Goal: Information Seeking & Learning: Learn about a topic

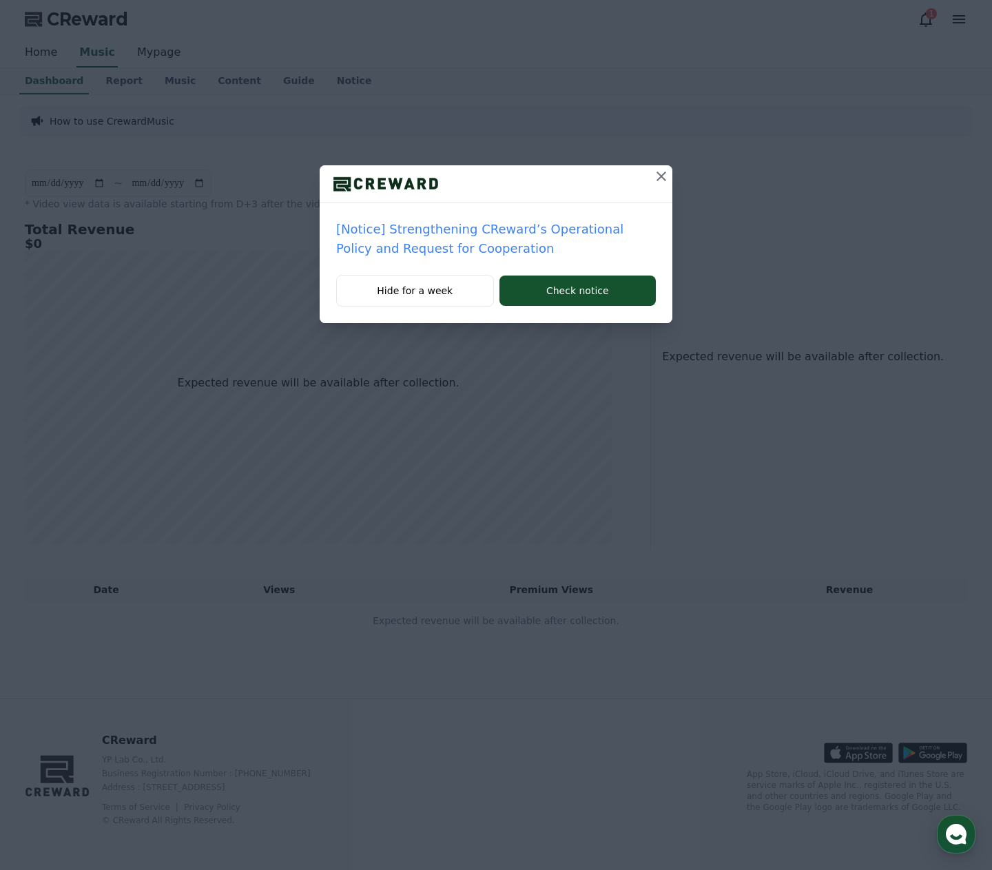
click at [658, 176] on icon at bounding box center [661, 176] width 17 height 17
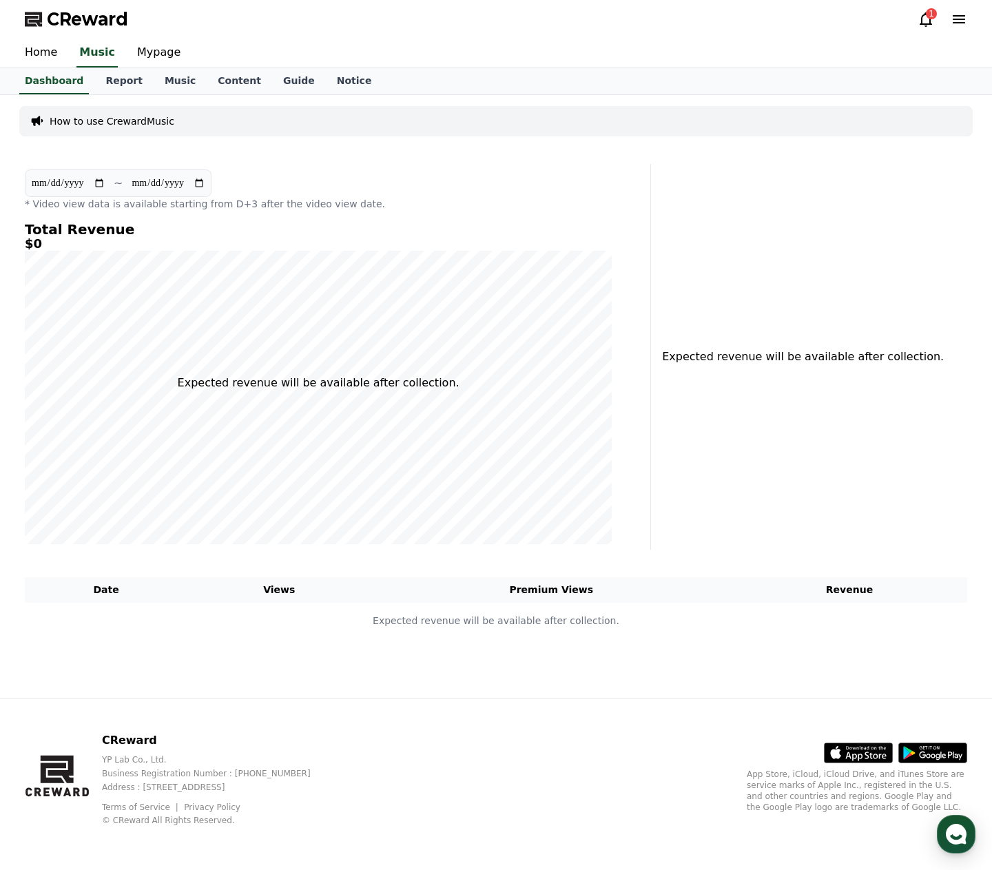
click at [929, 21] on icon at bounding box center [925, 19] width 12 height 14
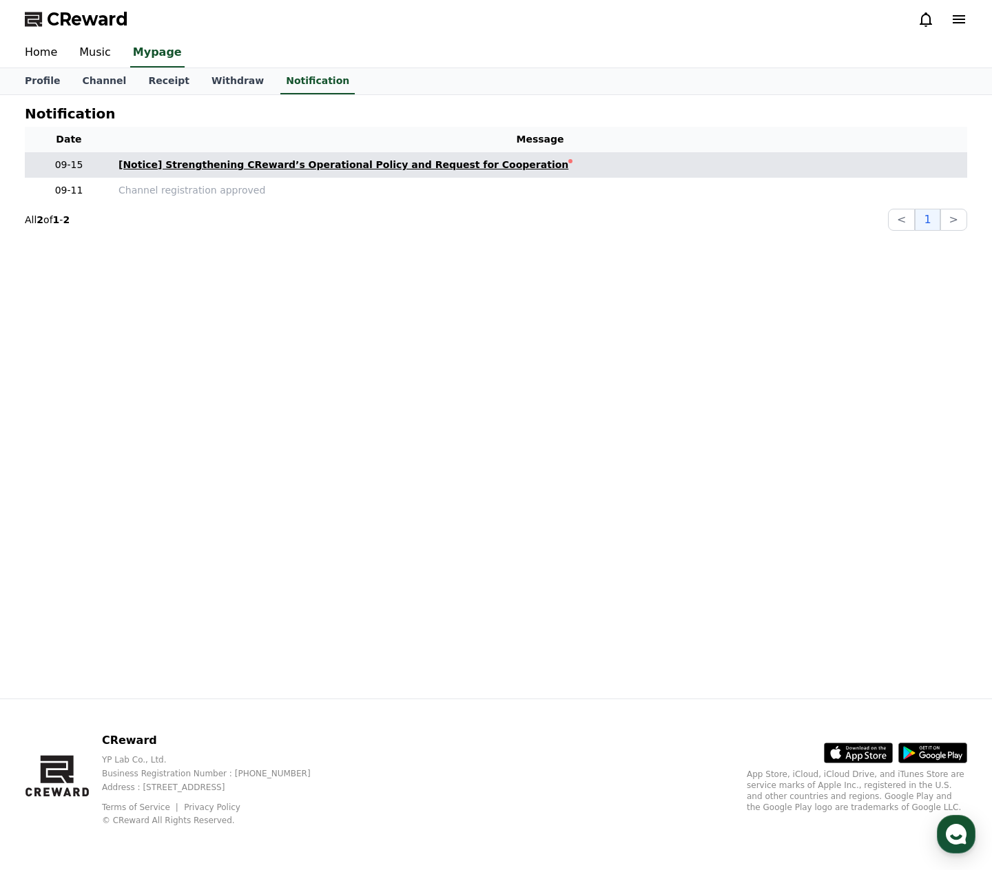
click at [304, 169] on div "[Notice] Strengthening CReward’s Operational Policy and Request for Cooperation" at bounding box center [343, 165] width 450 height 14
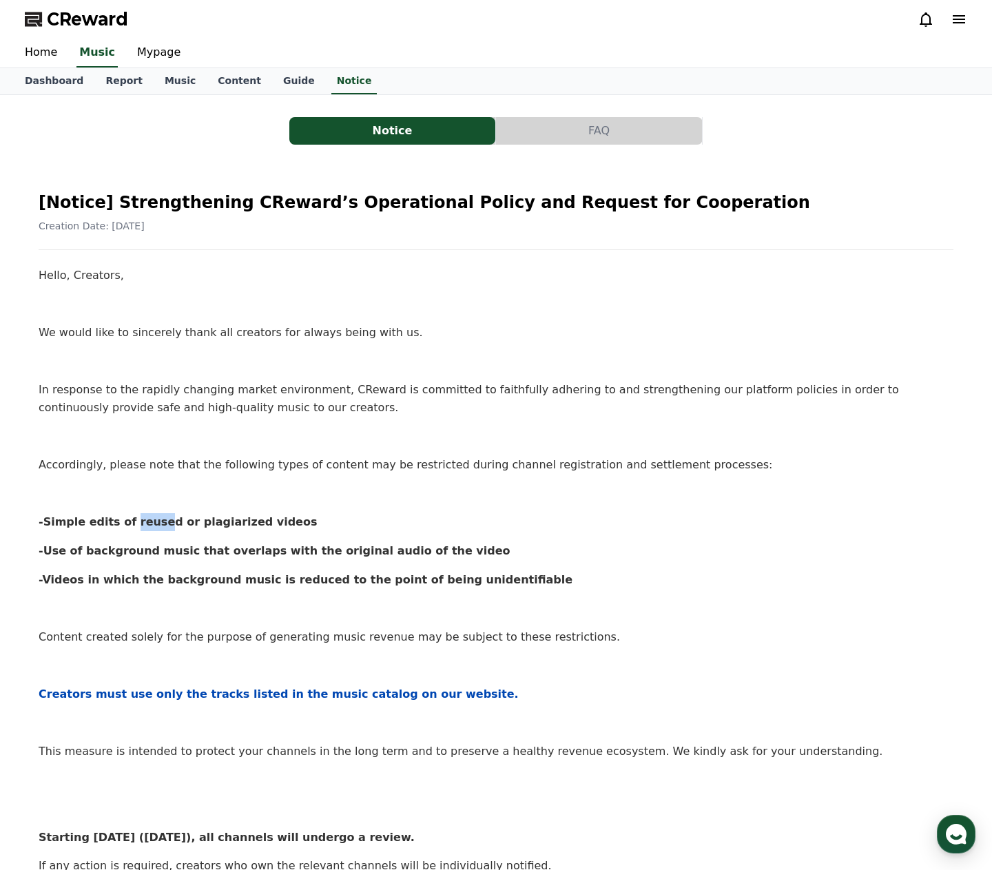
drag, startPoint x: 127, startPoint y: 523, endPoint x: 147, endPoint y: 525, distance: 19.5
click at [145, 525] on strong "-Simple edits of reused or plagiarized videos" at bounding box center [178, 521] width 278 height 13
click at [216, 525] on strong "-Simple edits of reused or plagiarized videos" at bounding box center [178, 521] width 278 height 13
click at [276, 526] on p "-Simple edits of reused or plagiarized videos" at bounding box center [496, 522] width 914 height 18
drag, startPoint x: 101, startPoint y: 465, endPoint x: 220, endPoint y: 466, distance: 119.1
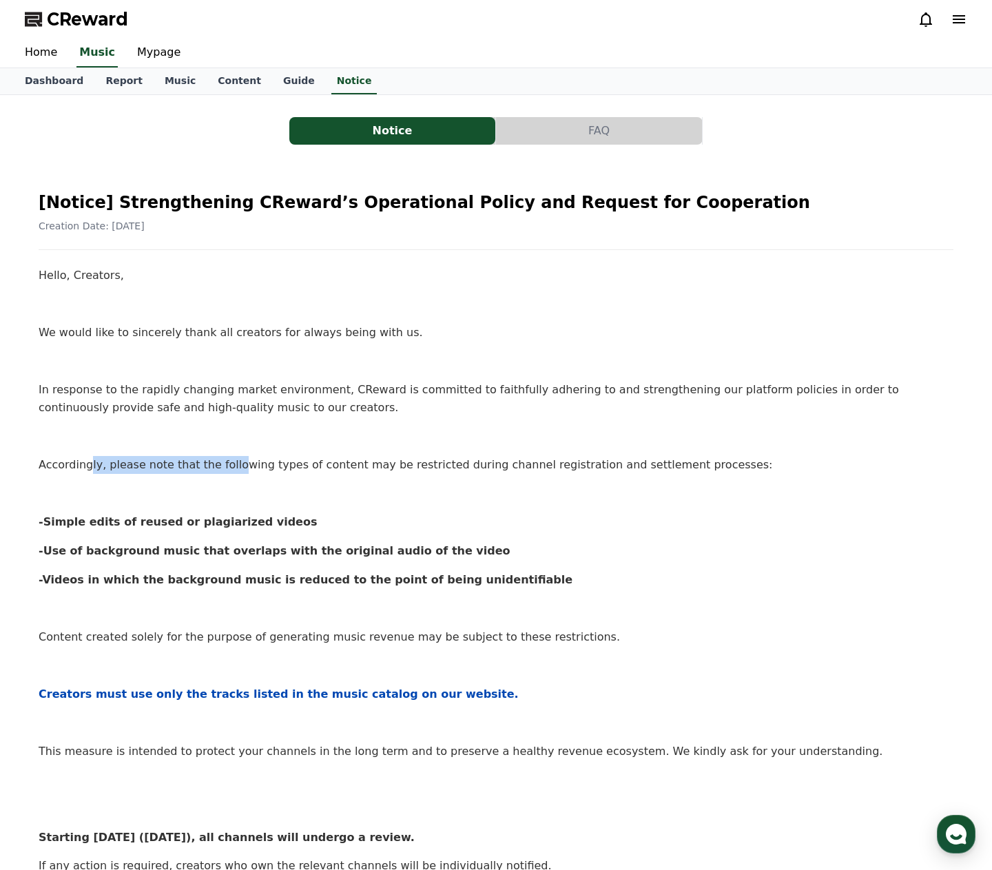
click at [220, 466] on p "Accordingly, please note that the following types of content may be restricted …" at bounding box center [496, 465] width 914 height 18
drag, startPoint x: 297, startPoint y: 468, endPoint x: 331, endPoint y: 468, distance: 34.4
click at [306, 468] on p "Accordingly, please note that the following types of content may be restricted …" at bounding box center [496, 465] width 914 height 18
drag, startPoint x: 348, startPoint y: 465, endPoint x: 388, endPoint y: 465, distance: 39.9
click at [361, 465] on p "Accordingly, please note that the following types of content may be restricted …" at bounding box center [496, 465] width 914 height 18
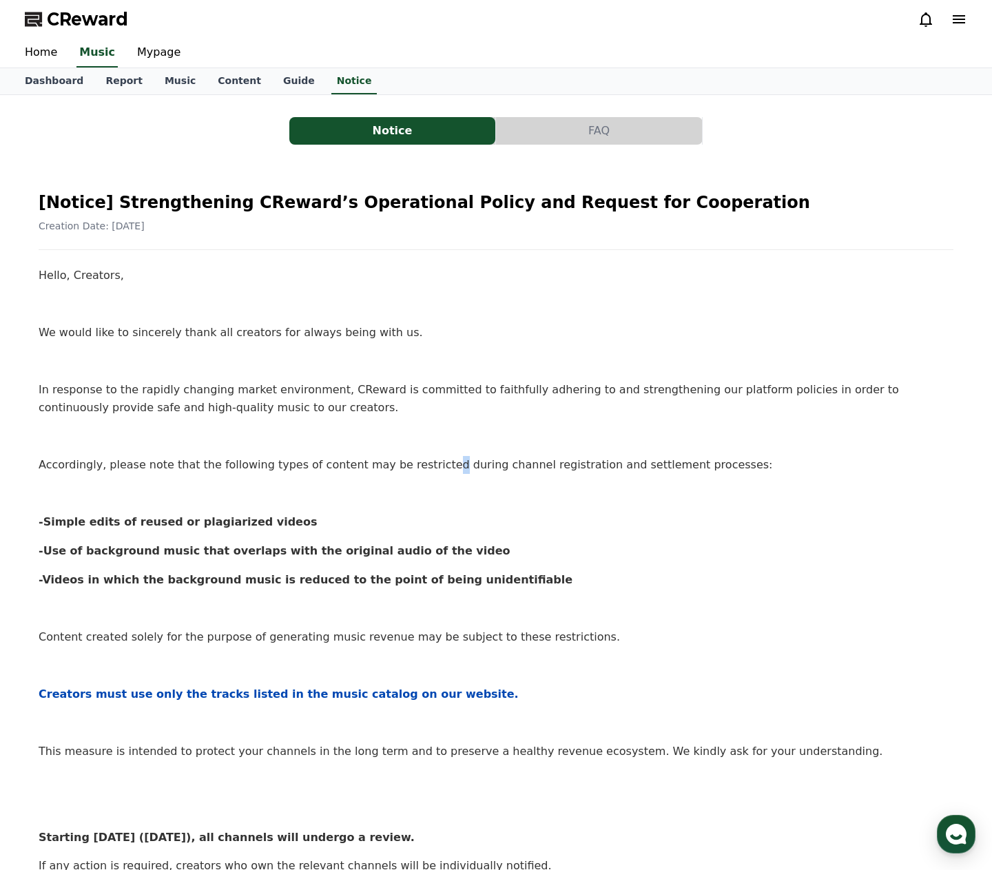
drag, startPoint x: 414, startPoint y: 467, endPoint x: 443, endPoint y: 468, distance: 28.9
click at [420, 467] on p "Accordingly, please note that the following types of content may be restricted …" at bounding box center [496, 465] width 914 height 18
drag, startPoint x: 466, startPoint y: 468, endPoint x: 485, endPoint y: 469, distance: 18.6
click at [469, 468] on p "Accordingly, please note that the following types of content may be restricted …" at bounding box center [496, 465] width 914 height 18
click at [514, 466] on p "Accordingly, please note that the following types of content may be restricted …" at bounding box center [496, 465] width 914 height 18
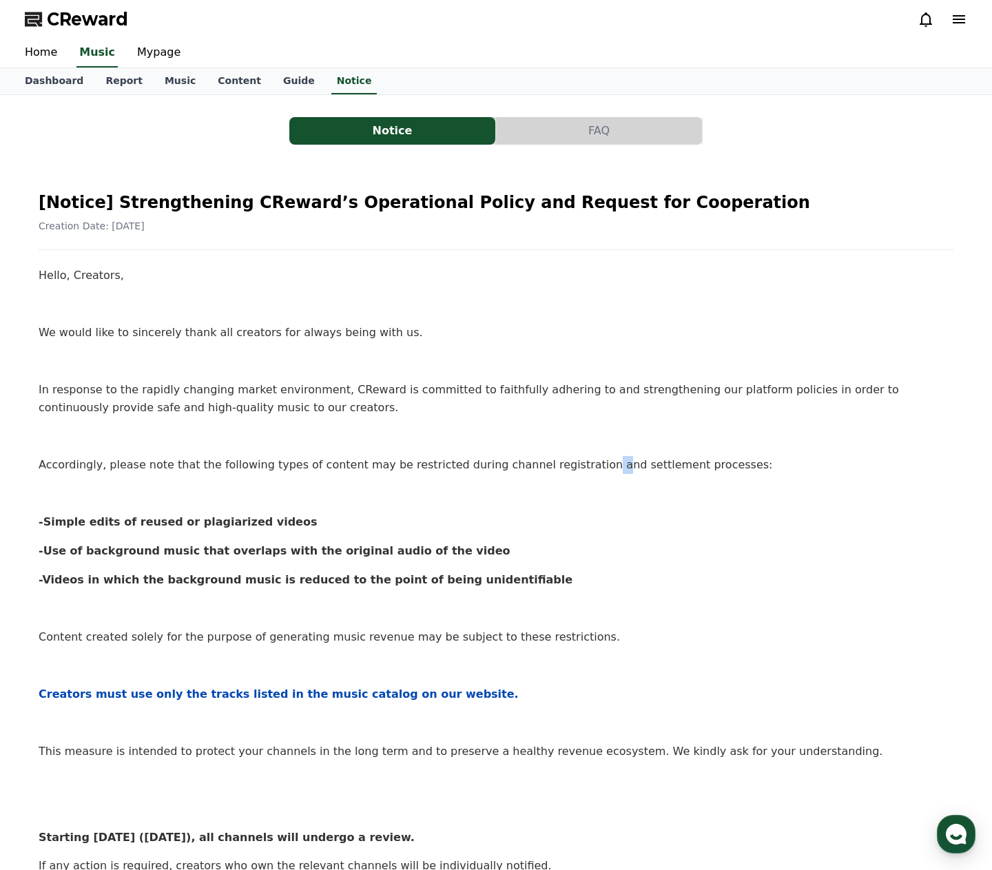
drag, startPoint x: 555, startPoint y: 468, endPoint x: 563, endPoint y: 468, distance: 7.6
click at [560, 468] on p "Accordingly, please note that the following types of content may be restricted …" at bounding box center [496, 465] width 914 height 18
drag, startPoint x: 595, startPoint y: 468, endPoint x: 622, endPoint y: 468, distance: 26.9
click at [619, 468] on p "Accordingly, please note that the following types of content may be restricted …" at bounding box center [496, 465] width 914 height 18
drag, startPoint x: 636, startPoint y: 470, endPoint x: 657, endPoint y: 470, distance: 20.7
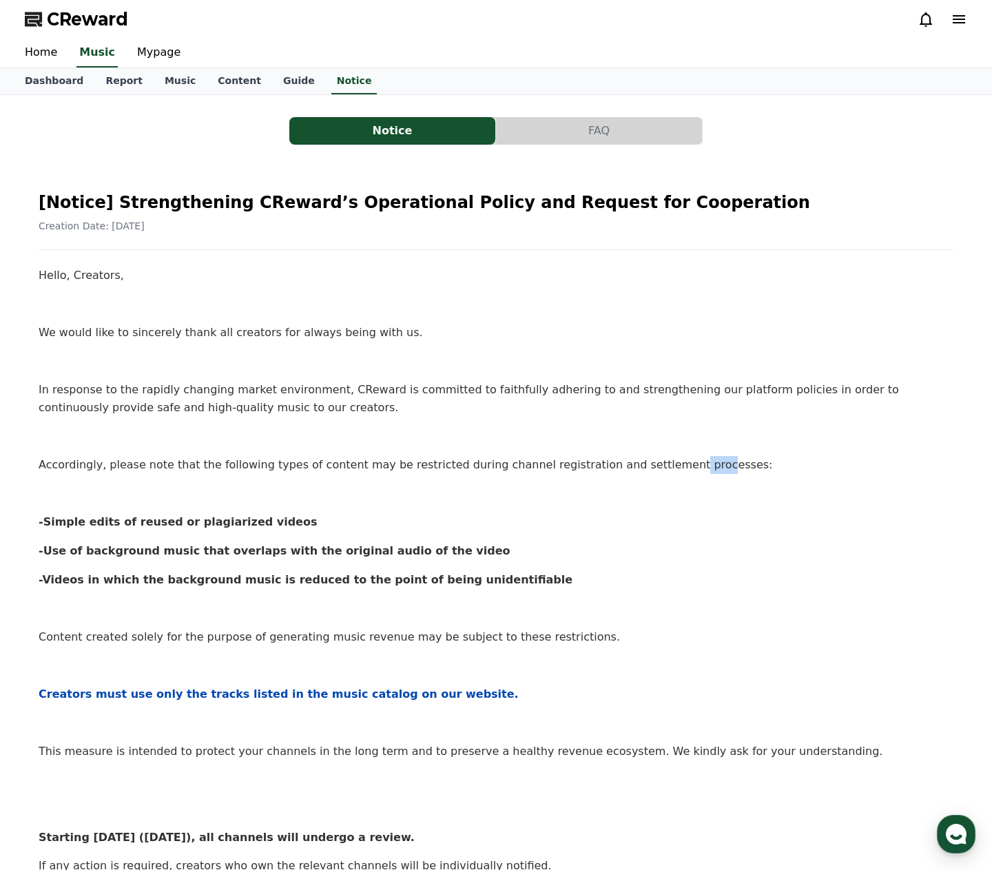
click at [655, 470] on p "Accordingly, please note that the following types of content may be restricted …" at bounding box center [496, 465] width 914 height 18
click at [296, 507] on div "Hello, Creators, We would like to sincerely thank all creators for always being…" at bounding box center [496, 656] width 914 height 780
drag, startPoint x: 56, startPoint y: 521, endPoint x: 74, endPoint y: 520, distance: 18.6
click at [70, 519] on strong "-Simple edits of reused or plagiarized videos" at bounding box center [178, 521] width 278 height 13
click at [98, 521] on strong "-Simple edits of reused or plagiarized videos" at bounding box center [178, 521] width 278 height 13
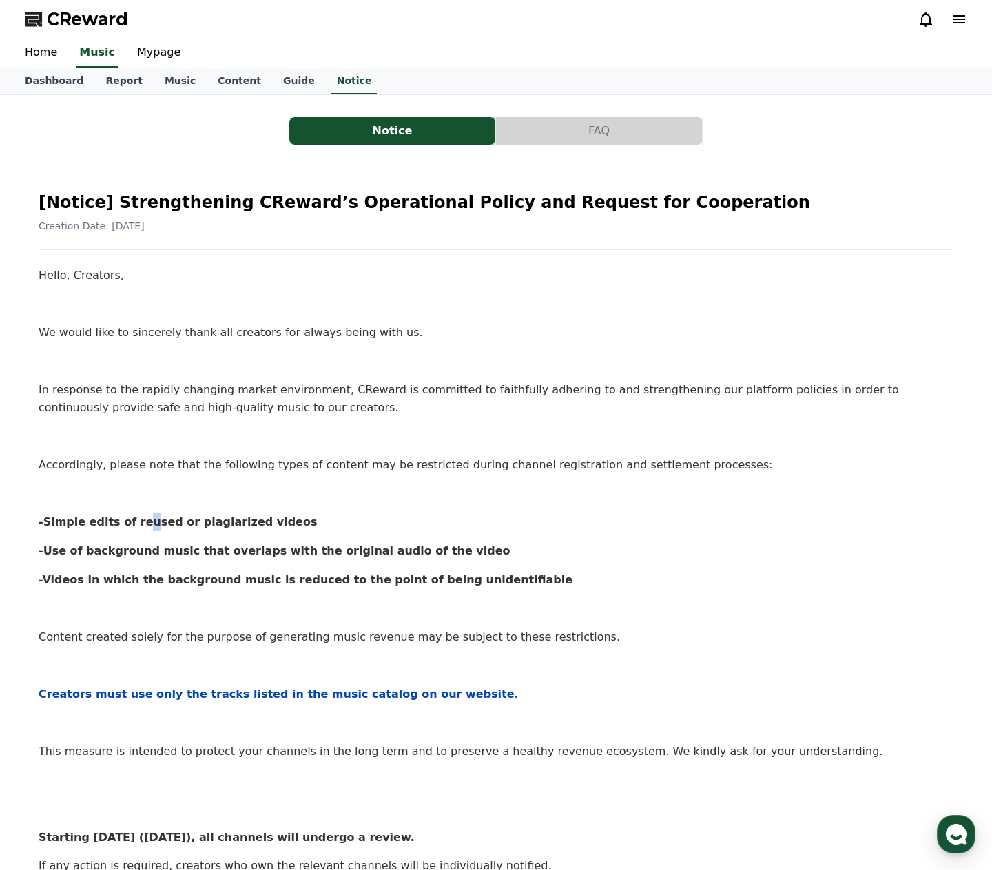
drag, startPoint x: 128, startPoint y: 523, endPoint x: 138, endPoint y: 524, distance: 9.7
click at [134, 523] on strong "-Simple edits of reused or plagiarized videos" at bounding box center [178, 521] width 278 height 13
drag, startPoint x: 174, startPoint y: 523, endPoint x: 190, endPoint y: 525, distance: 16.6
click at [176, 524] on strong "-Simple edits of reused or plagiarized videos" at bounding box center [178, 521] width 278 height 13
drag, startPoint x: 231, startPoint y: 523, endPoint x: 239, endPoint y: 523, distance: 7.6
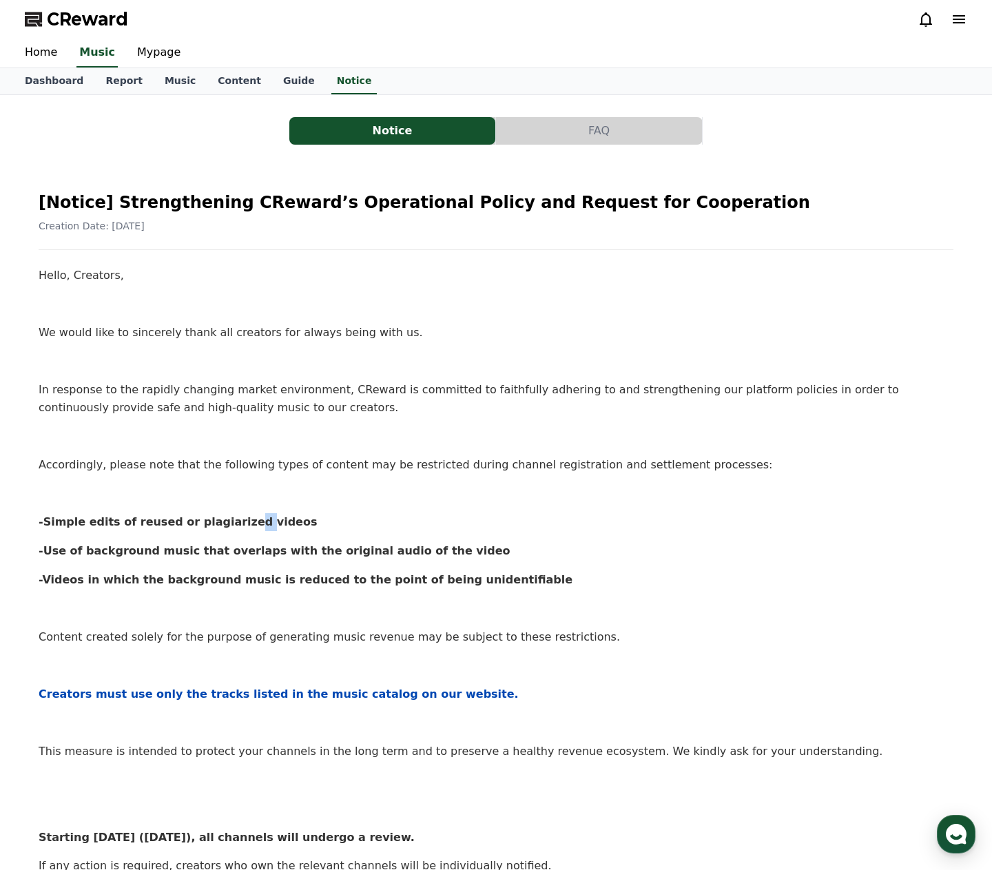
click at [239, 523] on strong "-Simple edits of reused or plagiarized videos" at bounding box center [178, 521] width 278 height 13
drag, startPoint x: 46, startPoint y: 554, endPoint x: 59, endPoint y: 552, distance: 12.6
click at [56, 552] on strong "-Use of background music that overlaps with the original audio of the video" at bounding box center [275, 550] width 472 height 13
click at [123, 547] on strong "-Use of background music that overlaps with the original audio of the video" at bounding box center [275, 550] width 472 height 13
click at [186, 553] on strong "-Use of background music that overlaps with the original audio of the video" at bounding box center [275, 550] width 472 height 13
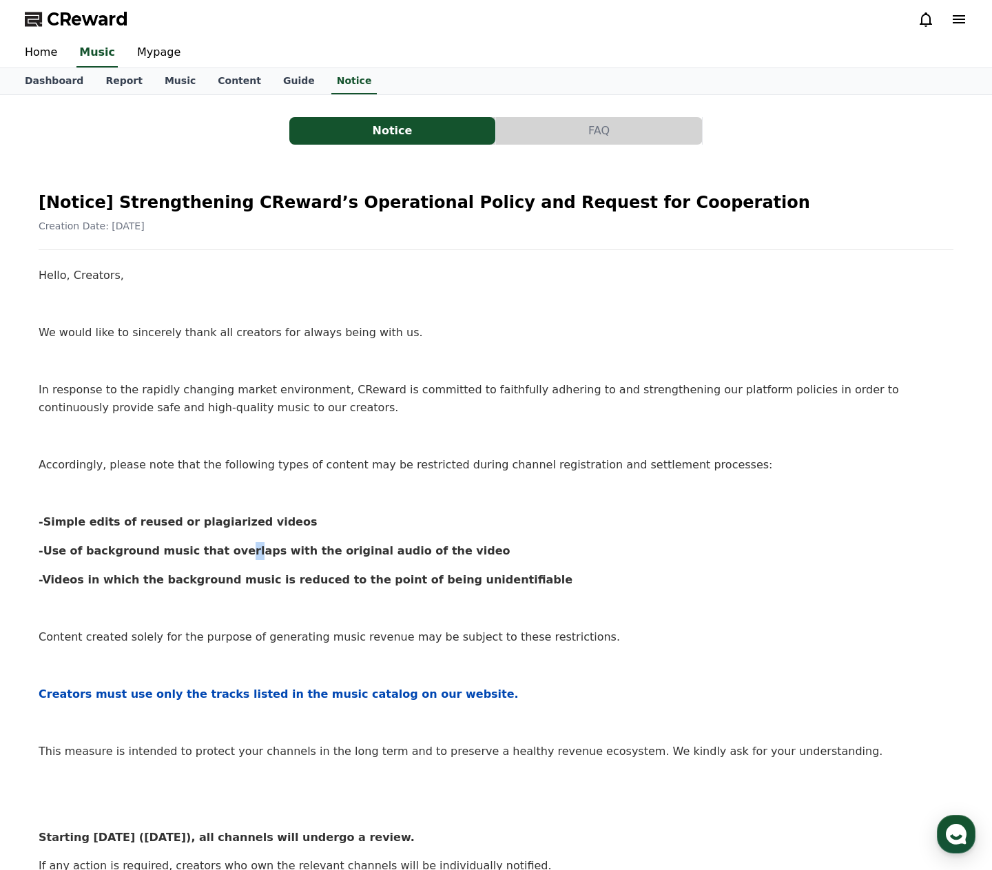
drag, startPoint x: 217, startPoint y: 557, endPoint x: 233, endPoint y: 556, distance: 15.9
click at [226, 556] on strong "-Use of background music that overlaps with the original audio of the video" at bounding box center [275, 550] width 472 height 13
click at [269, 554] on strong "-Use of background music that overlaps with the original audio of the video" at bounding box center [275, 550] width 472 height 13
drag, startPoint x: 306, startPoint y: 556, endPoint x: 329, endPoint y: 558, distance: 22.9
click at [319, 557] on strong "-Use of background music that overlaps with the original audio of the video" at bounding box center [275, 550] width 472 height 13
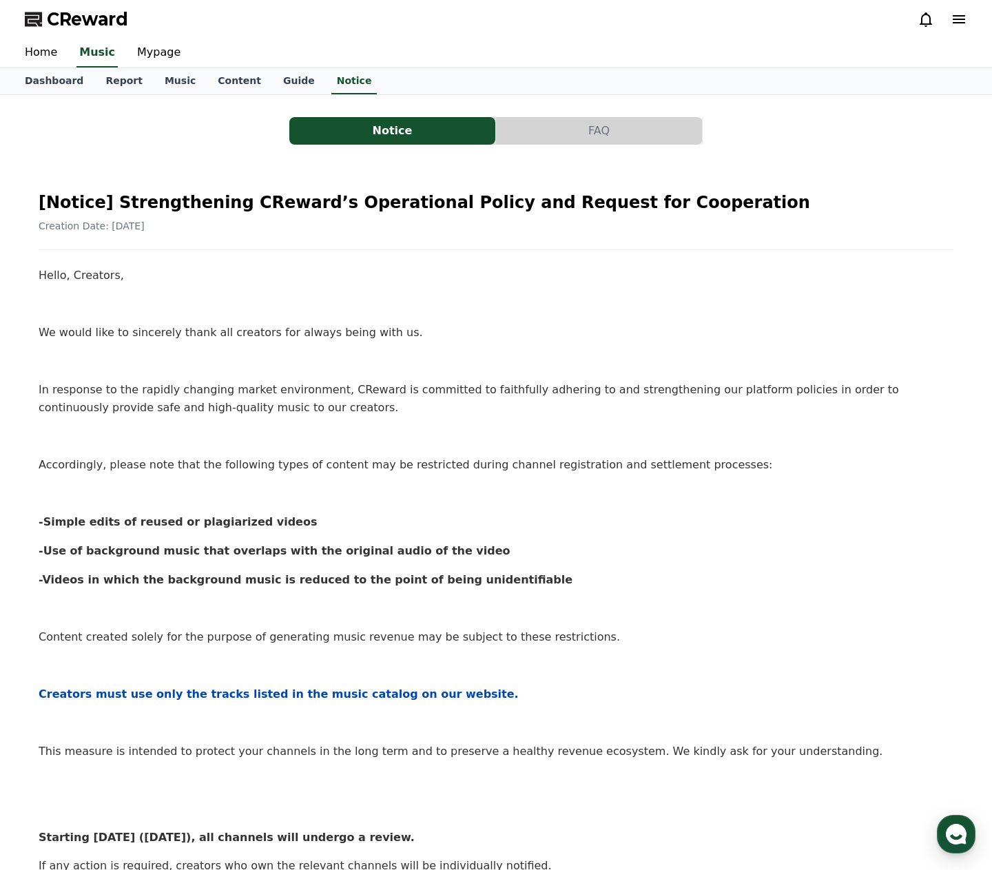
click at [359, 557] on p "-Use of background music that overlaps with the original audio of the video" at bounding box center [496, 551] width 914 height 18
drag, startPoint x: 400, startPoint y: 554, endPoint x: 388, endPoint y: 565, distance: 16.1
click at [404, 556] on strong "-Use of background music that overlaps with the original audio of the video" at bounding box center [275, 550] width 472 height 13
drag, startPoint x: 70, startPoint y: 585, endPoint x: 92, endPoint y: 585, distance: 22.0
click at [91, 585] on strong "-Videos in which the background music is reduced to the point of being unidenti…" at bounding box center [306, 579] width 534 height 13
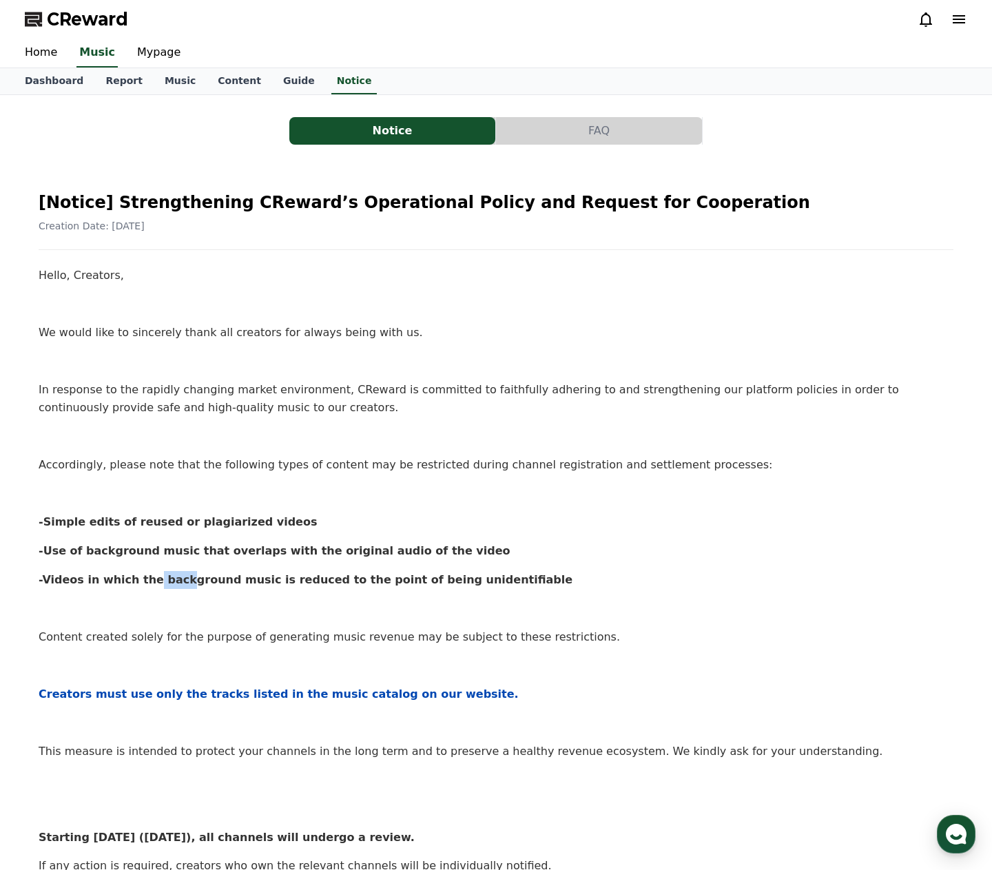
drag, startPoint x: 138, startPoint y: 583, endPoint x: 166, endPoint y: 581, distance: 28.3
click at [165, 580] on strong "-Videos in which the background music is reduced to the point of being unidenti…" at bounding box center [306, 579] width 534 height 13
drag, startPoint x: 209, startPoint y: 582, endPoint x: 230, endPoint y: 581, distance: 21.4
click at [225, 580] on strong "-Videos in which the background music is reduced to the point of being unidenti…" at bounding box center [306, 579] width 534 height 13
drag, startPoint x: 257, startPoint y: 580, endPoint x: 277, endPoint y: 578, distance: 20.0
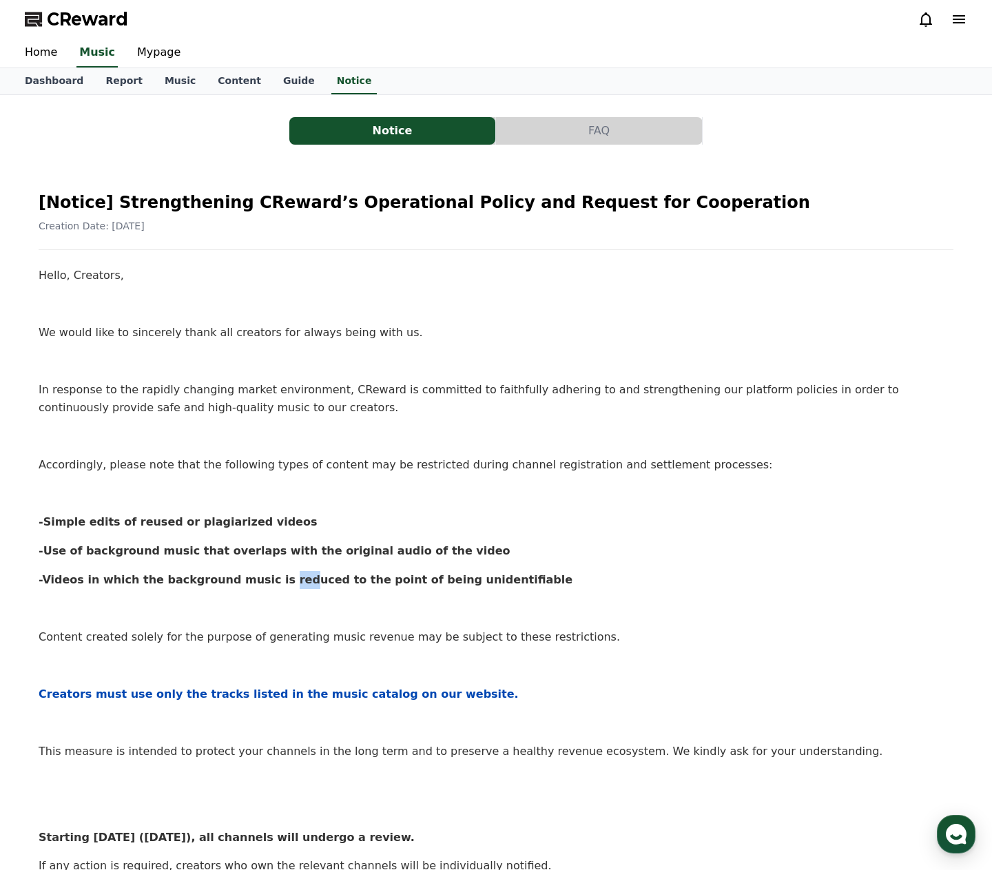
click at [271, 578] on strong "-Videos in which the background music is reduced to the point of being unidenti…" at bounding box center [306, 579] width 534 height 13
drag, startPoint x: 315, startPoint y: 580, endPoint x: 335, endPoint y: 580, distance: 20.7
click at [326, 580] on strong "-Videos in which the background music is reduced to the point of being unidenti…" at bounding box center [306, 579] width 534 height 13
drag, startPoint x: 381, startPoint y: 580, endPoint x: 407, endPoint y: 580, distance: 26.2
click at [399, 580] on strong "-Videos in which the background music is reduced to the point of being unidenti…" at bounding box center [306, 579] width 534 height 13
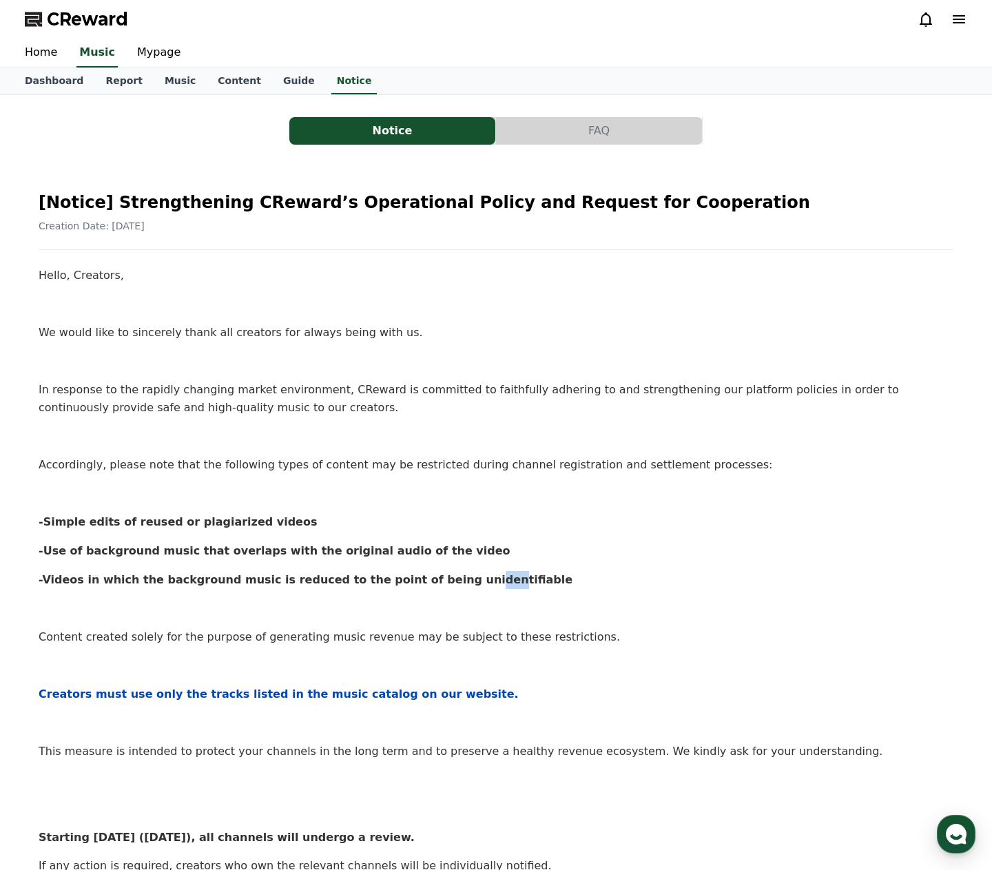
click at [444, 583] on strong "-Videos in which the background music is reduced to the point of being unidenti…" at bounding box center [306, 579] width 534 height 13
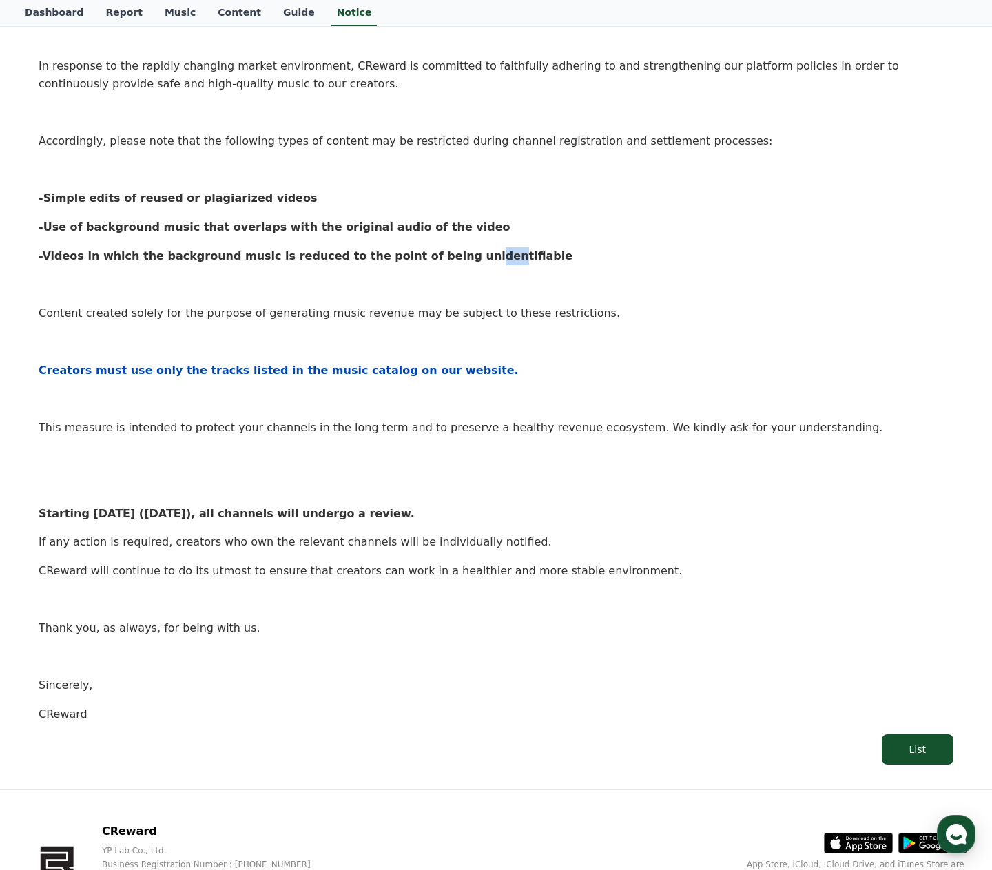
scroll to position [344, 0]
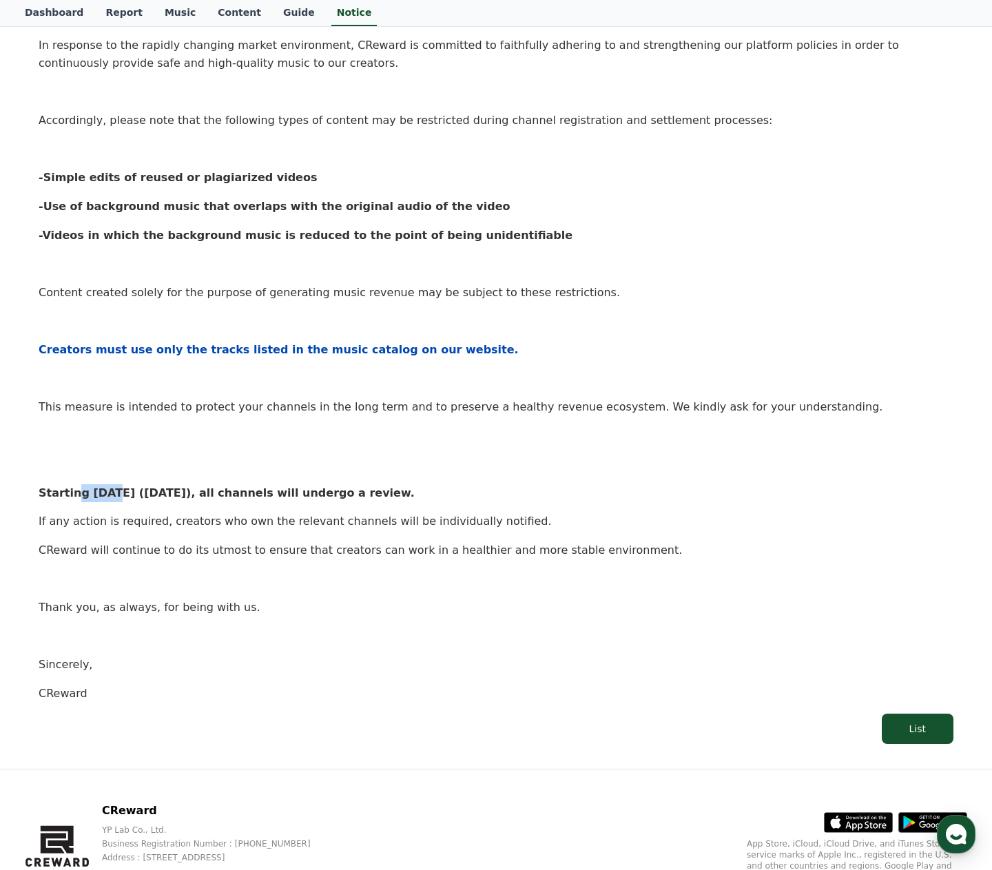
drag, startPoint x: 80, startPoint y: 498, endPoint x: 111, endPoint y: 499, distance: 31.0
click at [106, 498] on strong "Starting today (September 15), all channels will undergo a review." at bounding box center [227, 492] width 376 height 13
drag, startPoint x: 245, startPoint y: 494, endPoint x: 288, endPoint y: 495, distance: 42.7
click at [251, 494] on strong "Starting today (September 15), all channels will undergo a review." at bounding box center [227, 492] width 376 height 13
drag, startPoint x: 327, startPoint y: 497, endPoint x: 341, endPoint y: 499, distance: 13.9
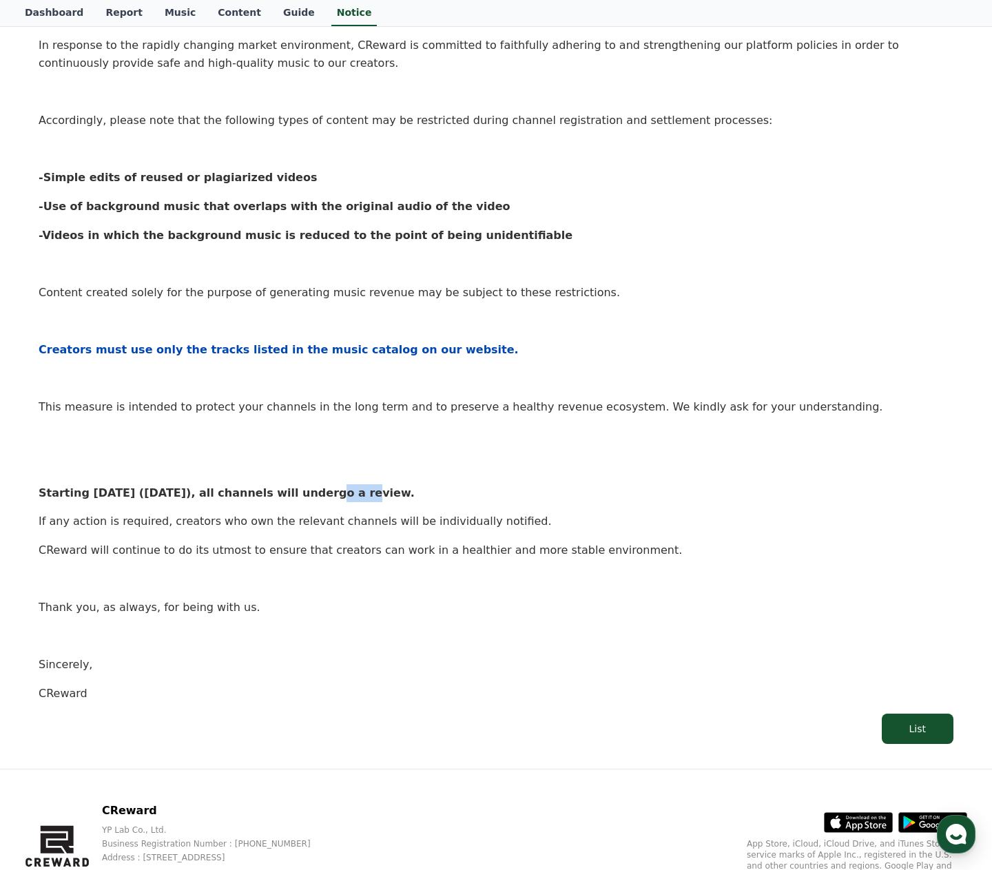
click at [333, 498] on strong "Starting today (September 15), all channels will undergo a review." at bounding box center [227, 492] width 376 height 13
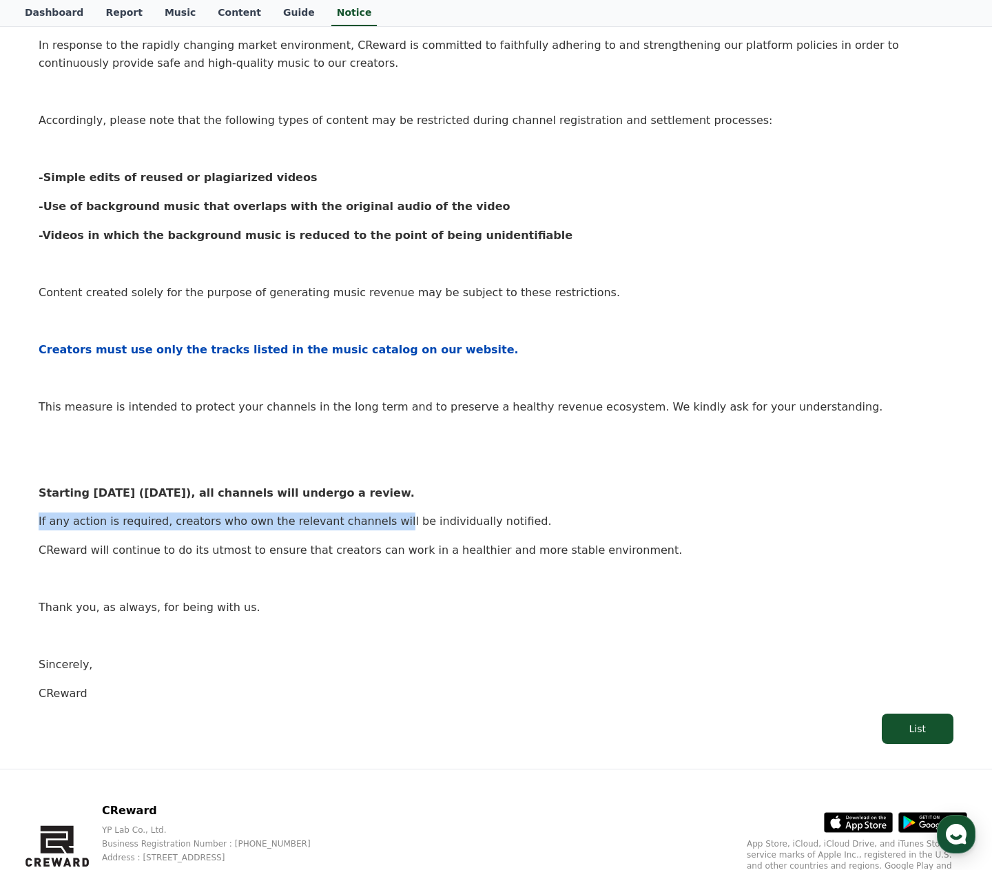
click at [369, 505] on div "Hello, Creators, We would like to sincerely thank all creators for always being…" at bounding box center [496, 312] width 914 height 780
click at [274, 543] on p "CReward will continue to do its utmost to ensure that creators can work in a he…" at bounding box center [496, 550] width 914 height 18
click at [97, 521] on p "If any action is required, creators who own the relevant channels will be indiv…" at bounding box center [496, 521] width 914 height 18
click at [184, 521] on p "If any action is required, creators who own the relevant channels will be indiv…" at bounding box center [496, 521] width 914 height 18
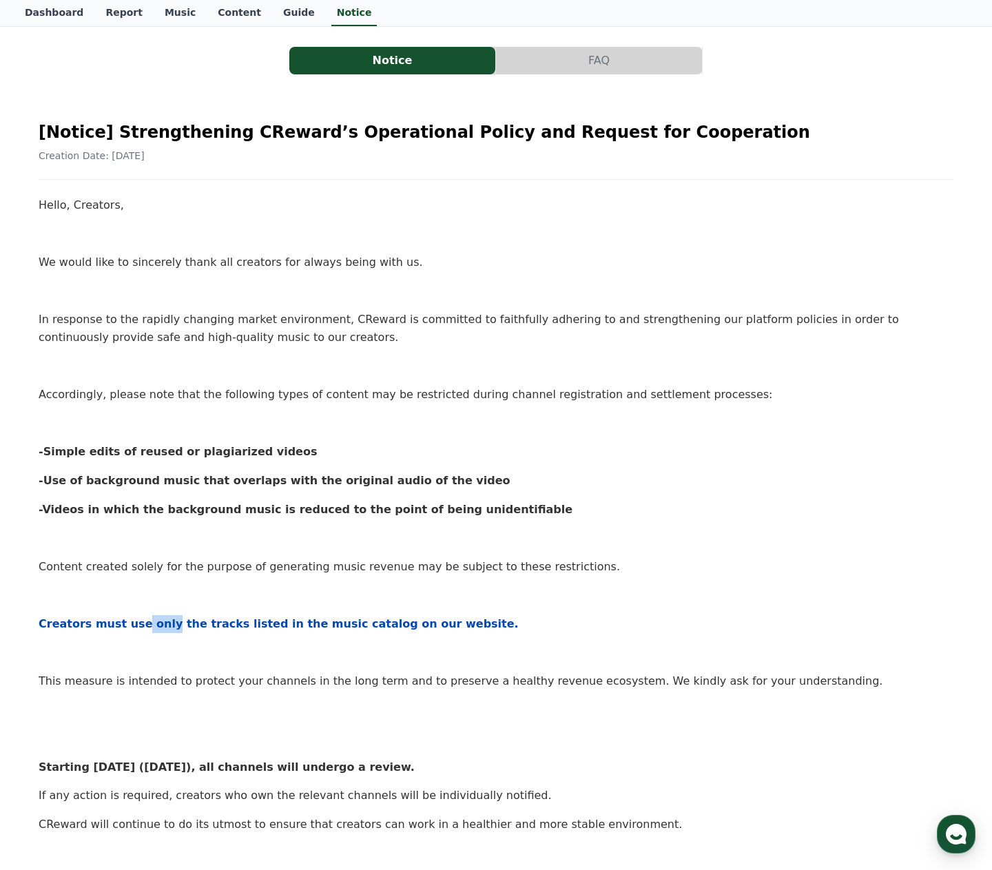
drag, startPoint x: 132, startPoint y: 622, endPoint x: 158, endPoint y: 625, distance: 27.0
click at [155, 625] on strong "Creators must use only the tracks listed in the music catalog on our website." at bounding box center [279, 623] width 480 height 13
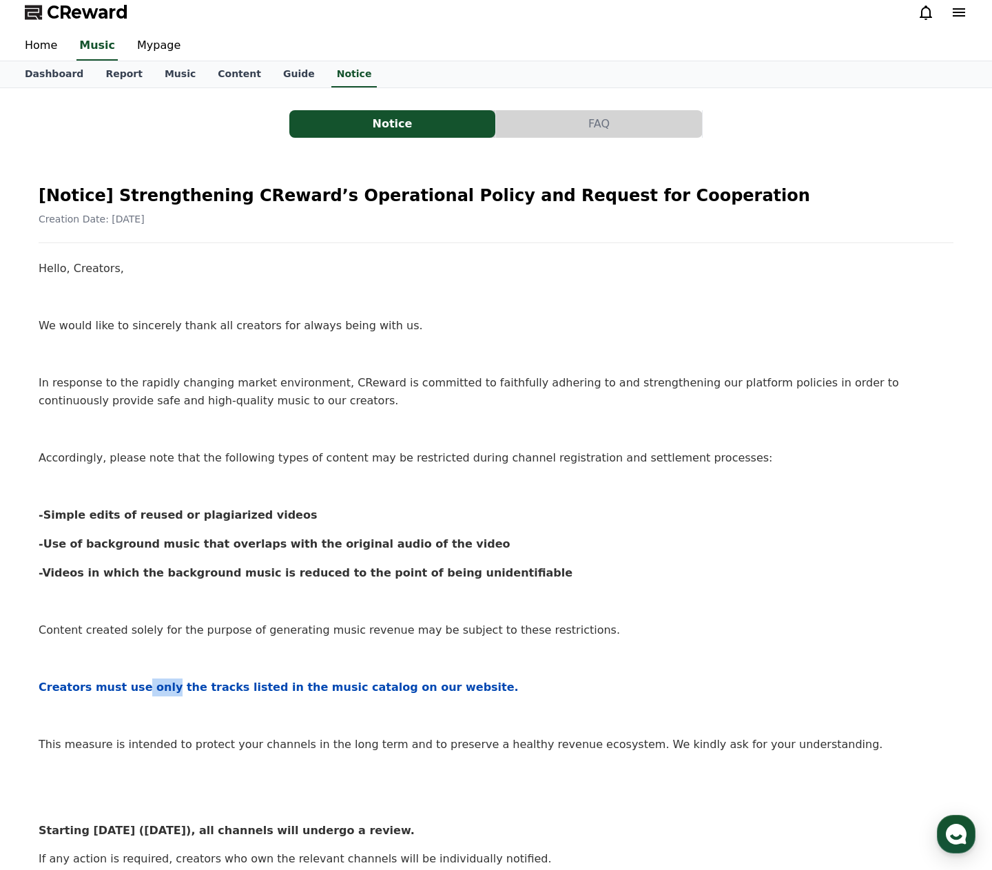
scroll to position [0, 0]
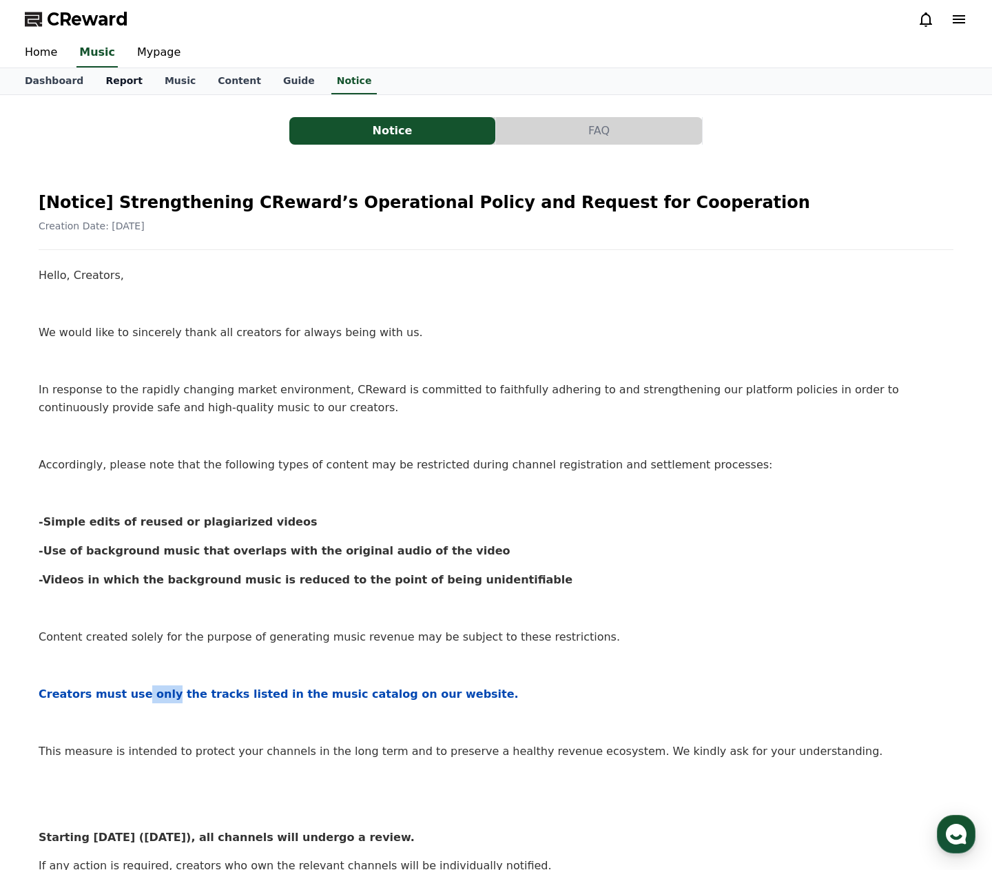
click at [115, 83] on link "Report" at bounding box center [123, 81] width 59 height 26
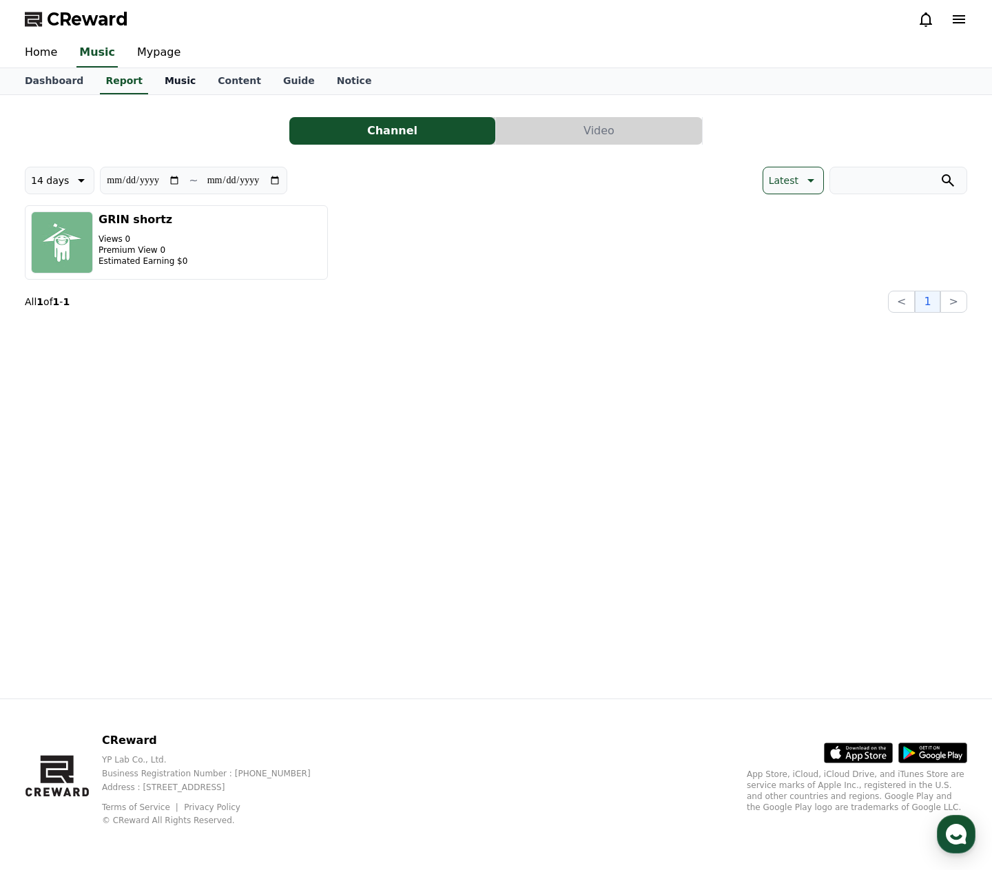
click at [160, 80] on link "Music" at bounding box center [180, 81] width 53 height 26
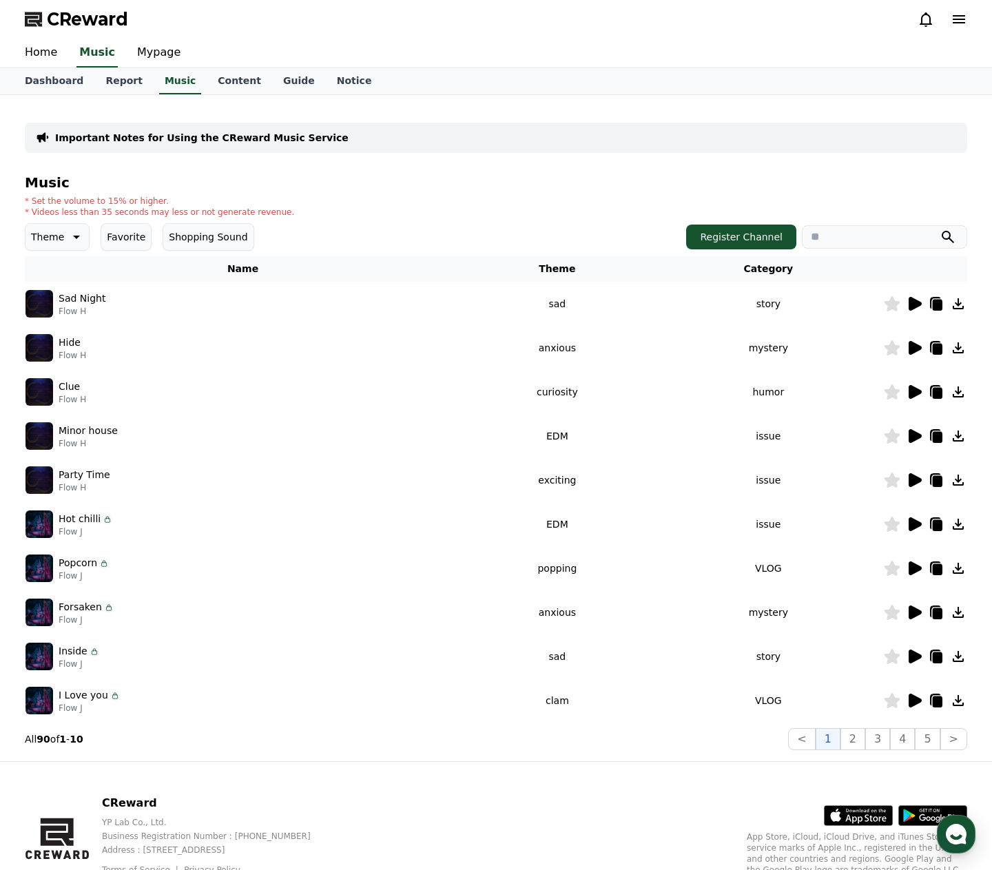
click at [70, 238] on icon at bounding box center [75, 237] width 17 height 17
click at [38, 350] on button "Joyful" at bounding box center [46, 350] width 38 height 30
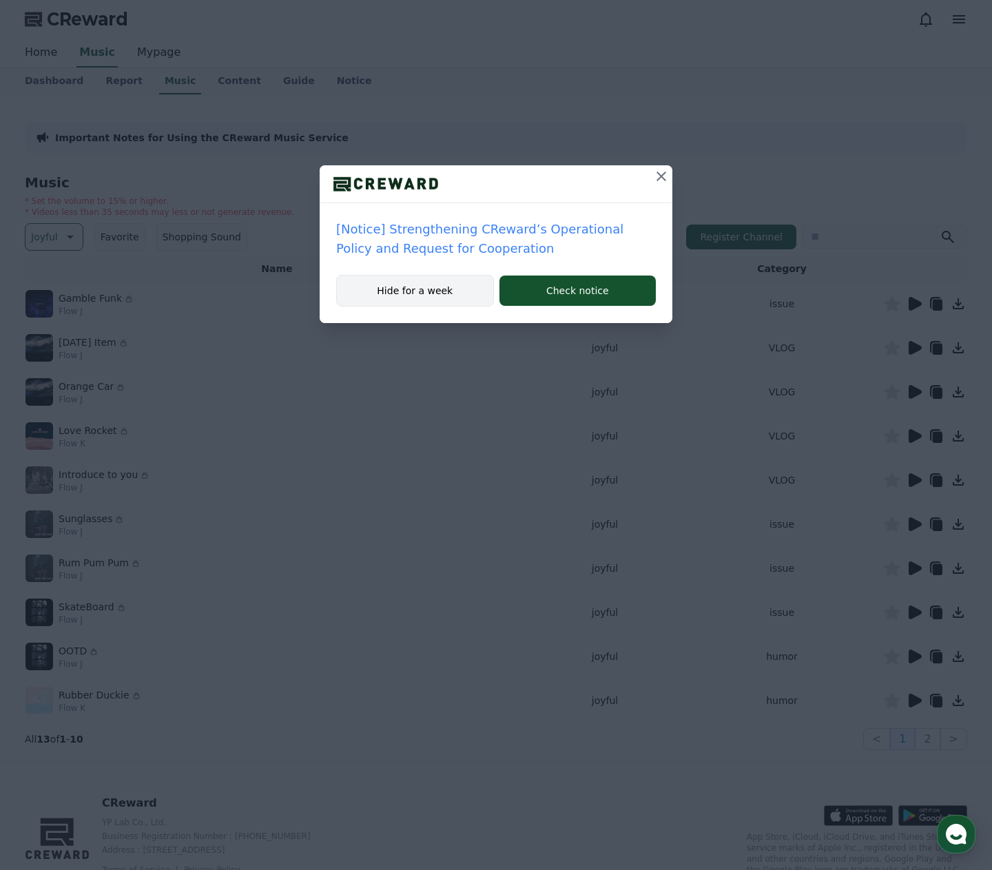
click at [429, 295] on button "Hide for a week" at bounding box center [415, 291] width 158 height 32
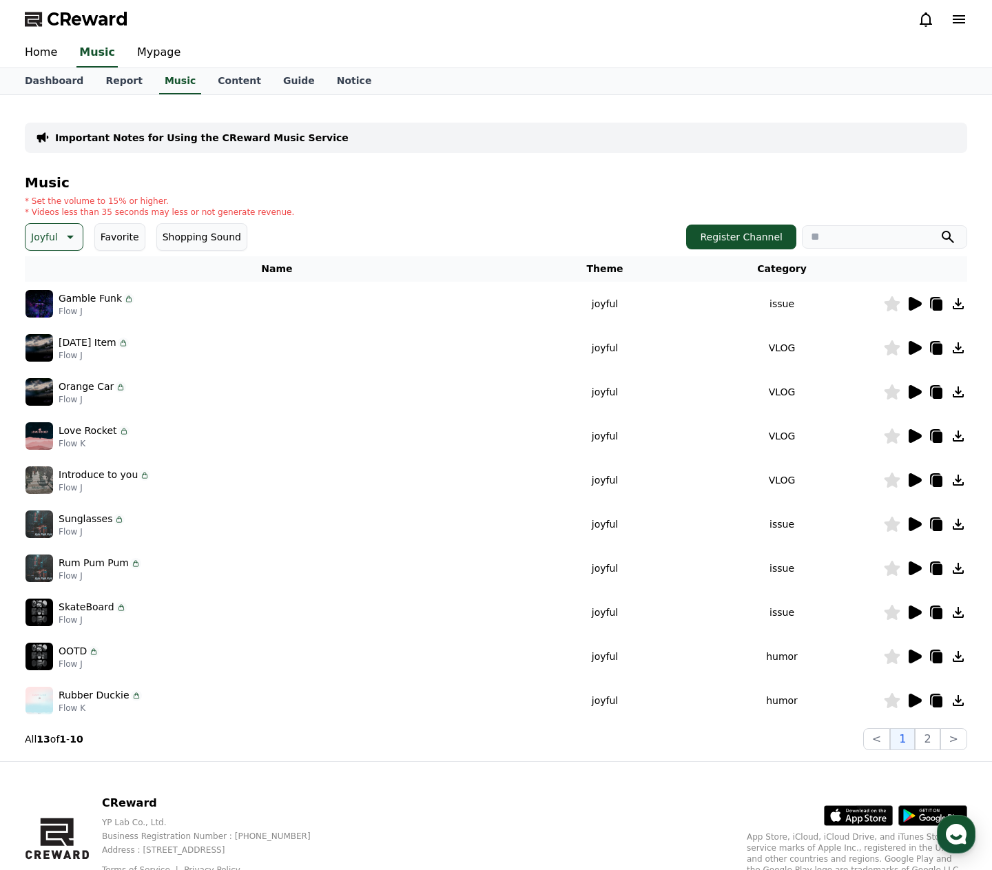
click at [914, 304] on icon at bounding box center [914, 304] width 13 height 14
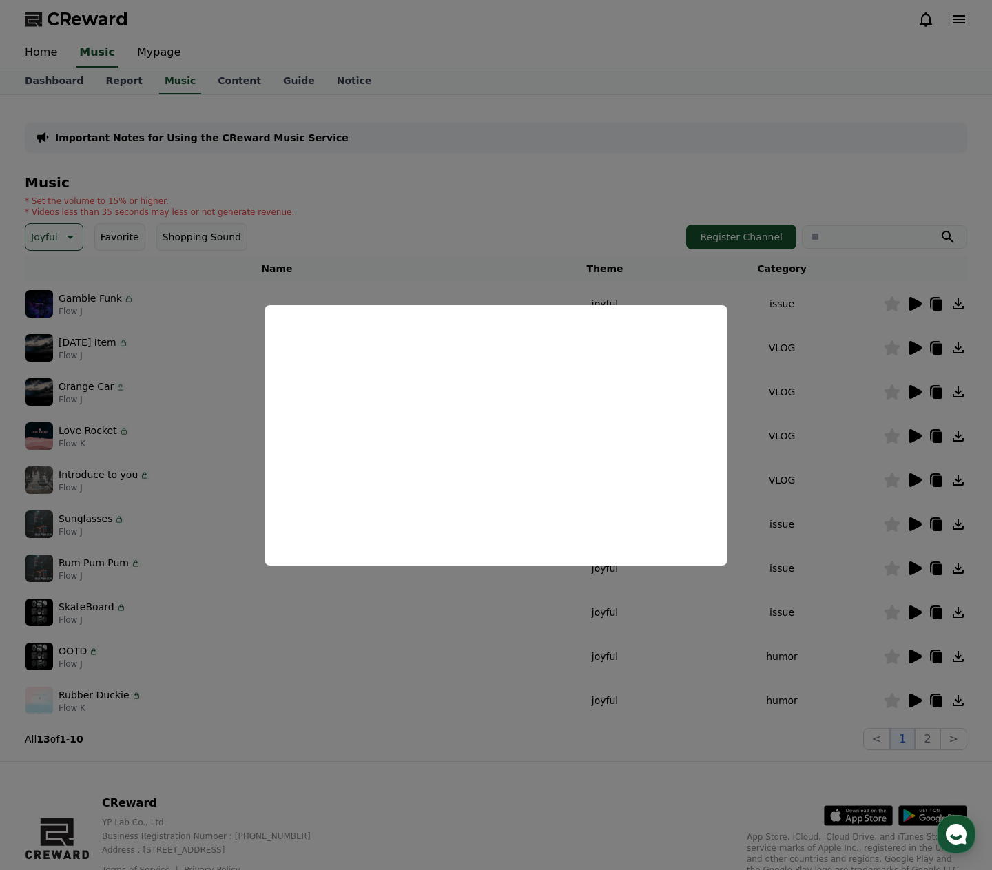
click at [912, 348] on button "close modal" at bounding box center [496, 435] width 992 height 870
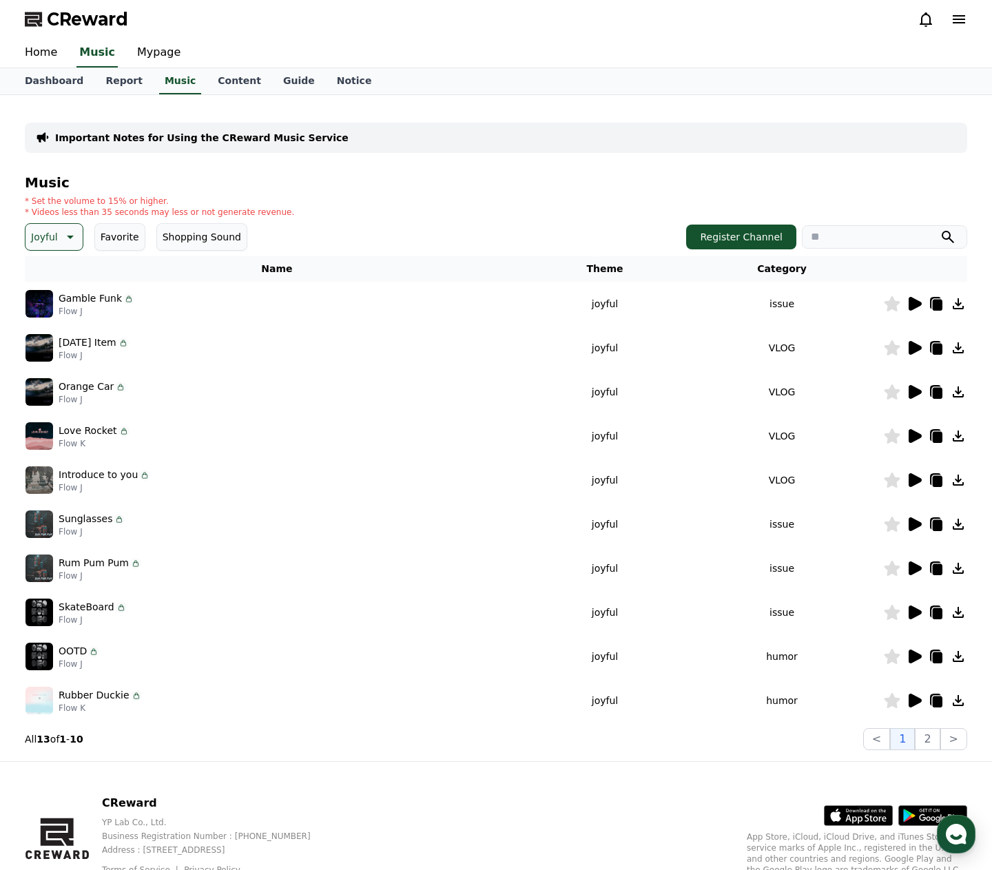
click at [915, 354] on icon at bounding box center [913, 347] width 17 height 17
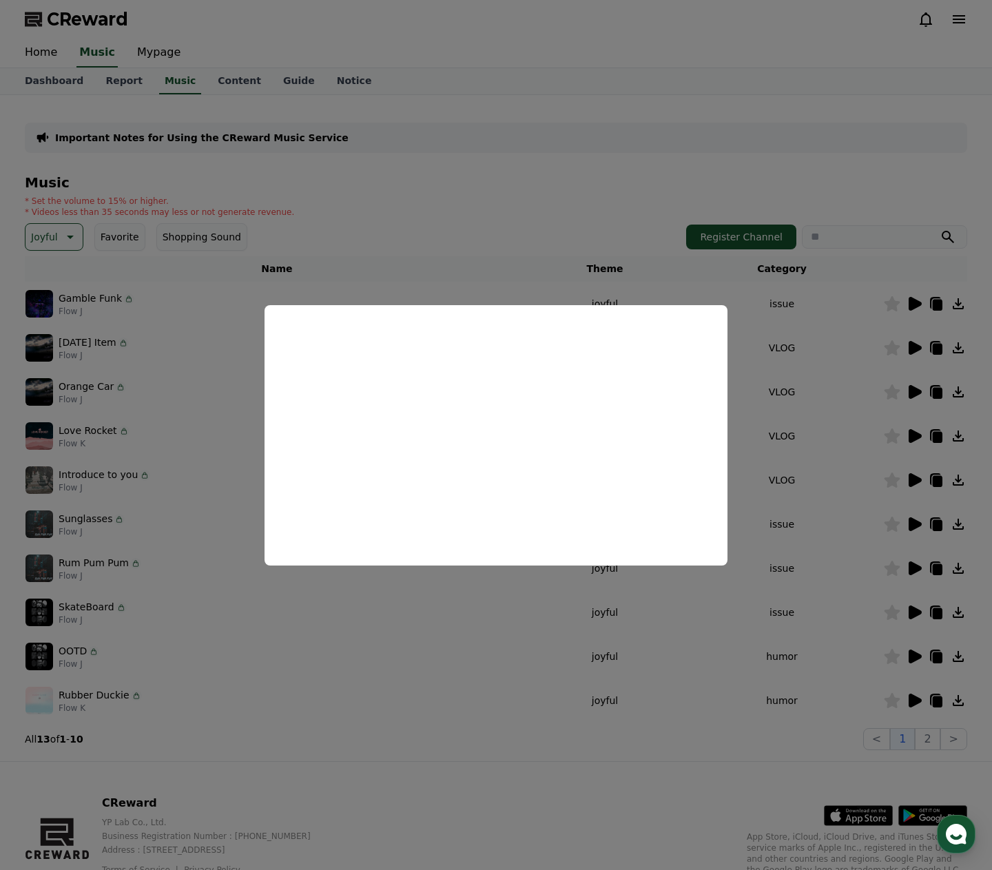
click at [873, 402] on button "close modal" at bounding box center [496, 435] width 992 height 870
click at [912, 390] on icon at bounding box center [914, 392] width 13 height 14
click at [915, 438] on button "close modal" at bounding box center [496, 435] width 992 height 870
click at [910, 438] on icon at bounding box center [914, 436] width 13 height 14
click at [906, 492] on button "close modal" at bounding box center [496, 435] width 992 height 870
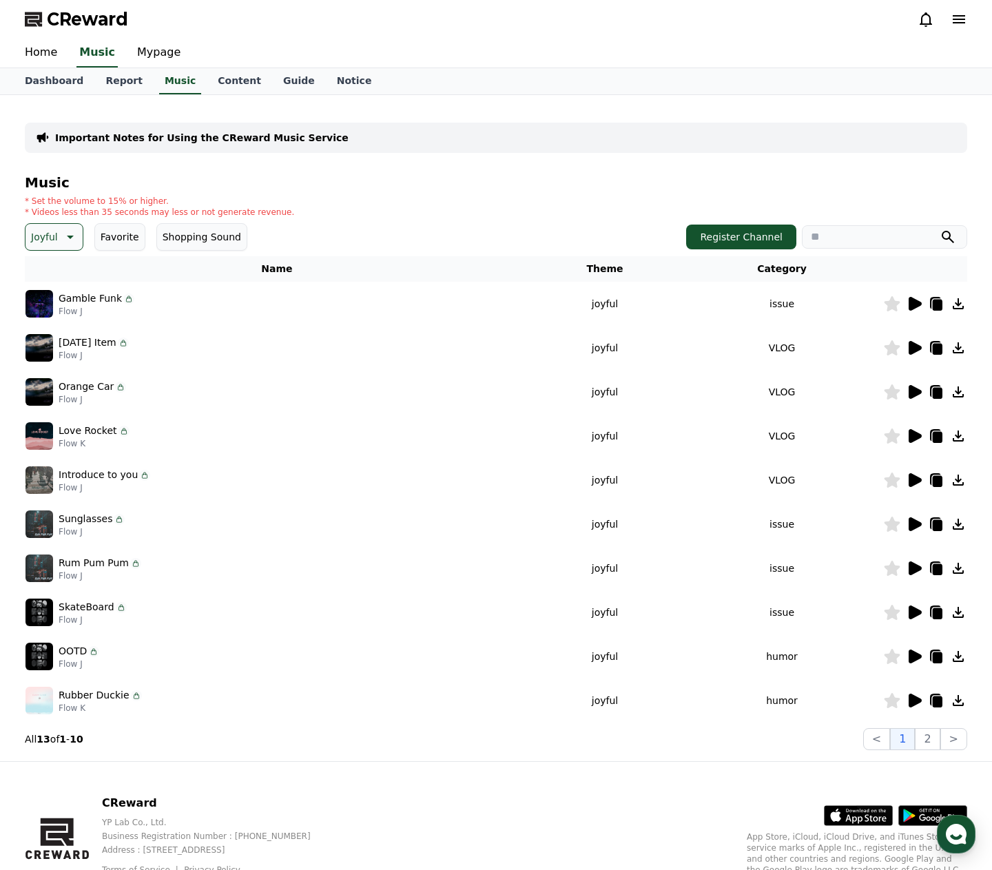
click at [909, 516] on icon at bounding box center [913, 524] width 17 height 17
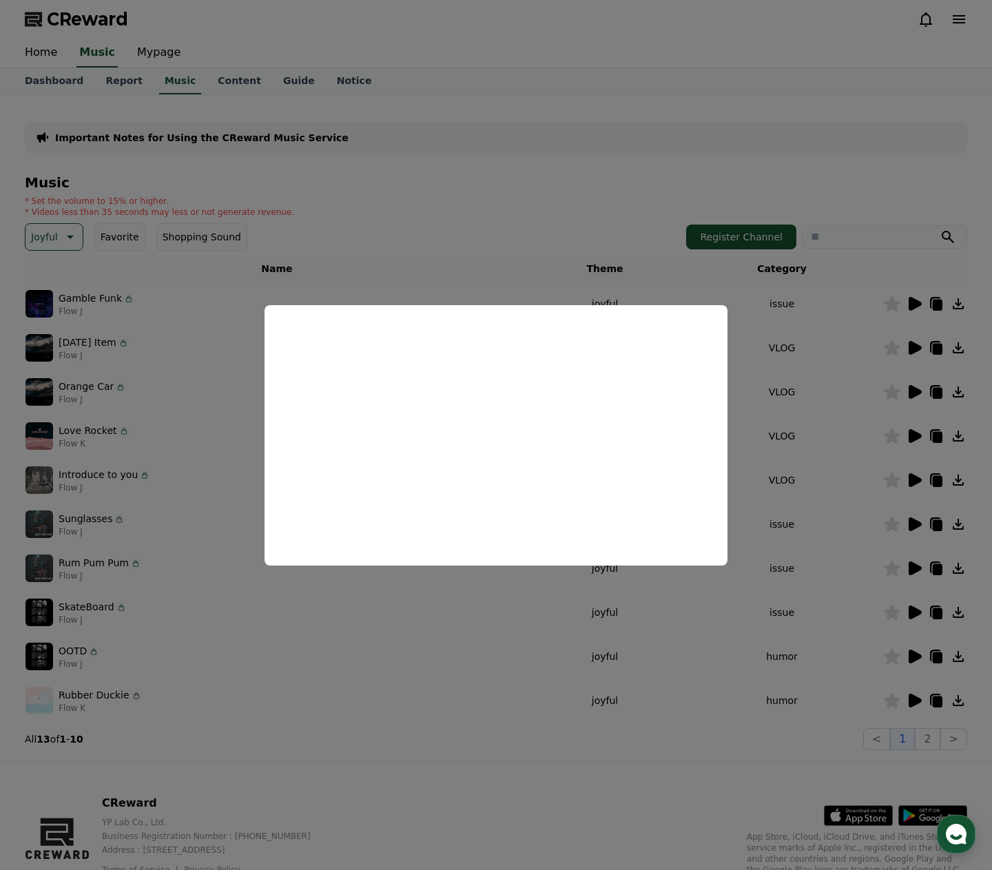
click at [910, 651] on button "close modal" at bounding box center [496, 435] width 992 height 870
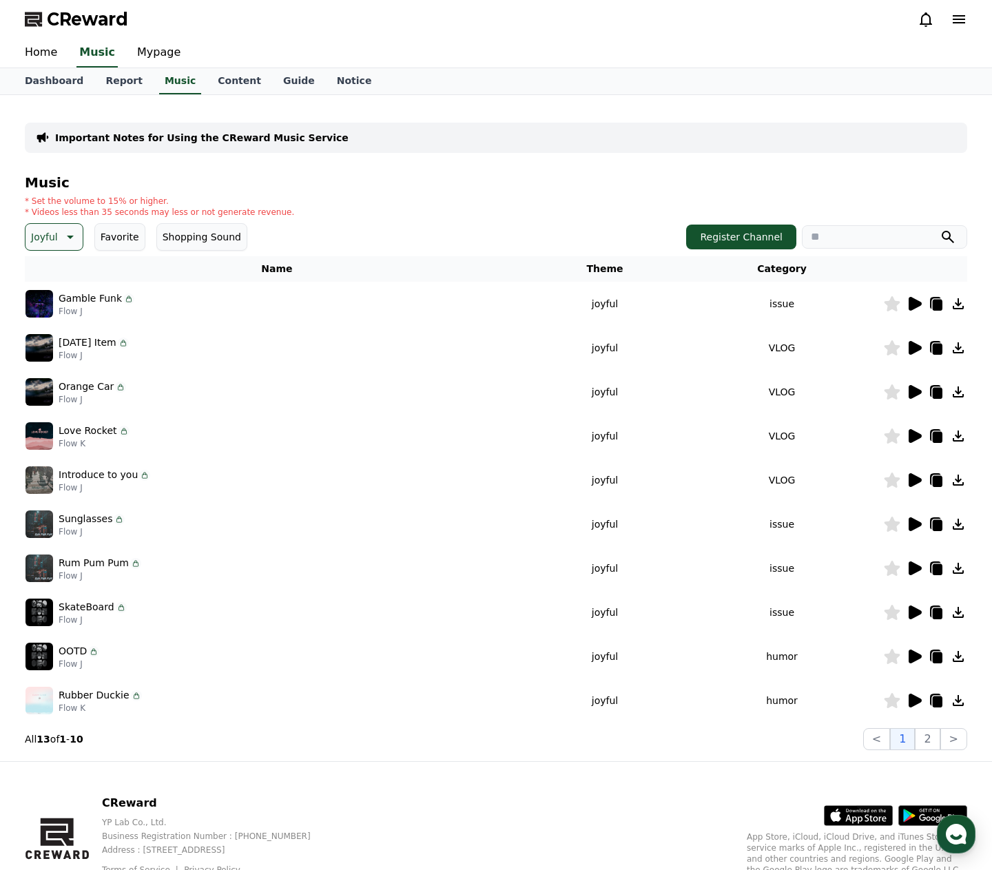
click at [912, 655] on icon at bounding box center [914, 656] width 13 height 14
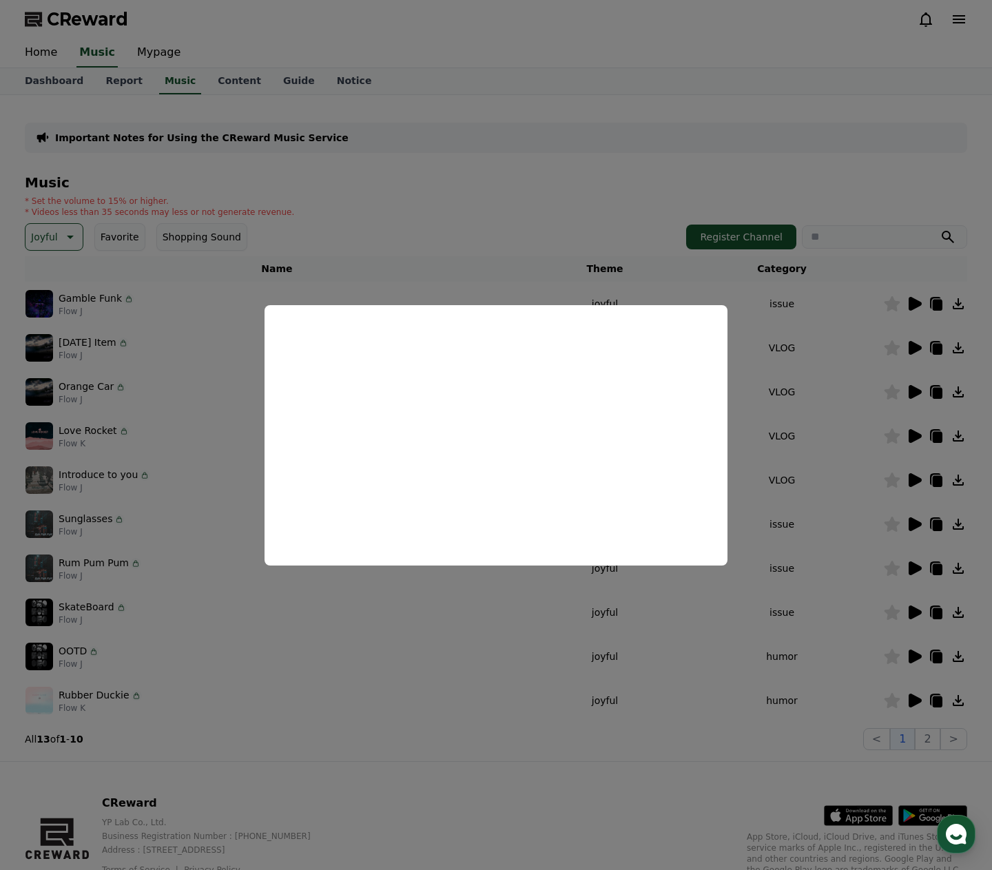
click at [507, 669] on button "close modal" at bounding box center [496, 435] width 992 height 870
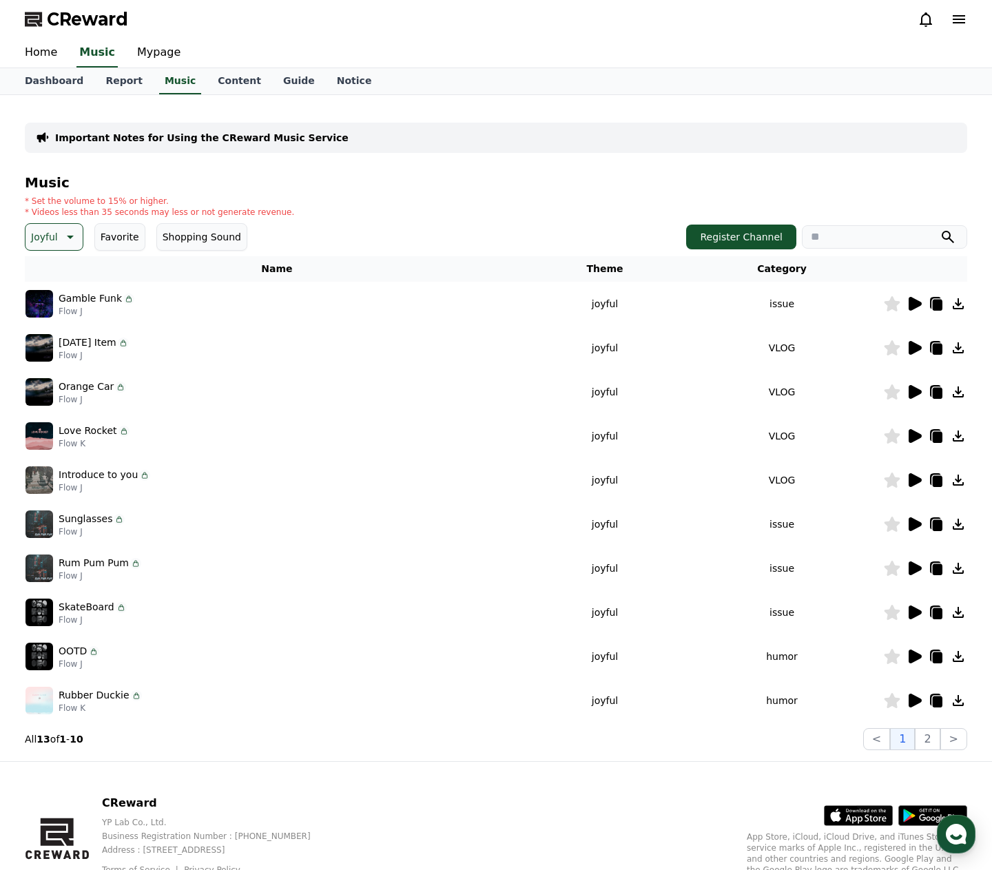
click at [74, 244] on icon at bounding box center [69, 237] width 17 height 17
click at [47, 289] on button "Cute" at bounding box center [44, 283] width 34 height 30
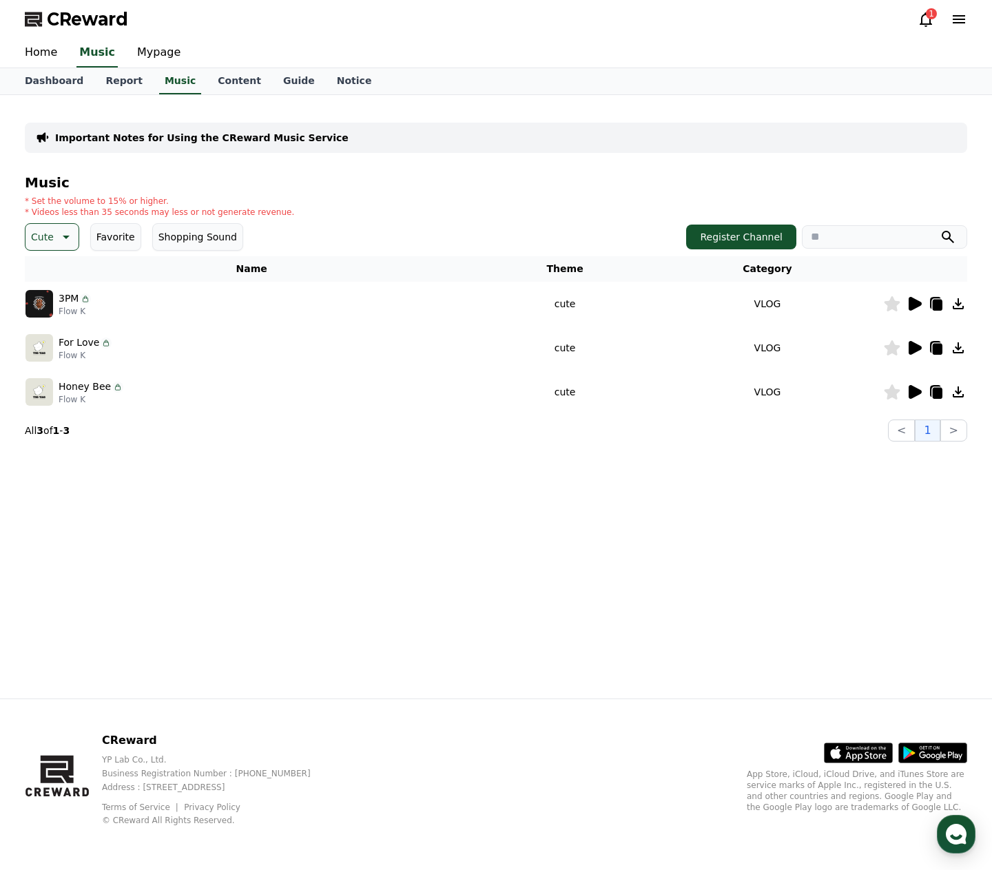
click at [912, 297] on icon at bounding box center [913, 303] width 17 height 17
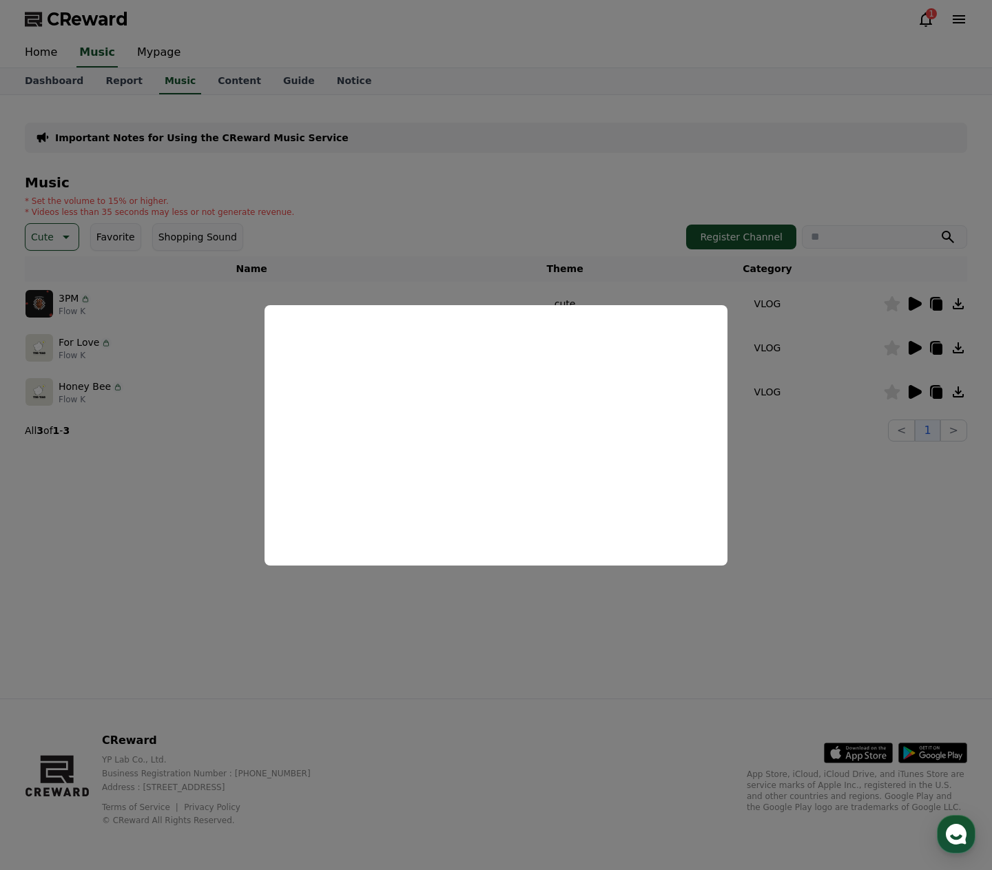
click at [915, 342] on button "close modal" at bounding box center [496, 435] width 992 height 870
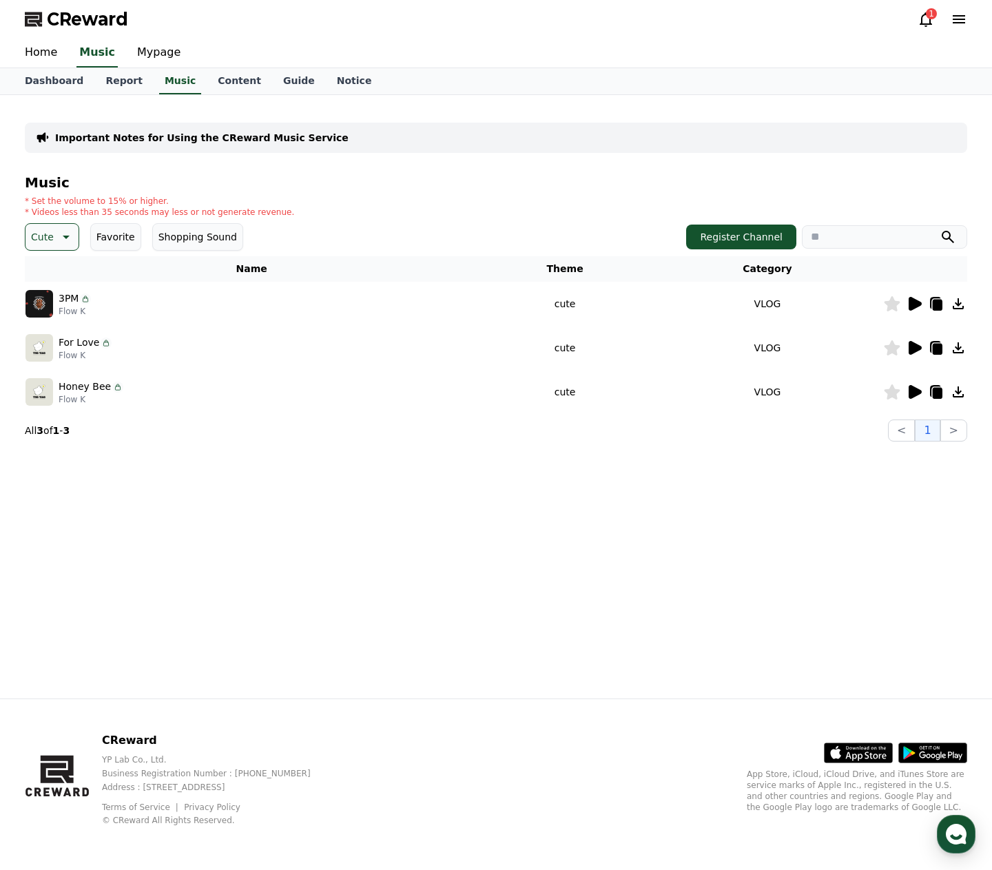
click at [916, 349] on icon at bounding box center [914, 348] width 13 height 14
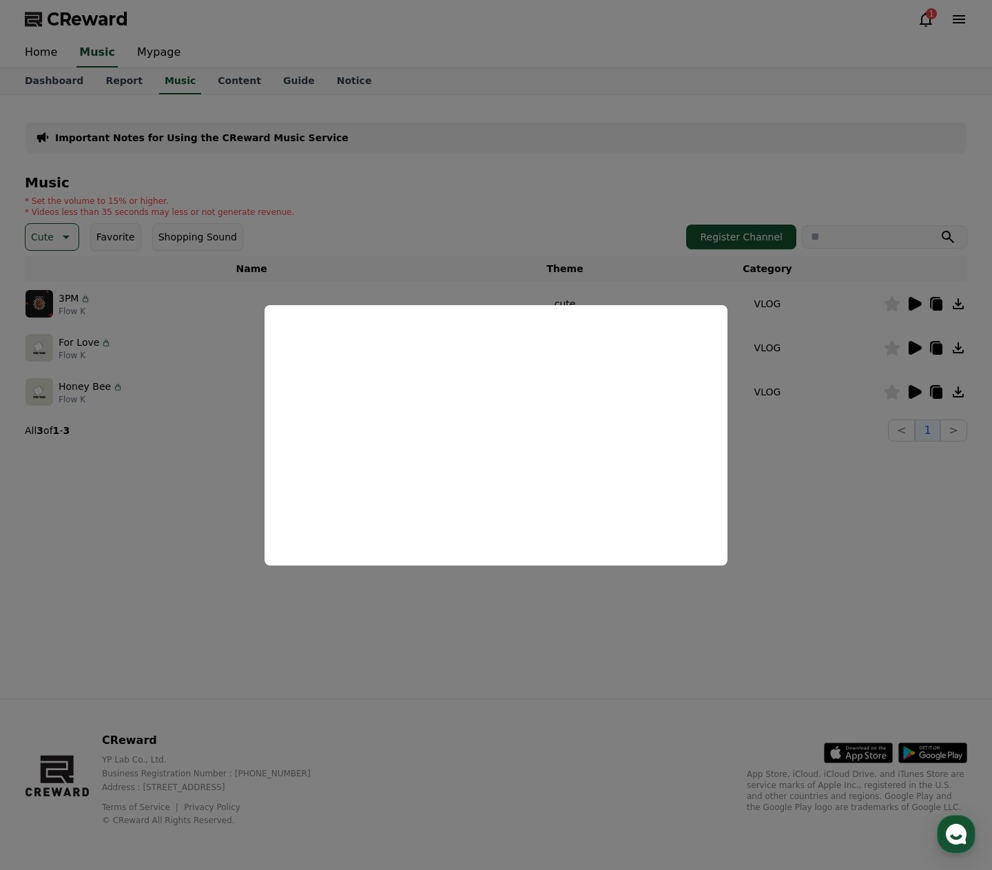
click at [900, 391] on button "close modal" at bounding box center [496, 435] width 992 height 870
click at [910, 391] on icon at bounding box center [914, 392] width 13 height 14
click at [168, 387] on button "close modal" at bounding box center [496, 435] width 992 height 870
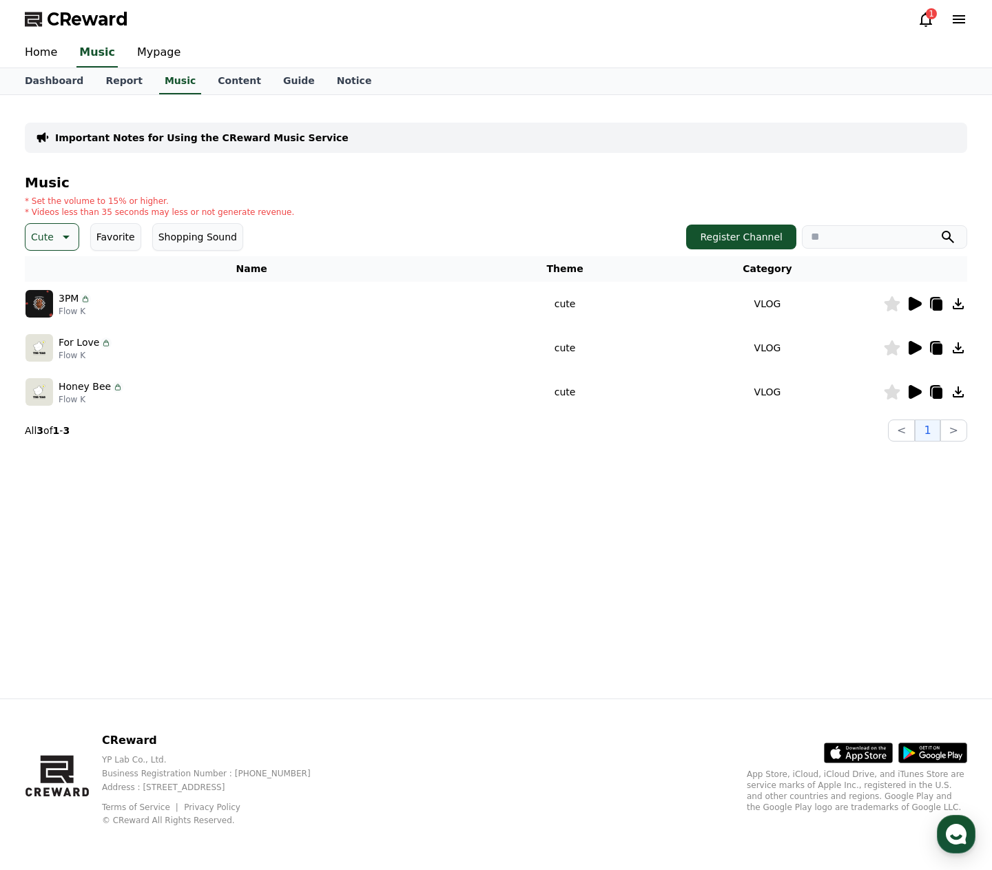
click at [61, 243] on icon at bounding box center [64, 237] width 17 height 17
click at [51, 275] on button "Exciting" at bounding box center [52, 276] width 50 height 30
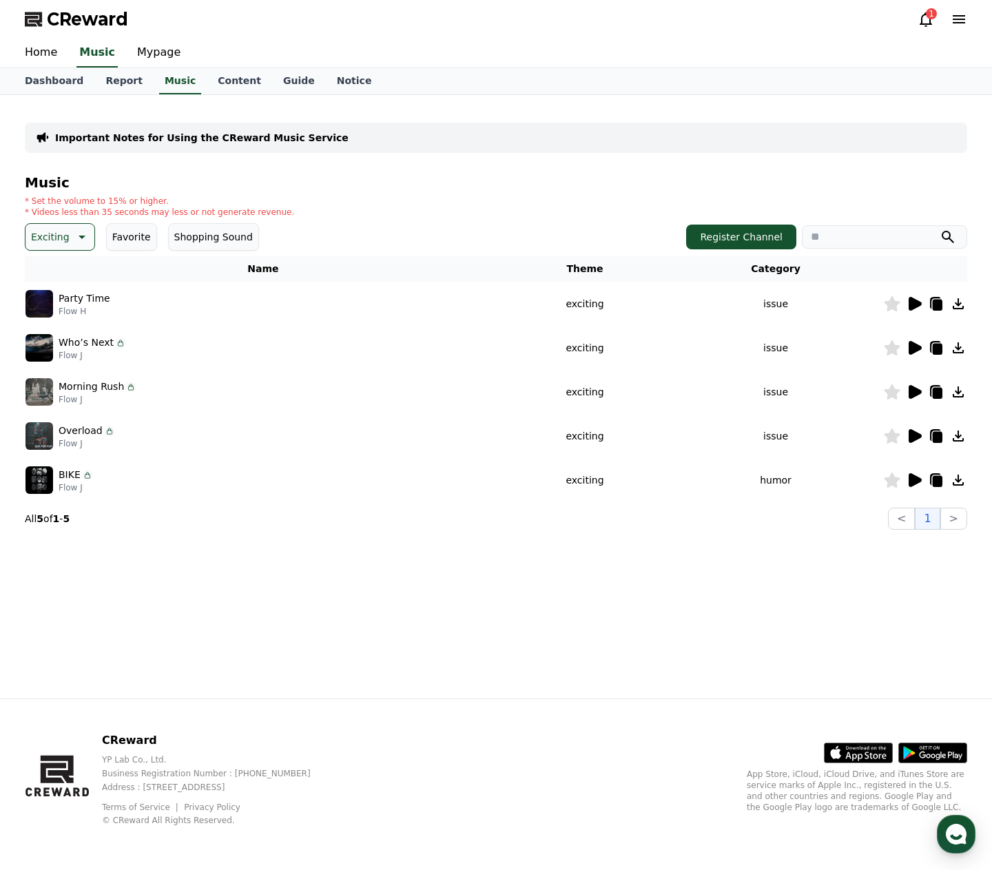
click at [910, 306] on icon at bounding box center [914, 304] width 13 height 14
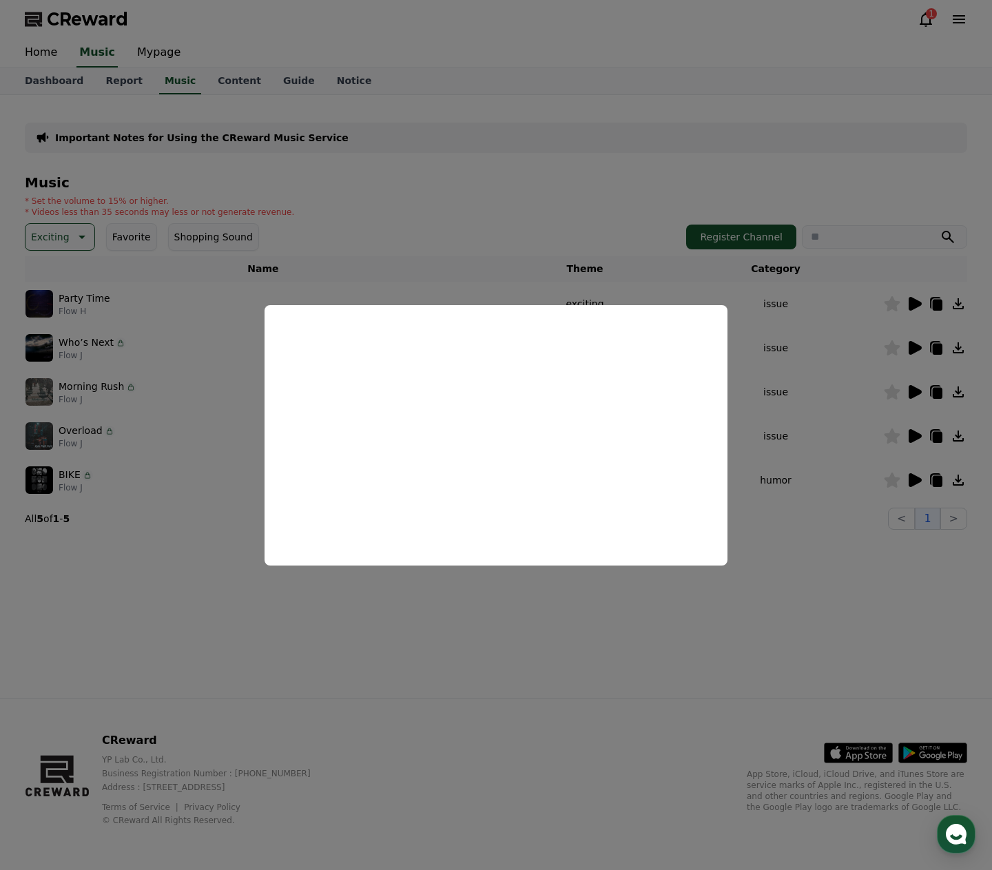
click at [912, 348] on button "close modal" at bounding box center [496, 435] width 992 height 870
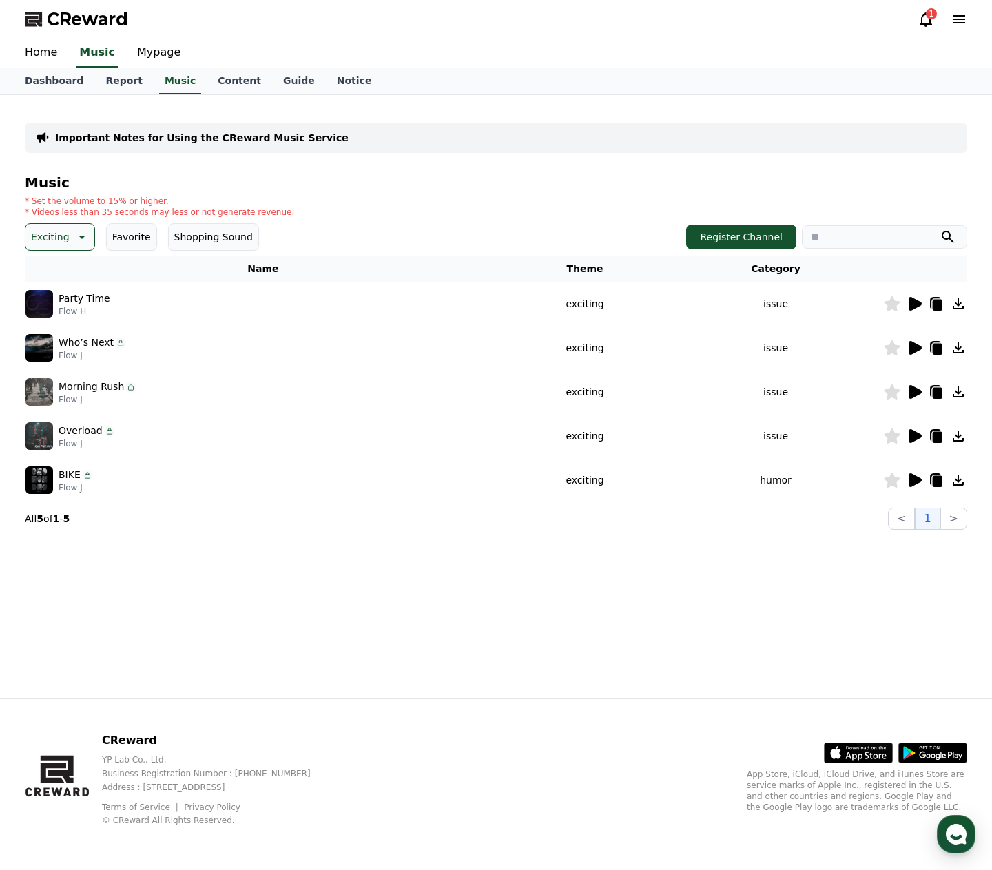
click at [917, 346] on icon at bounding box center [914, 348] width 13 height 14
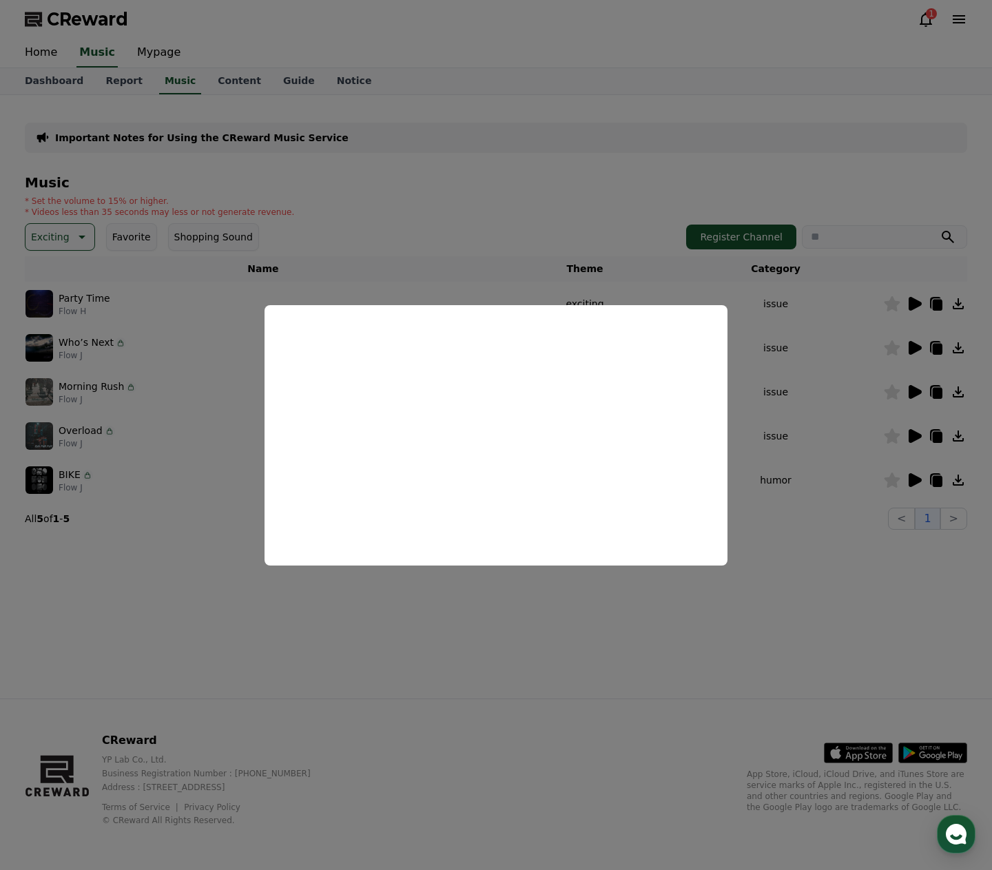
click at [916, 389] on button "close modal" at bounding box center [496, 435] width 992 height 870
click at [912, 392] on icon at bounding box center [914, 392] width 13 height 14
click at [910, 473] on button "close modal" at bounding box center [496, 435] width 992 height 870
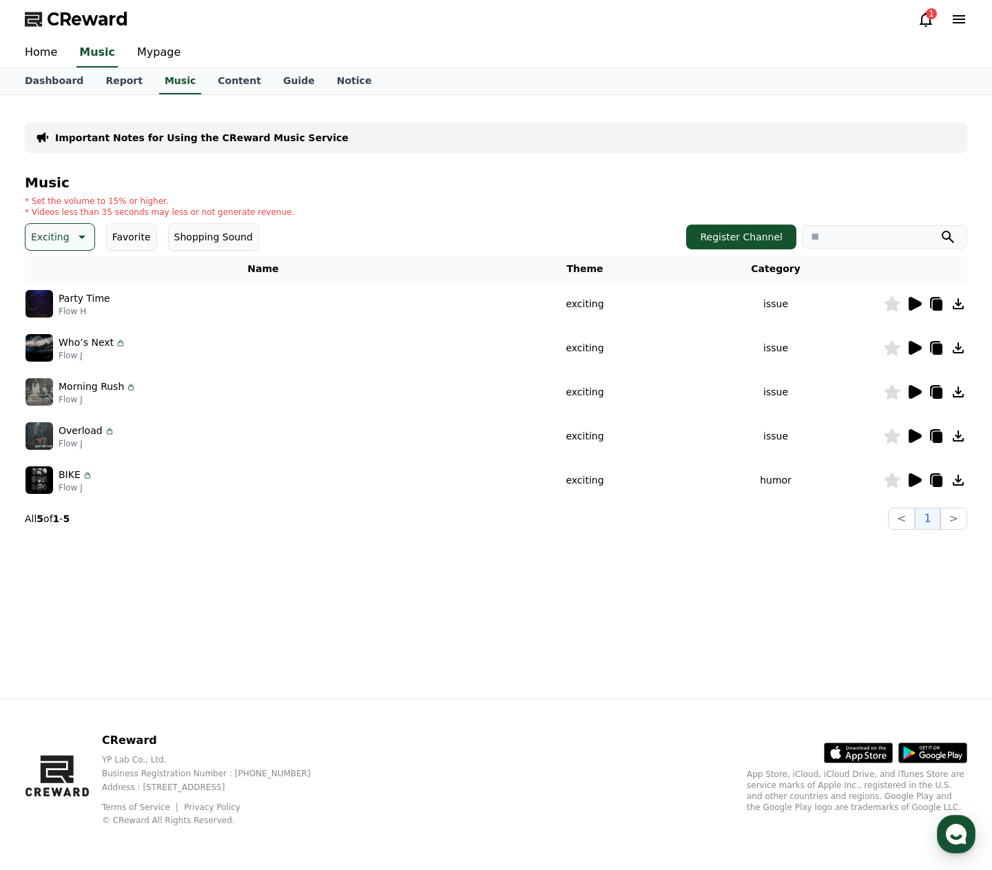
click at [914, 480] on icon at bounding box center [914, 480] width 13 height 14
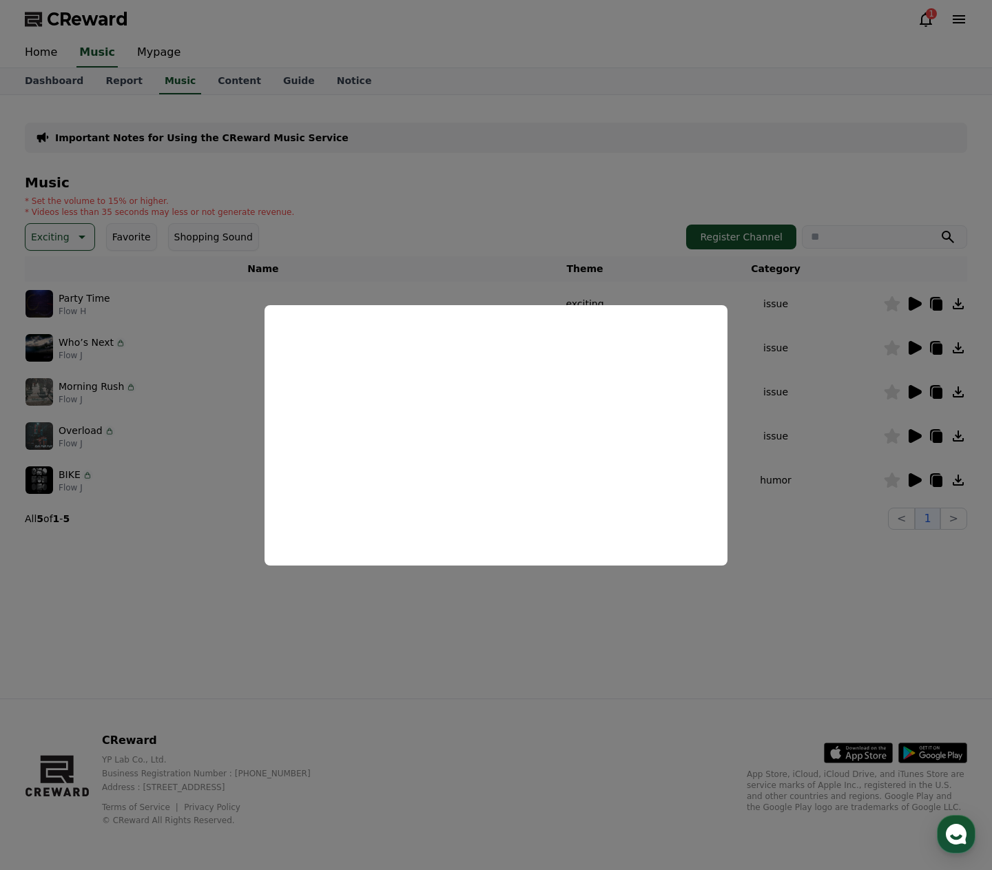
click at [782, 542] on button "close modal" at bounding box center [496, 435] width 992 height 870
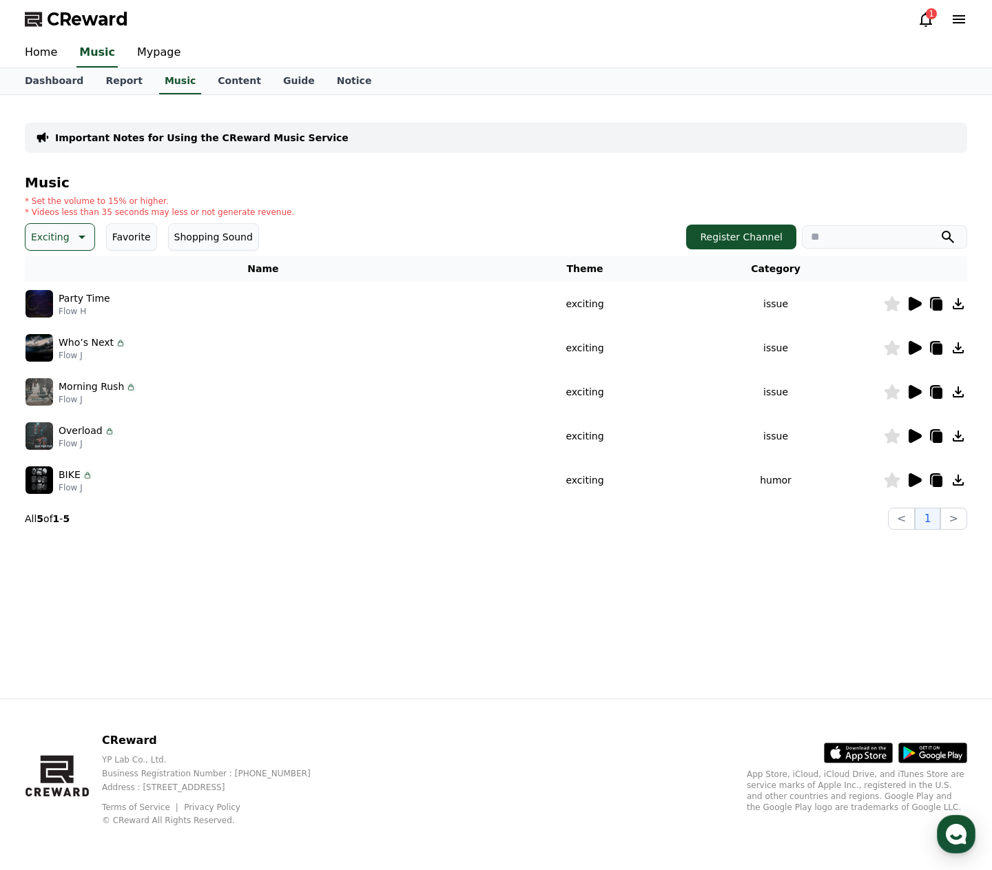
click at [83, 236] on icon at bounding box center [80, 237] width 17 height 17
click at [47, 297] on button "Twist" at bounding box center [44, 304] width 34 height 30
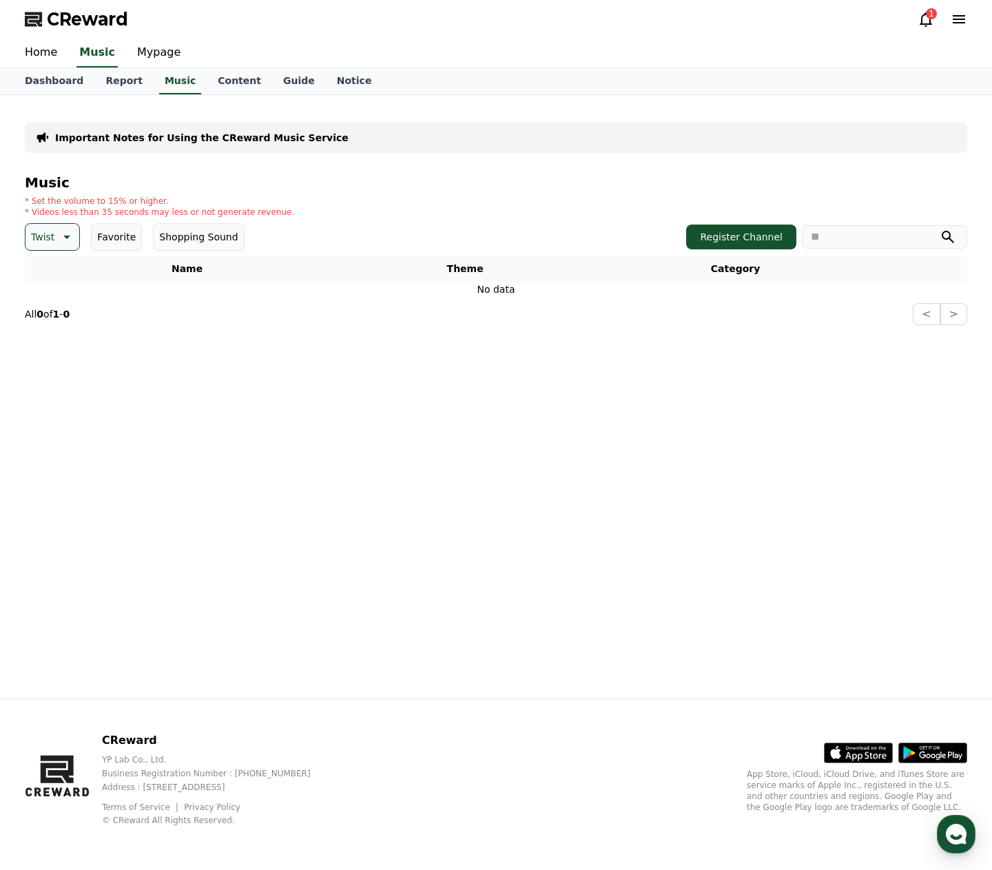
click at [66, 236] on icon at bounding box center [66, 236] width 7 height 3
drag, startPoint x: 76, startPoint y: 284, endPoint x: 76, endPoint y: 305, distance: 21.3
click at [76, 305] on div "All Fantasy Curiosity Dark Bright Popping Exciting Twist Majestic Dramatic Joyf…" at bounding box center [54, 613] width 55 height 711
click at [56, 338] on button "Joyful" at bounding box center [46, 338] width 38 height 30
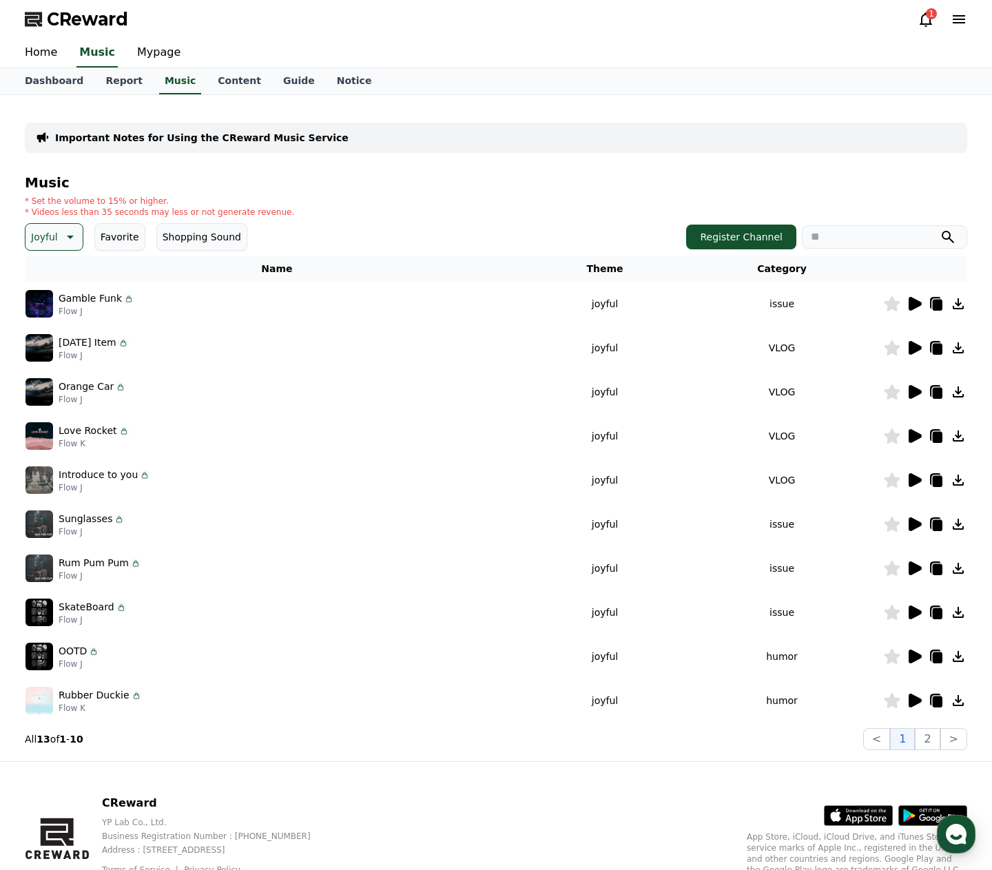
click at [919, 300] on icon at bounding box center [913, 303] width 17 height 17
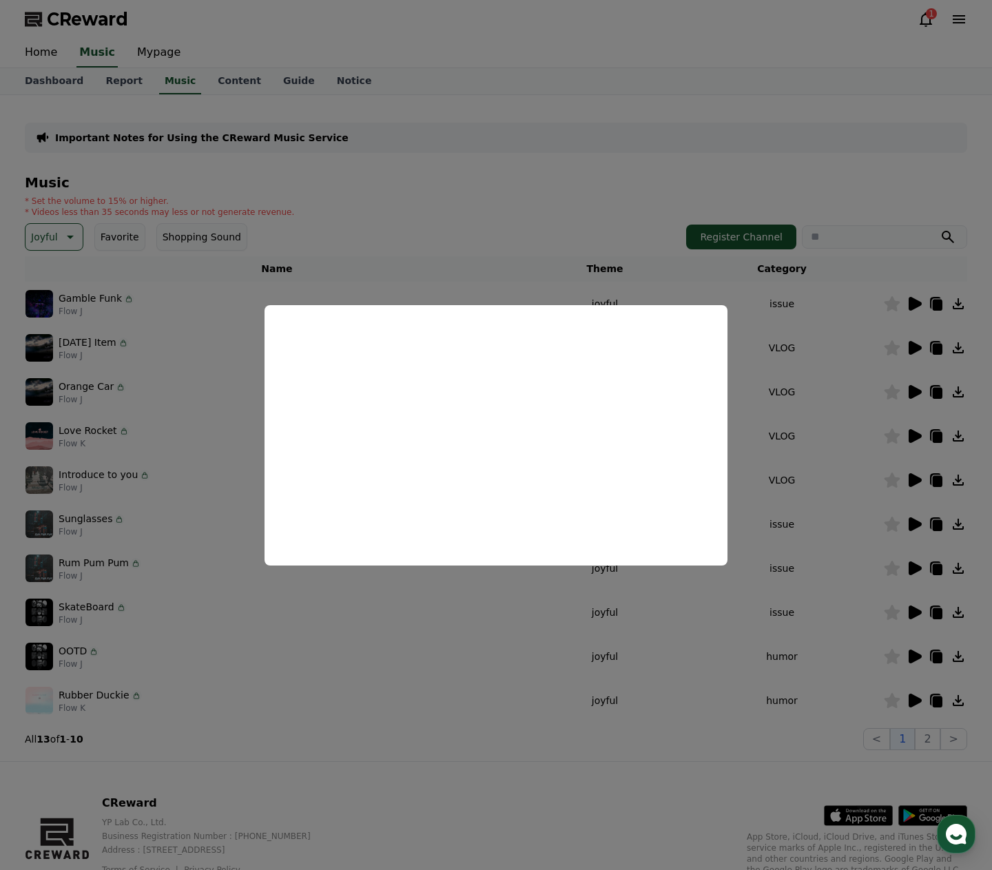
click at [907, 657] on button "close modal" at bounding box center [496, 435] width 992 height 870
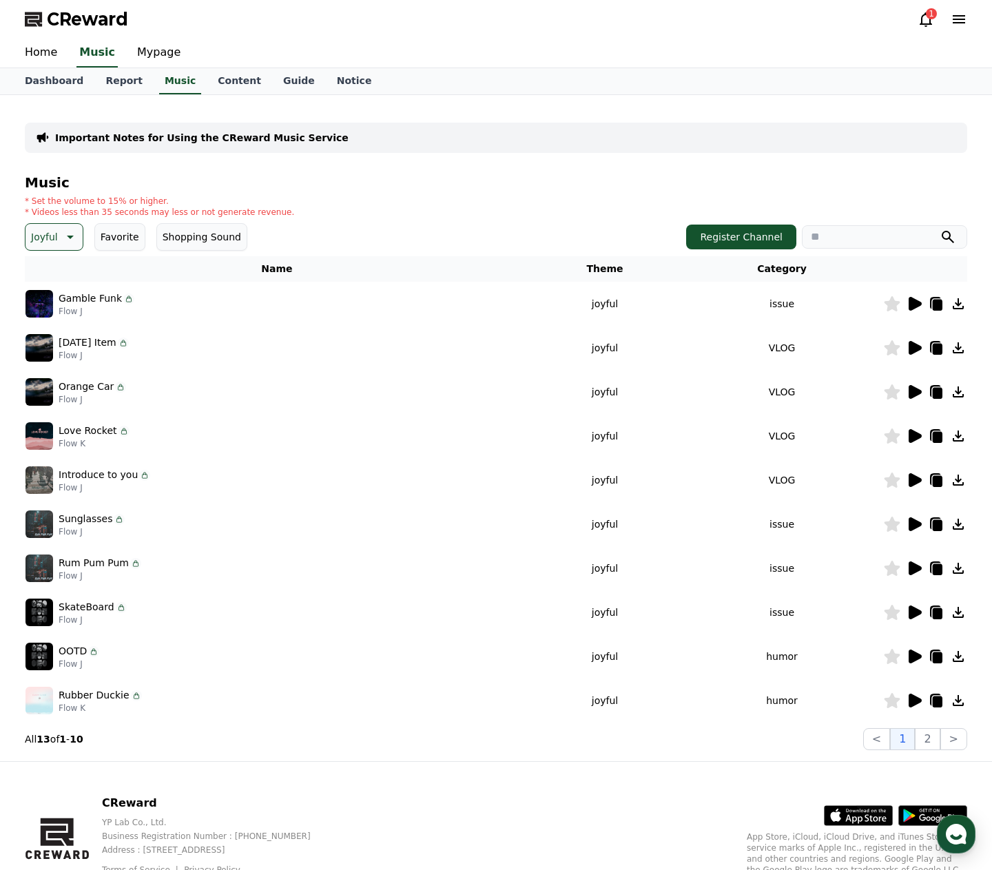
click at [912, 658] on icon at bounding box center [914, 656] width 13 height 14
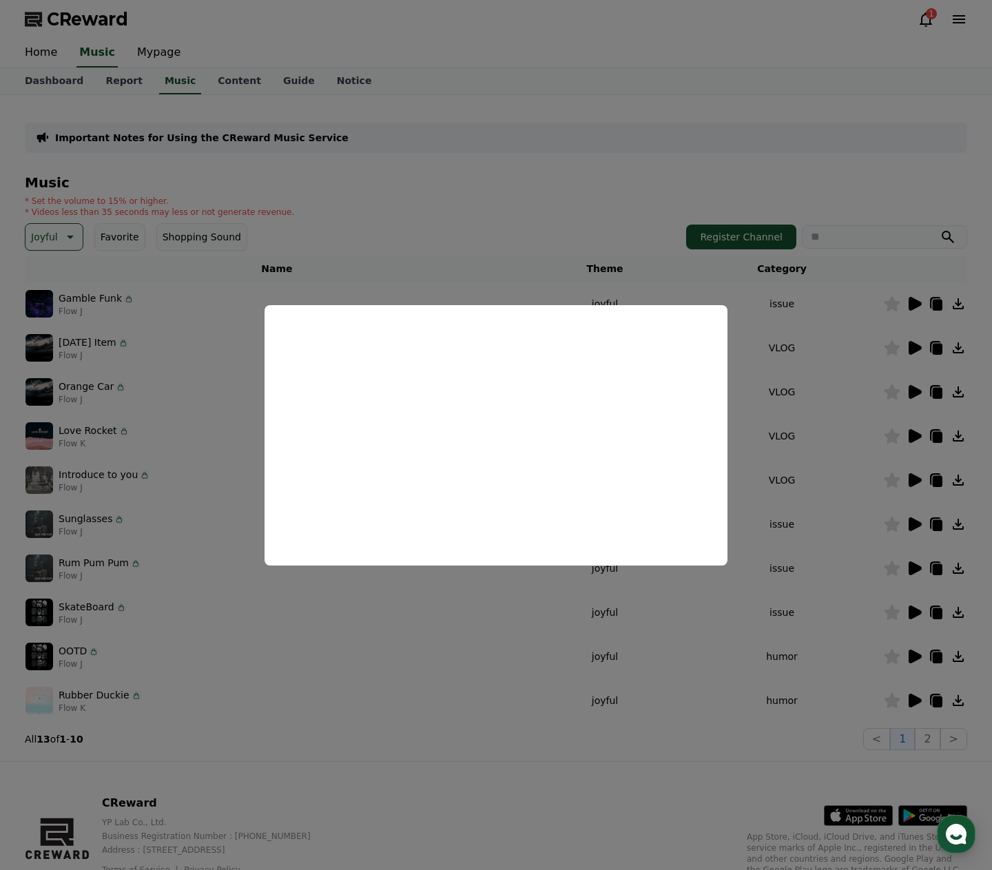
click at [914, 700] on button "close modal" at bounding box center [496, 435] width 992 height 870
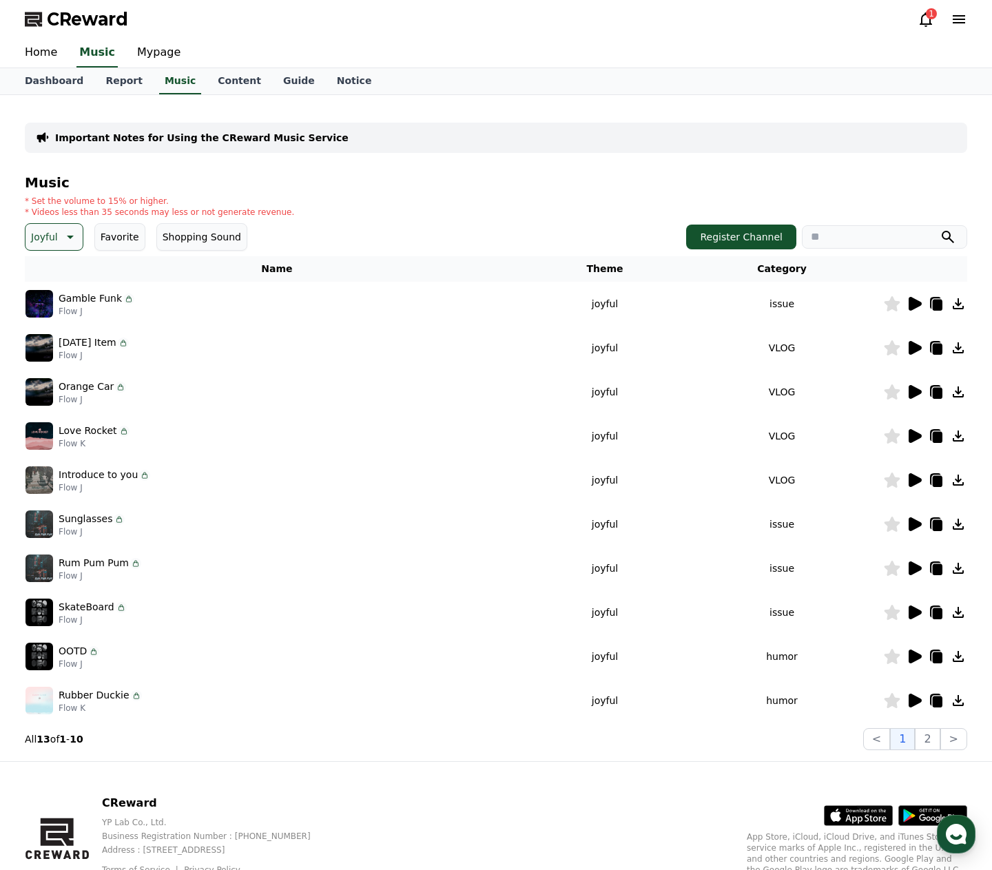
click at [914, 701] on icon at bounding box center [914, 700] width 13 height 14
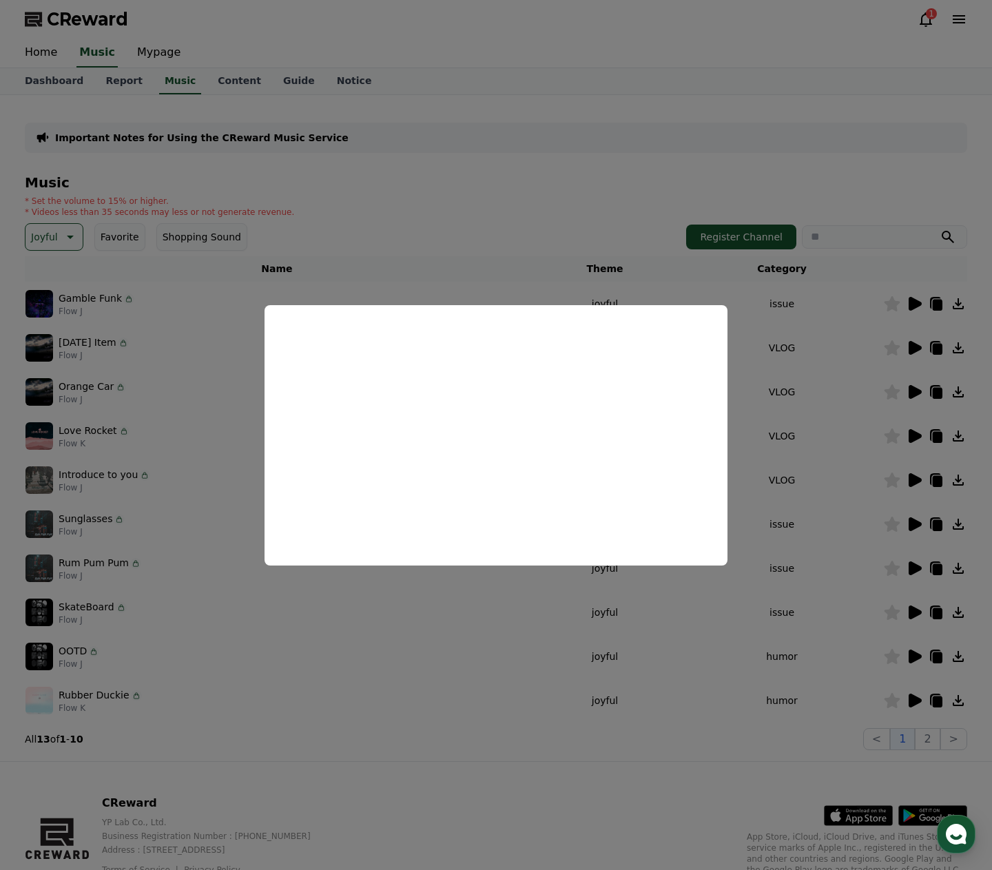
click at [681, 286] on button "close modal" at bounding box center [496, 435] width 992 height 870
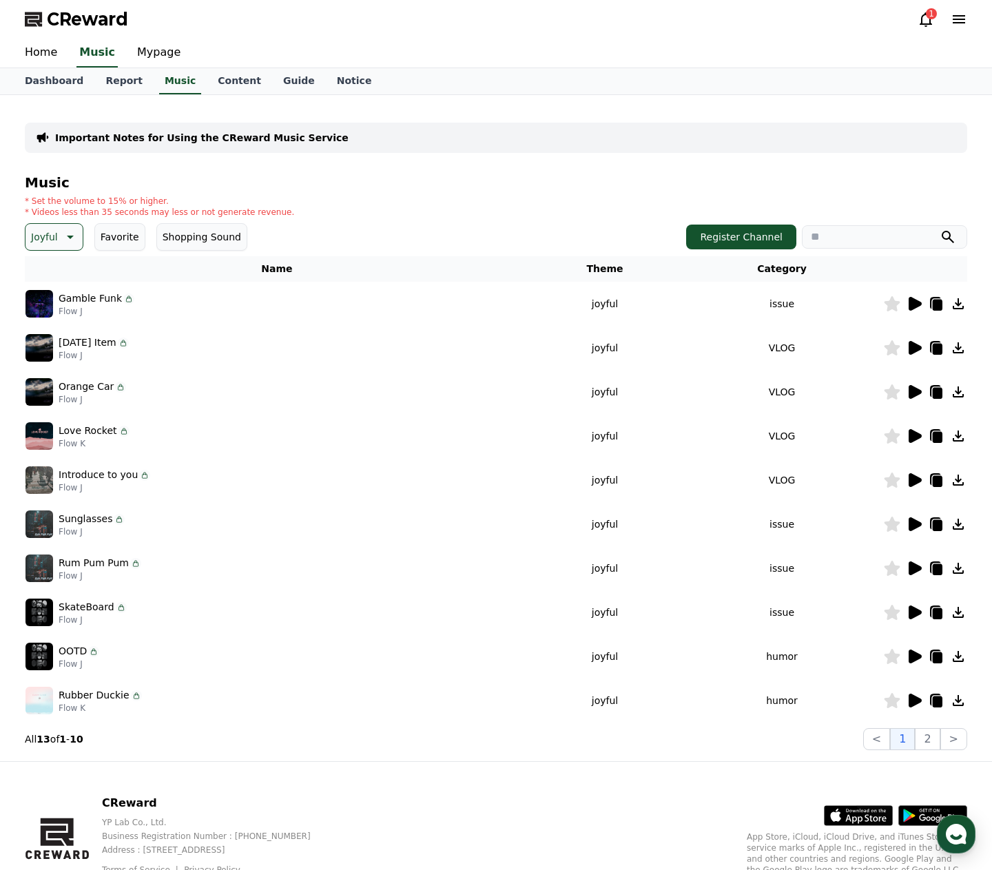
click at [920, 704] on icon at bounding box center [913, 700] width 17 height 17
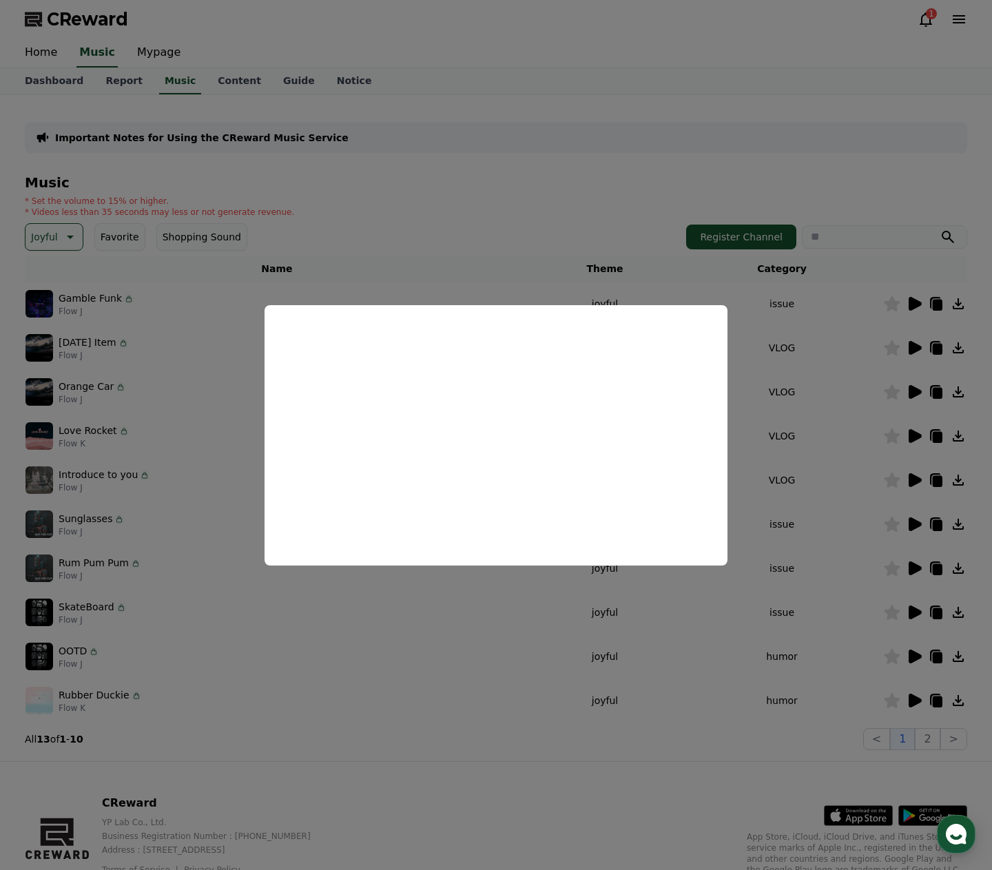
click at [589, 713] on button "close modal" at bounding box center [496, 435] width 992 height 870
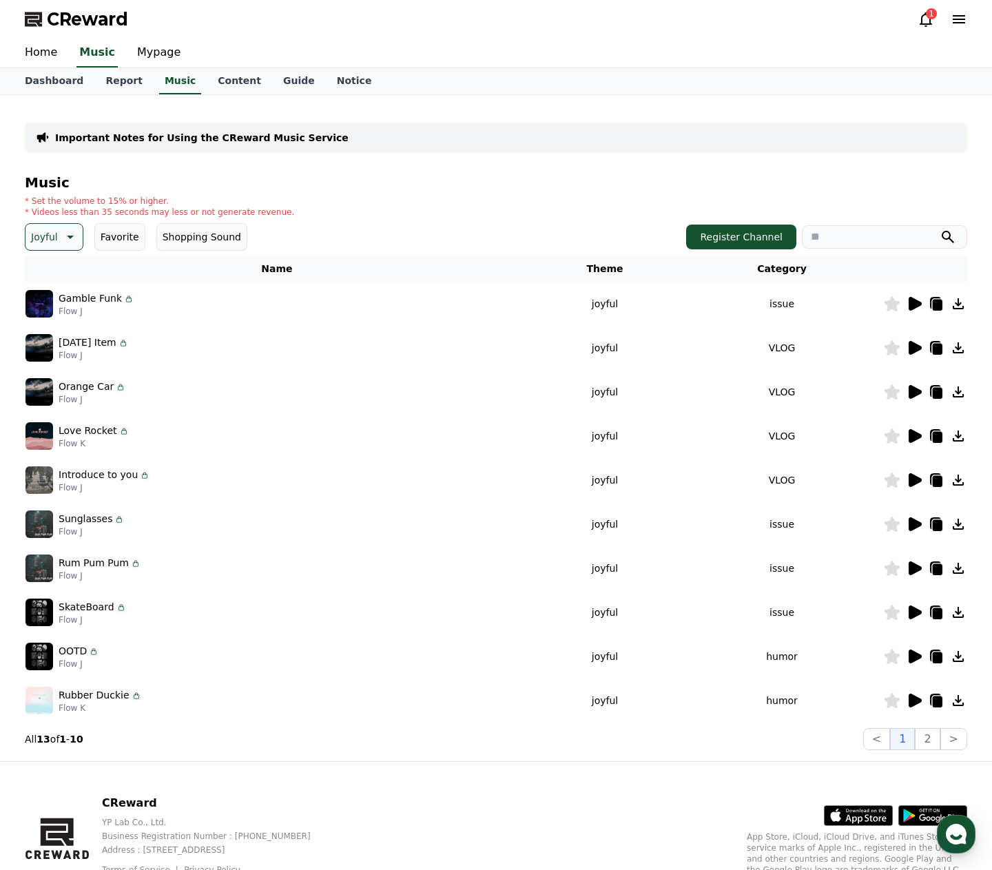
click at [892, 700] on icon at bounding box center [892, 700] width 16 height 15
click at [932, 737] on button "2" at bounding box center [926, 739] width 25 height 22
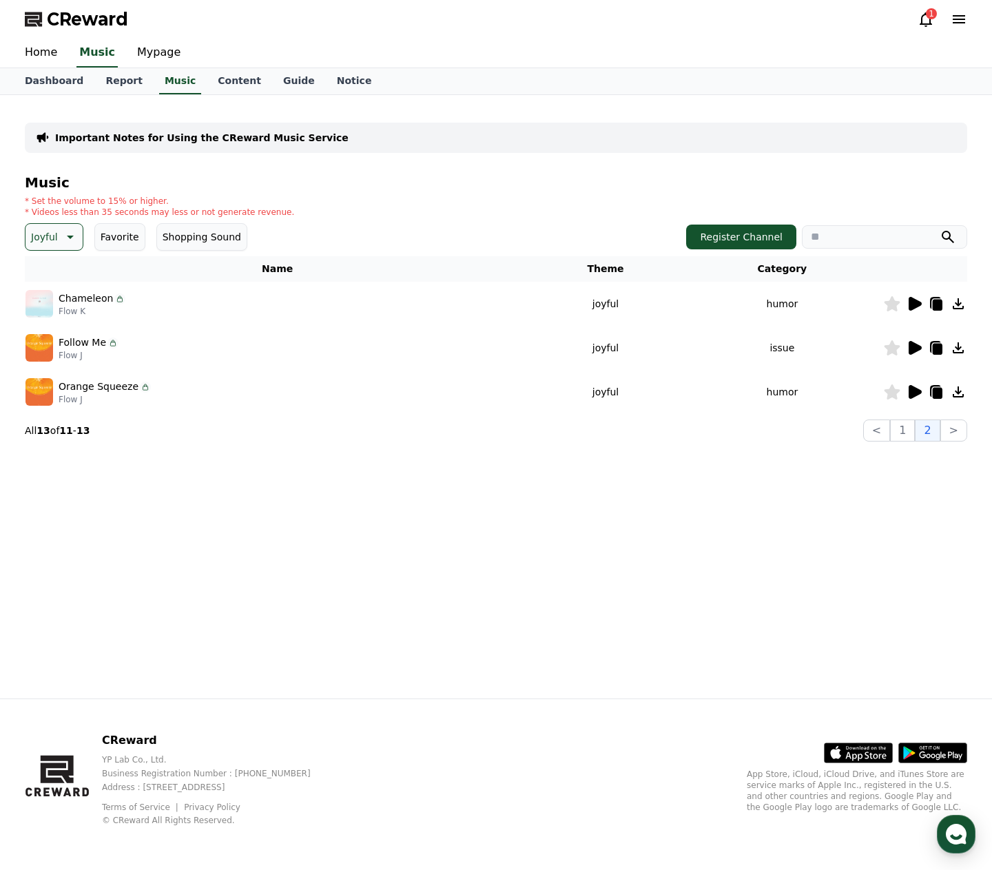
click at [912, 388] on icon at bounding box center [914, 392] width 13 height 14
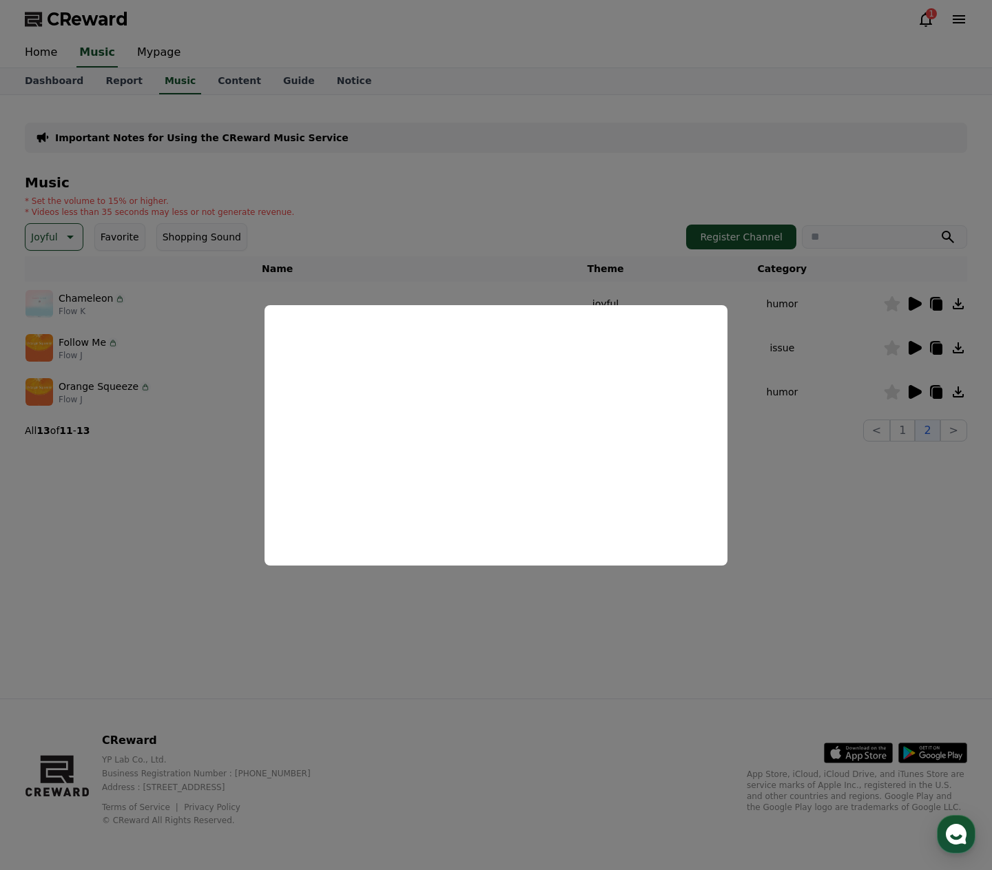
click at [211, 468] on button "close modal" at bounding box center [496, 435] width 992 height 870
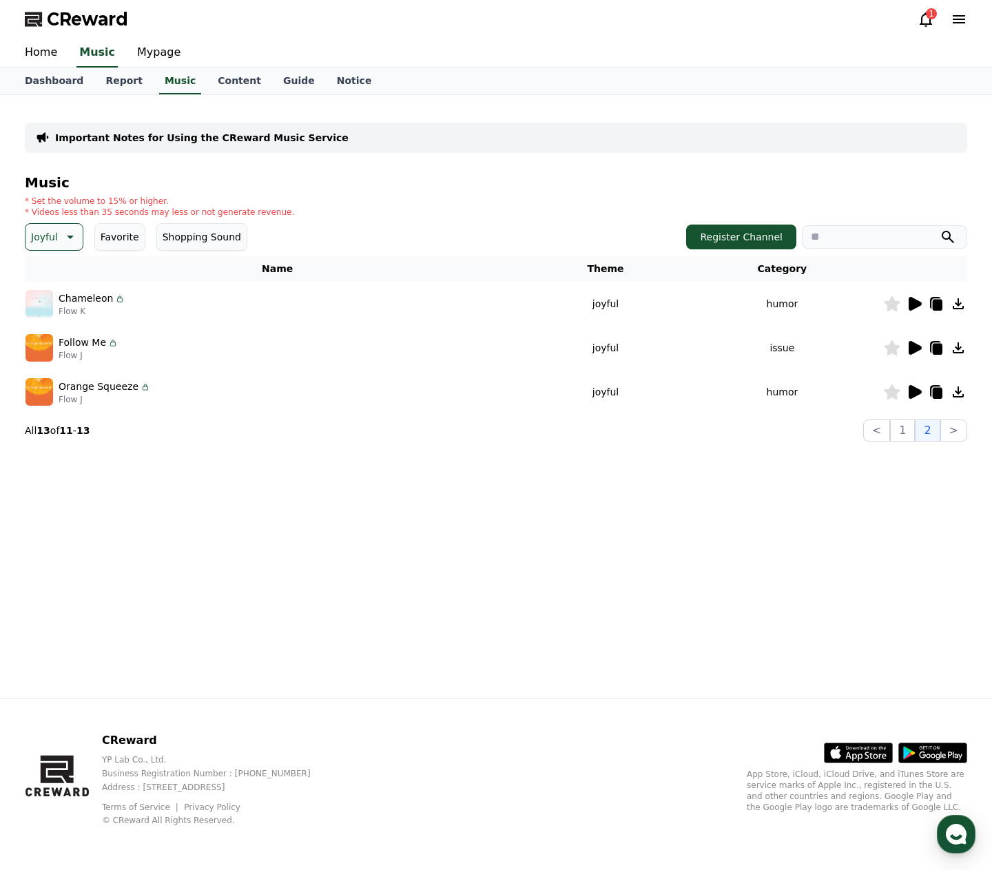
click at [907, 351] on icon at bounding box center [913, 347] width 17 height 17
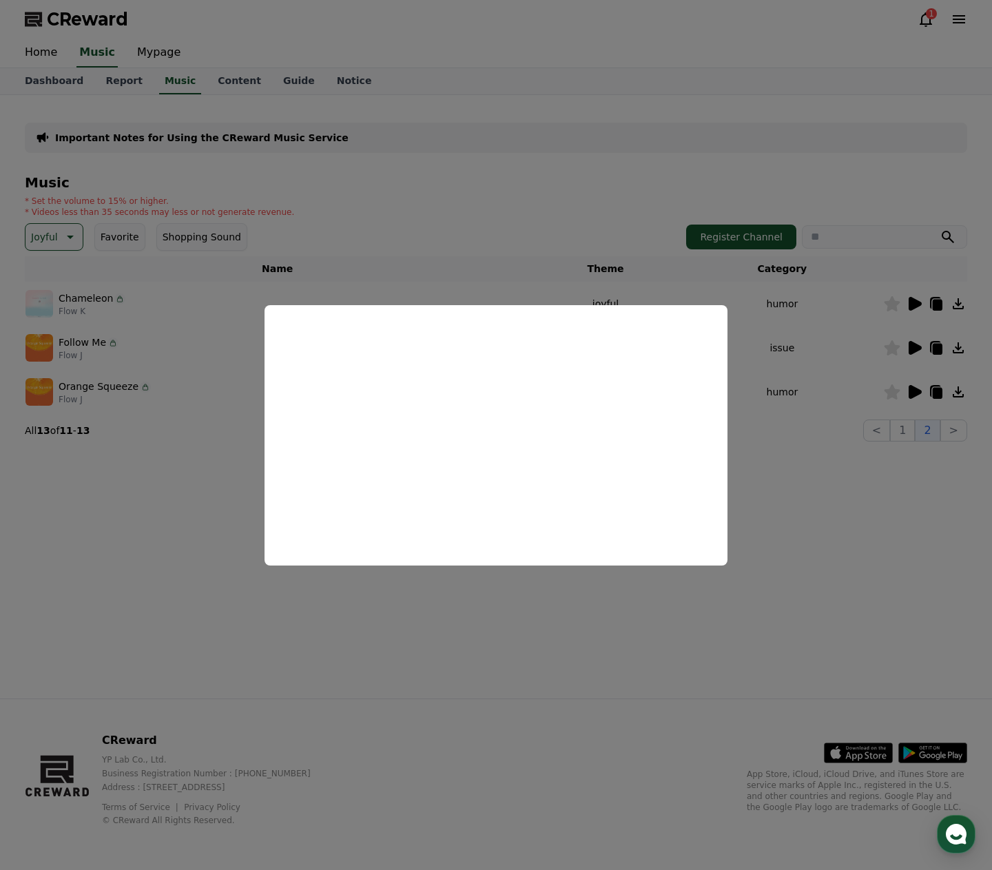
click at [184, 512] on button "close modal" at bounding box center [496, 435] width 992 height 870
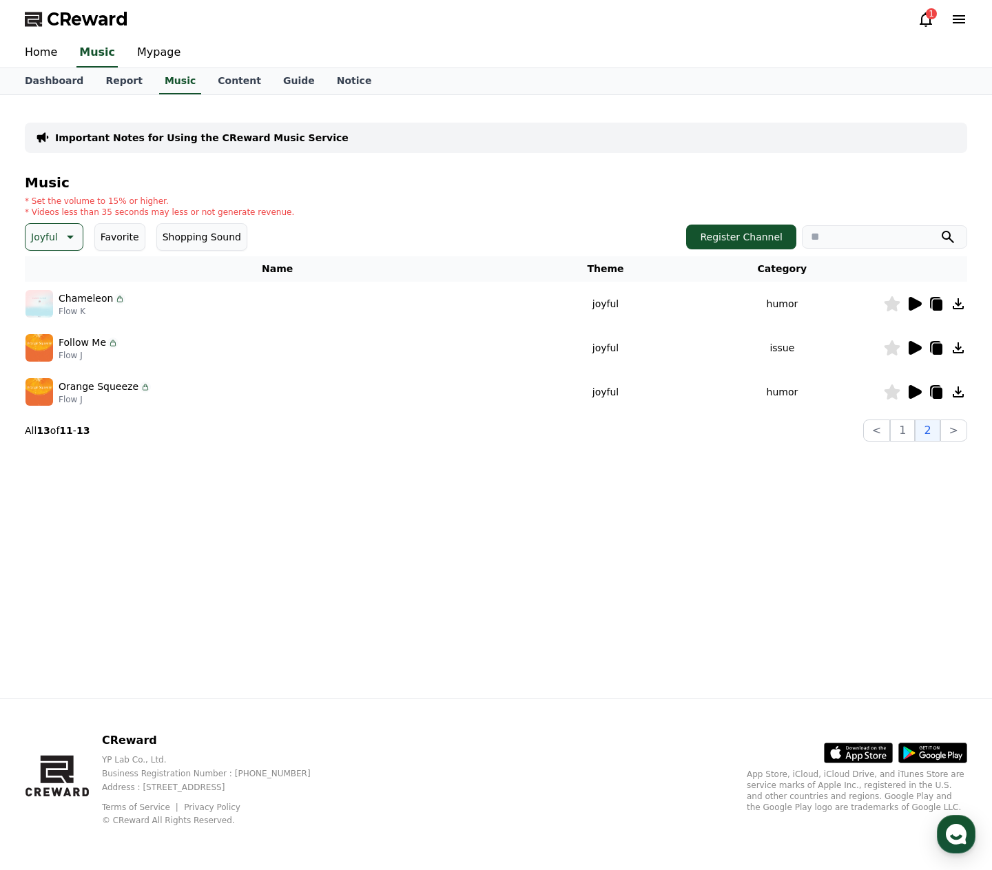
click at [910, 304] on icon at bounding box center [914, 304] width 13 height 14
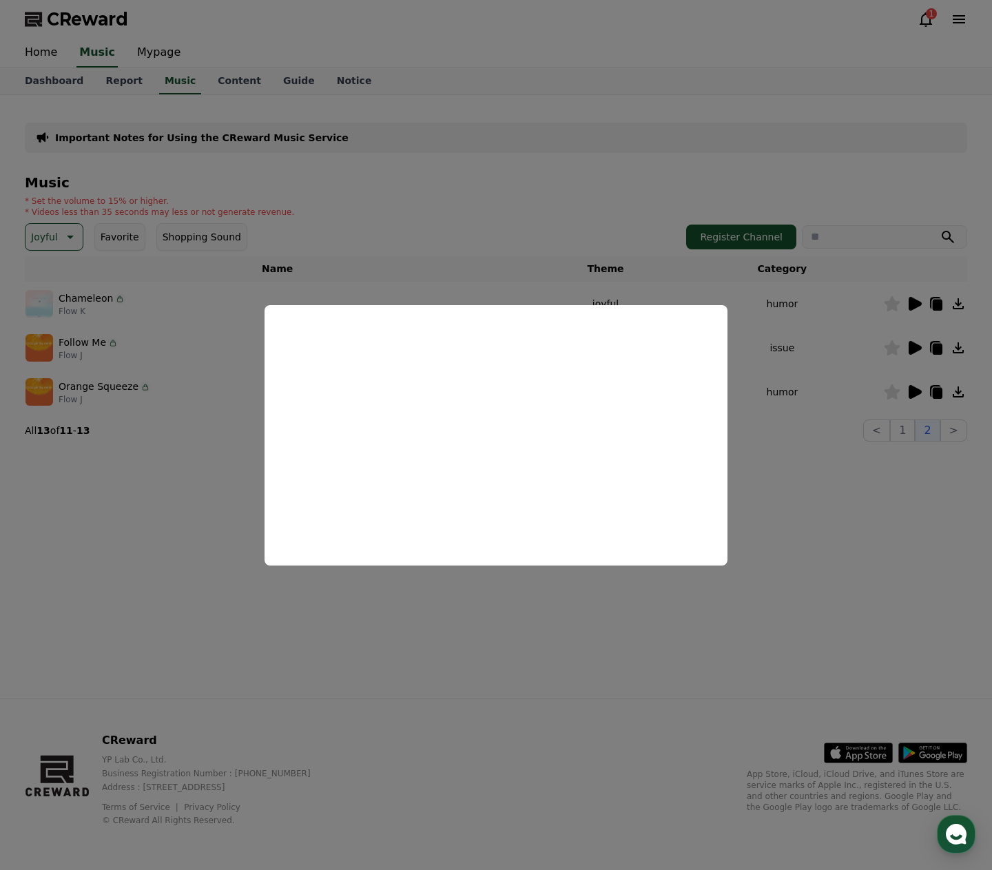
click at [782, 396] on button "close modal" at bounding box center [496, 435] width 992 height 870
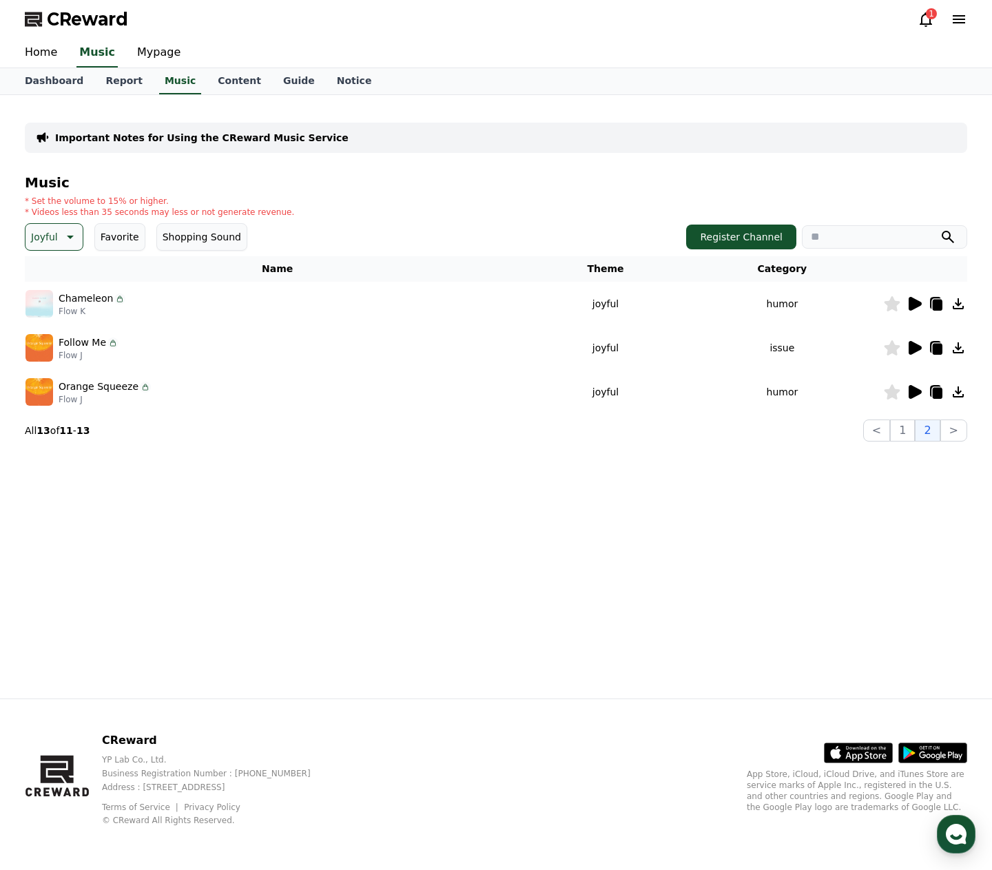
click at [893, 304] on icon at bounding box center [892, 303] width 16 height 15
click at [921, 20] on icon at bounding box center [925, 19] width 12 height 14
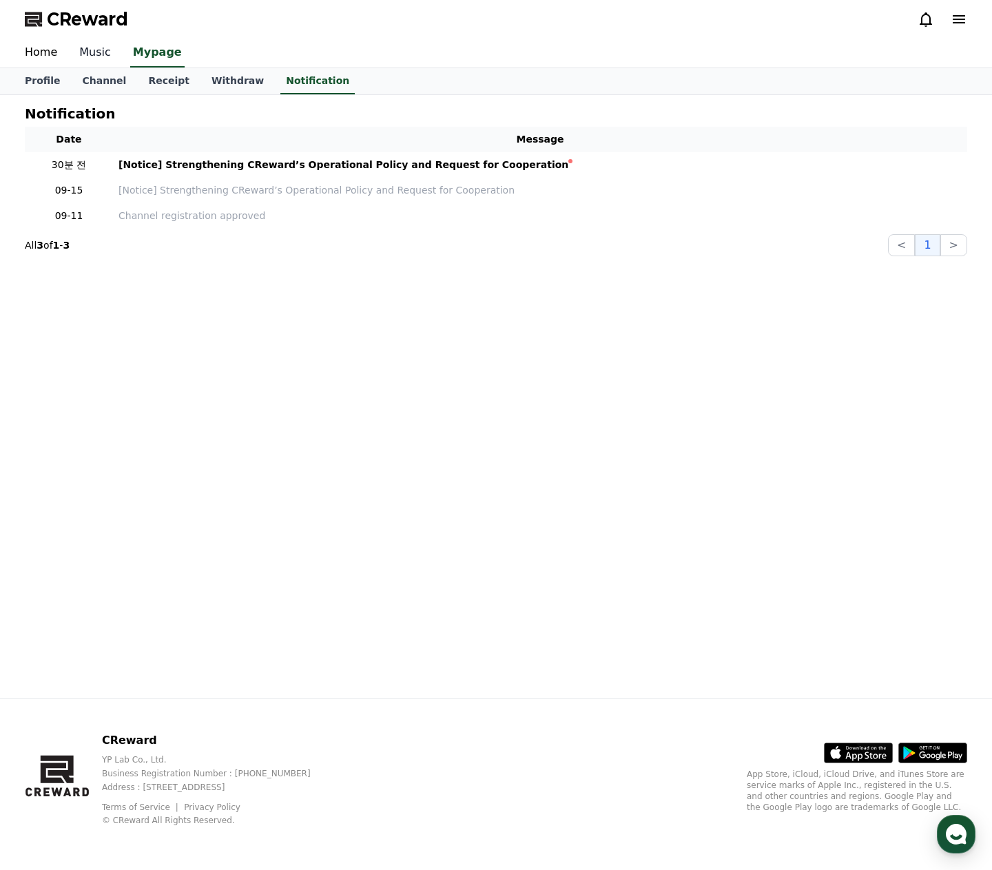
click at [87, 56] on link "Music" at bounding box center [95, 53] width 54 height 29
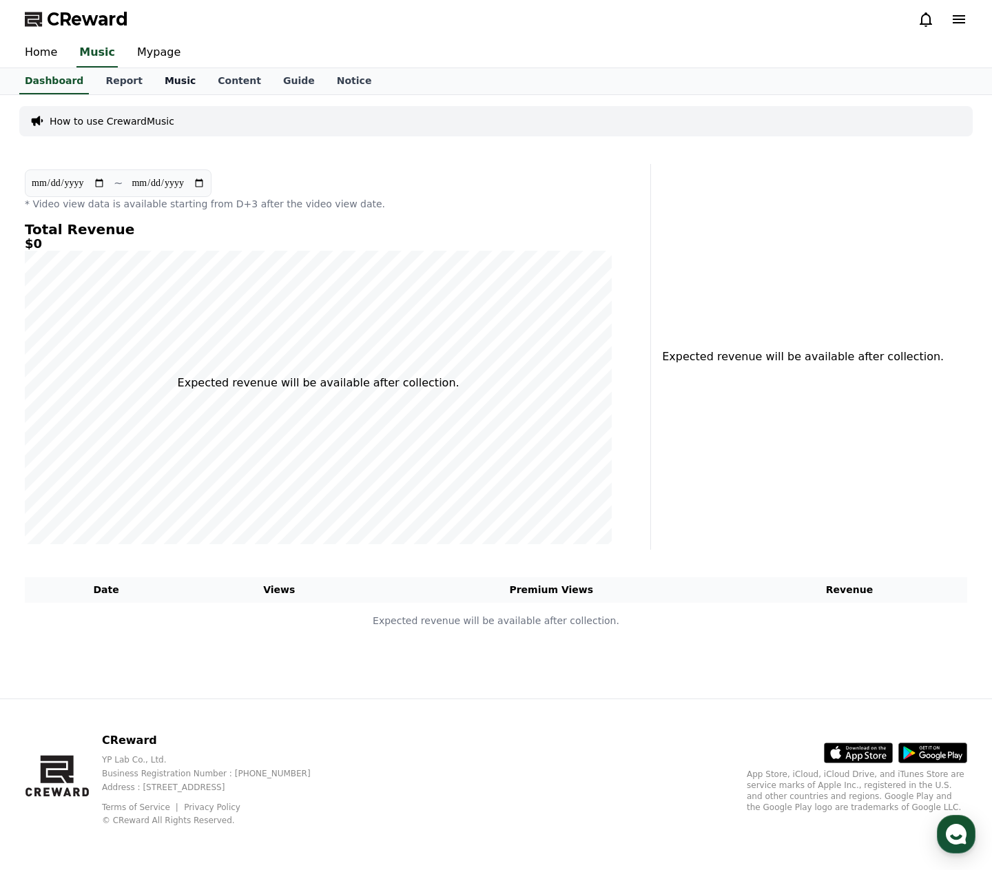
click at [160, 71] on link "Music" at bounding box center [180, 81] width 53 height 26
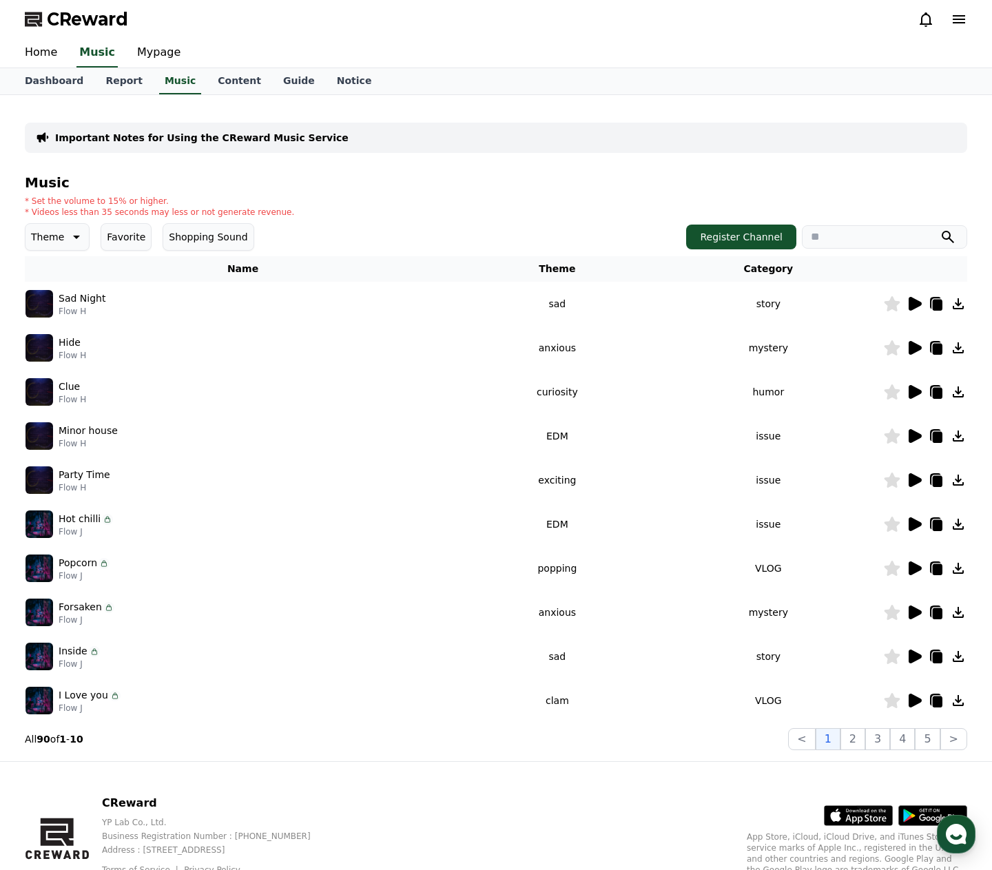
click at [69, 232] on icon at bounding box center [75, 237] width 17 height 17
click at [52, 261] on button "Dramatic" at bounding box center [54, 259] width 55 height 30
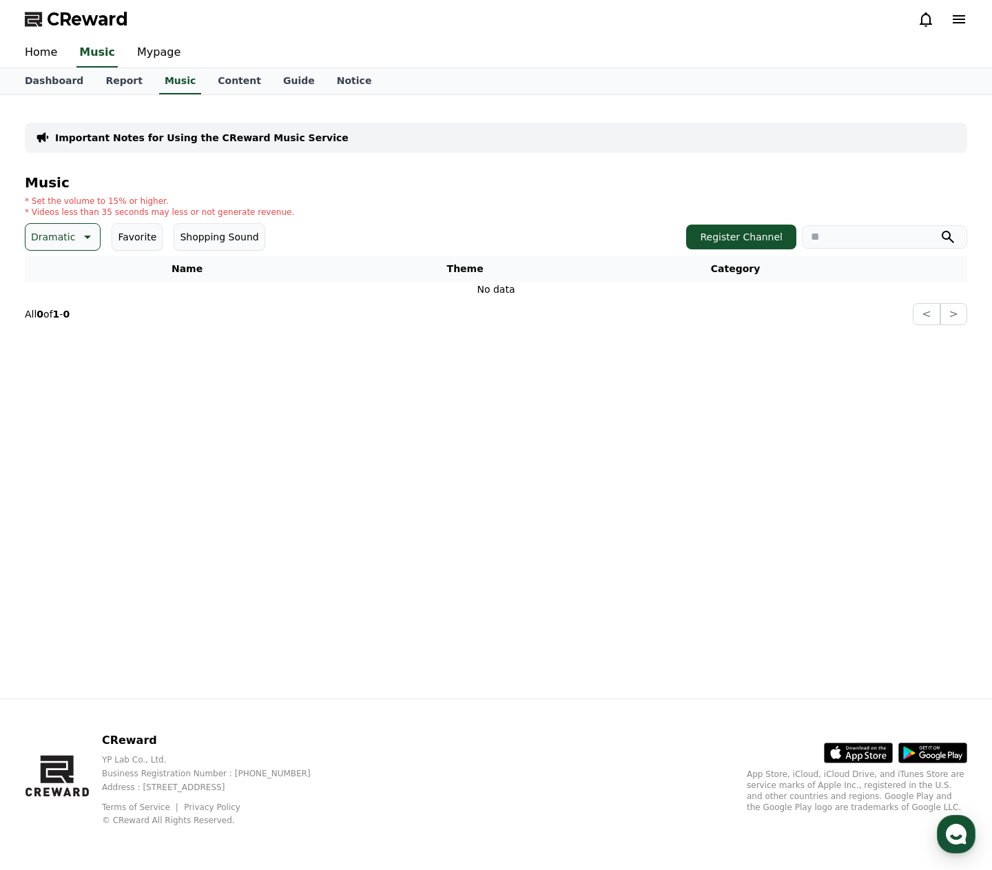
click at [78, 246] on button "Dramatic" at bounding box center [63, 237] width 76 height 28
click at [52, 347] on button "Curiosity" at bounding box center [54, 345] width 54 height 30
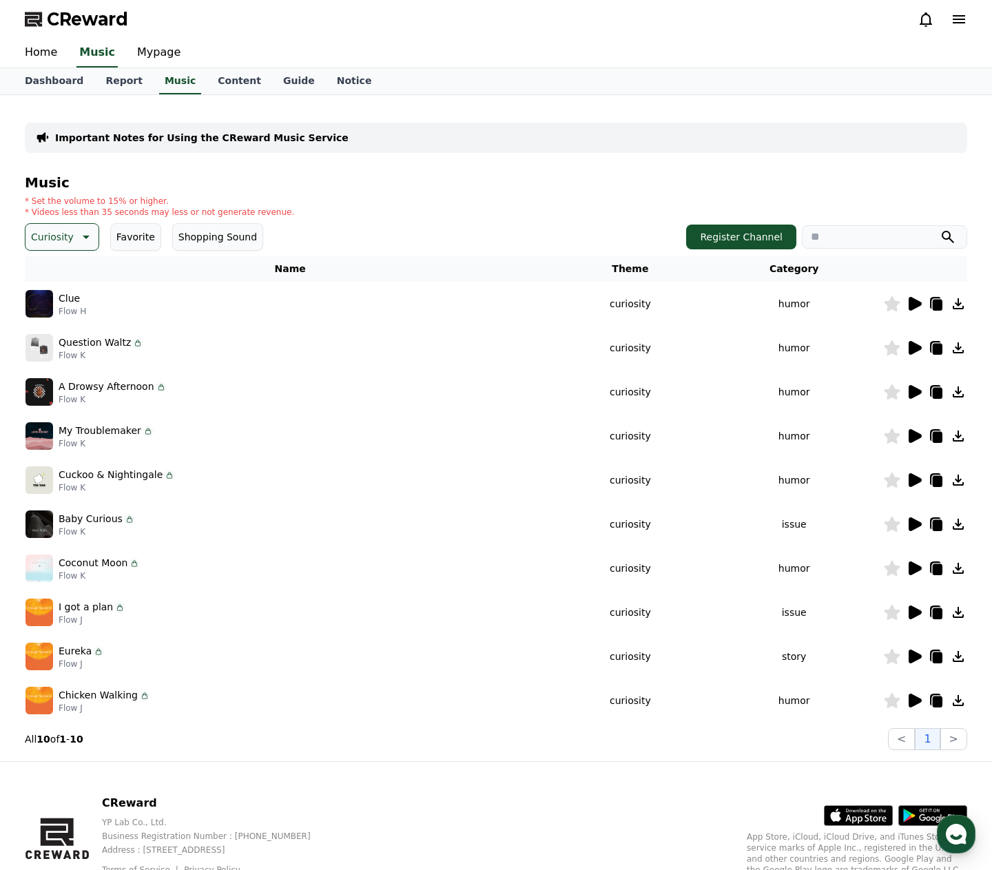
click at [921, 302] on div at bounding box center [924, 303] width 83 height 17
click at [920, 303] on icon at bounding box center [914, 304] width 13 height 14
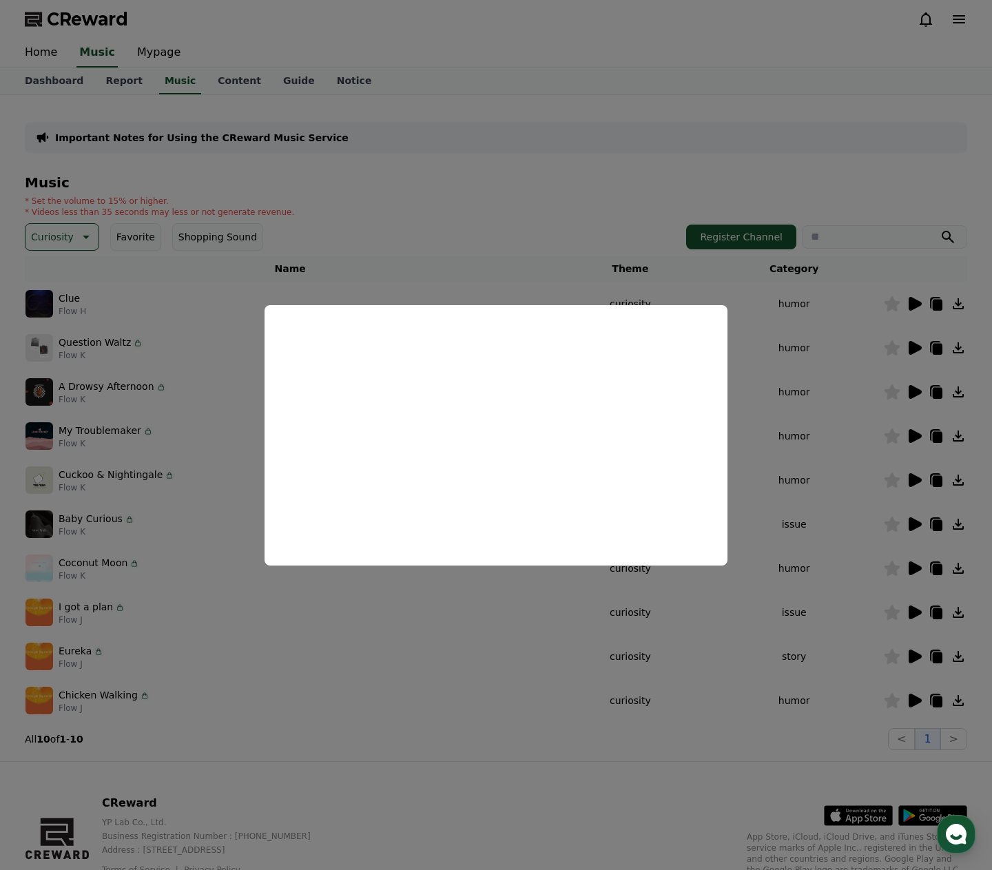
click at [914, 345] on button "close modal" at bounding box center [496, 435] width 992 height 870
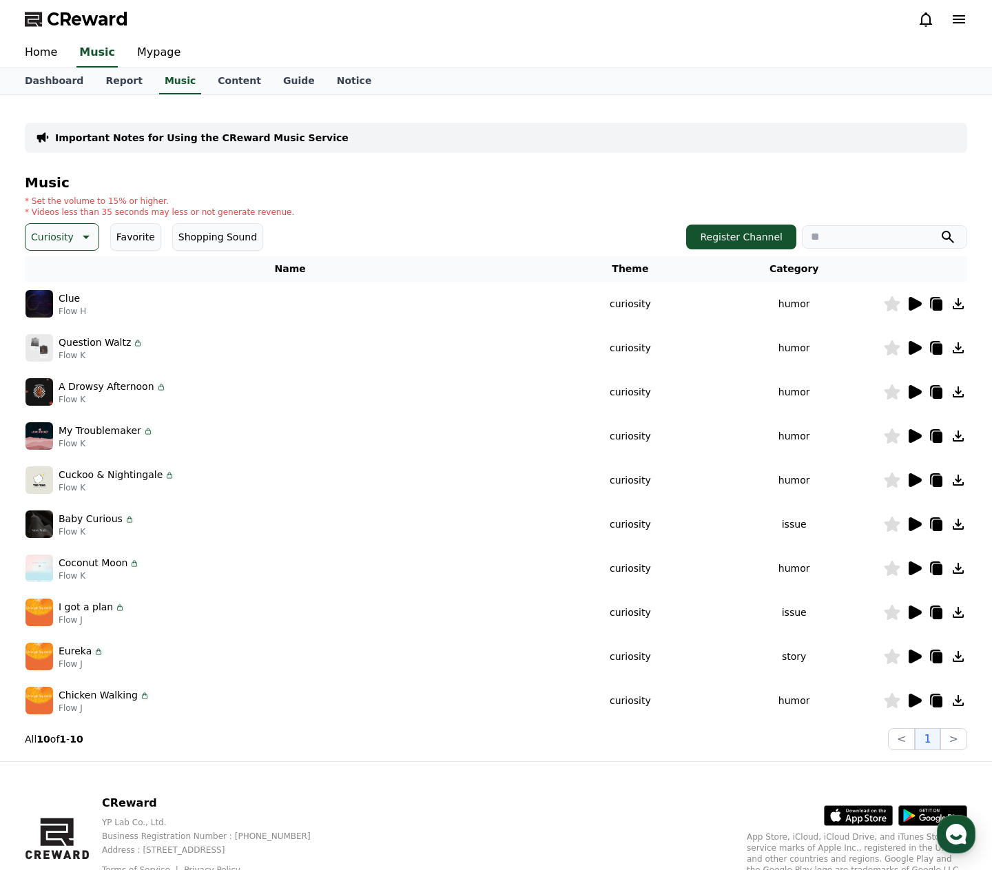
click at [916, 350] on icon at bounding box center [914, 348] width 13 height 14
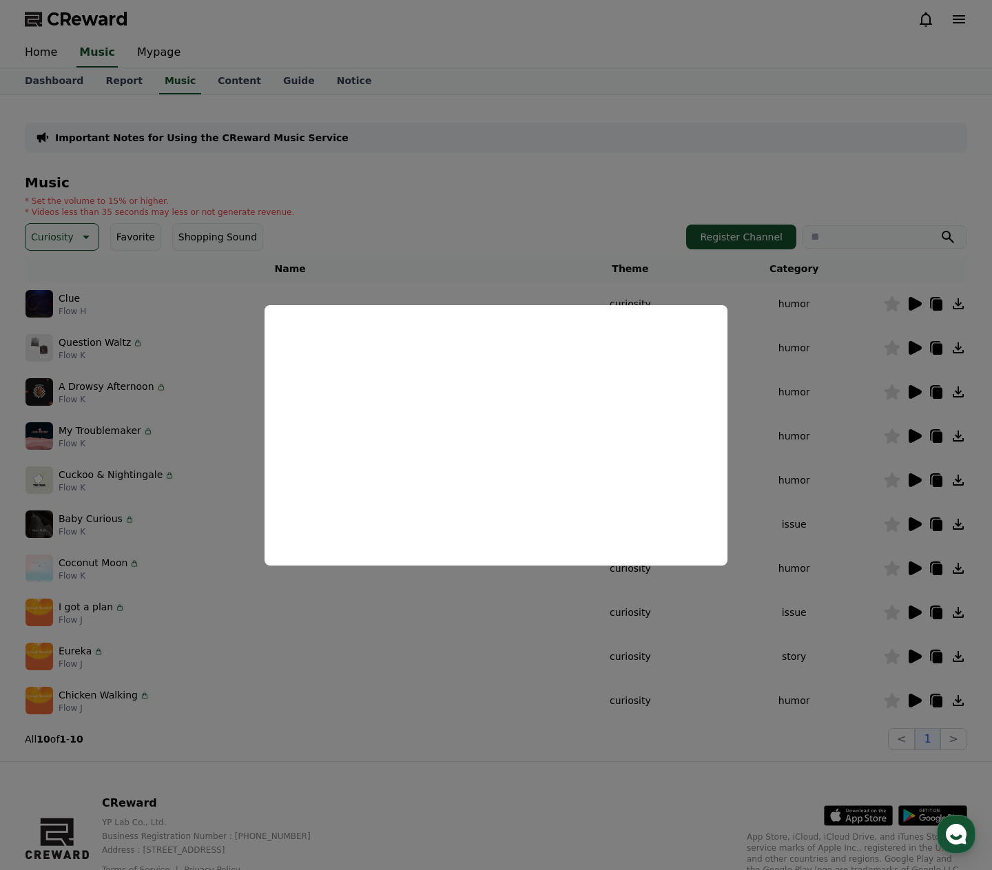
click at [870, 355] on button "close modal" at bounding box center [496, 435] width 992 height 870
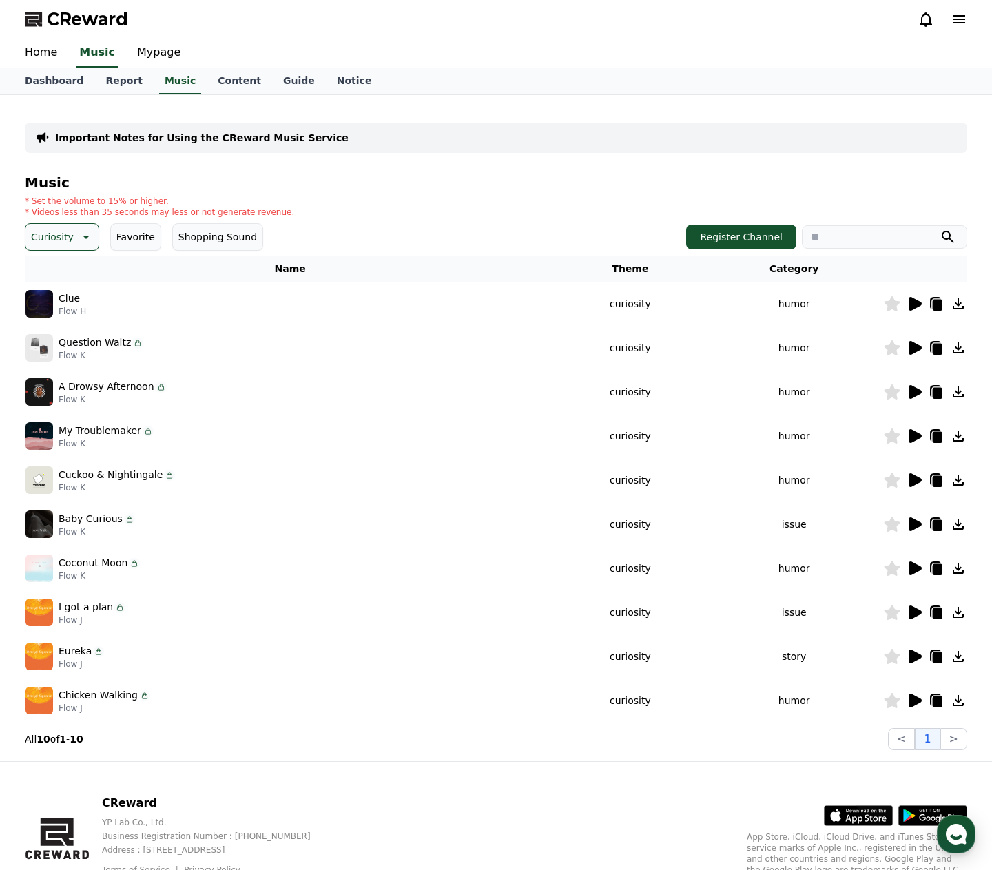
click at [888, 347] on icon at bounding box center [892, 347] width 16 height 15
click at [914, 392] on icon at bounding box center [914, 392] width 13 height 14
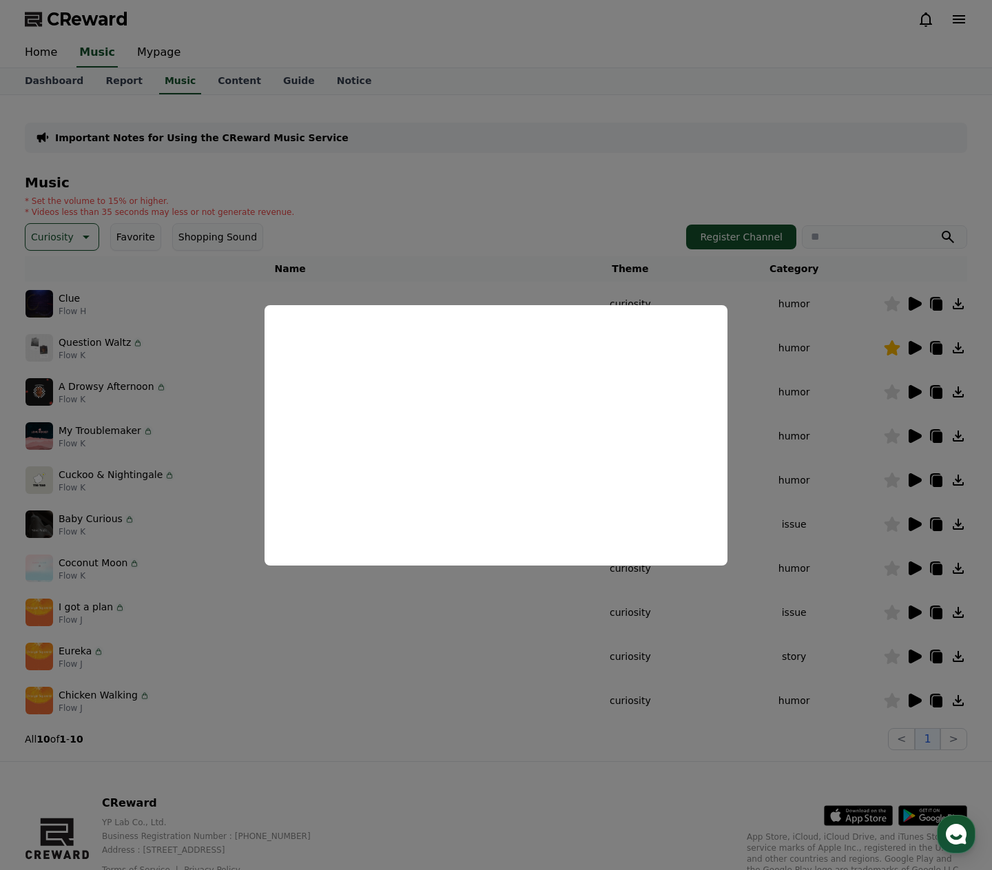
click at [863, 415] on button "close modal" at bounding box center [496, 435] width 992 height 870
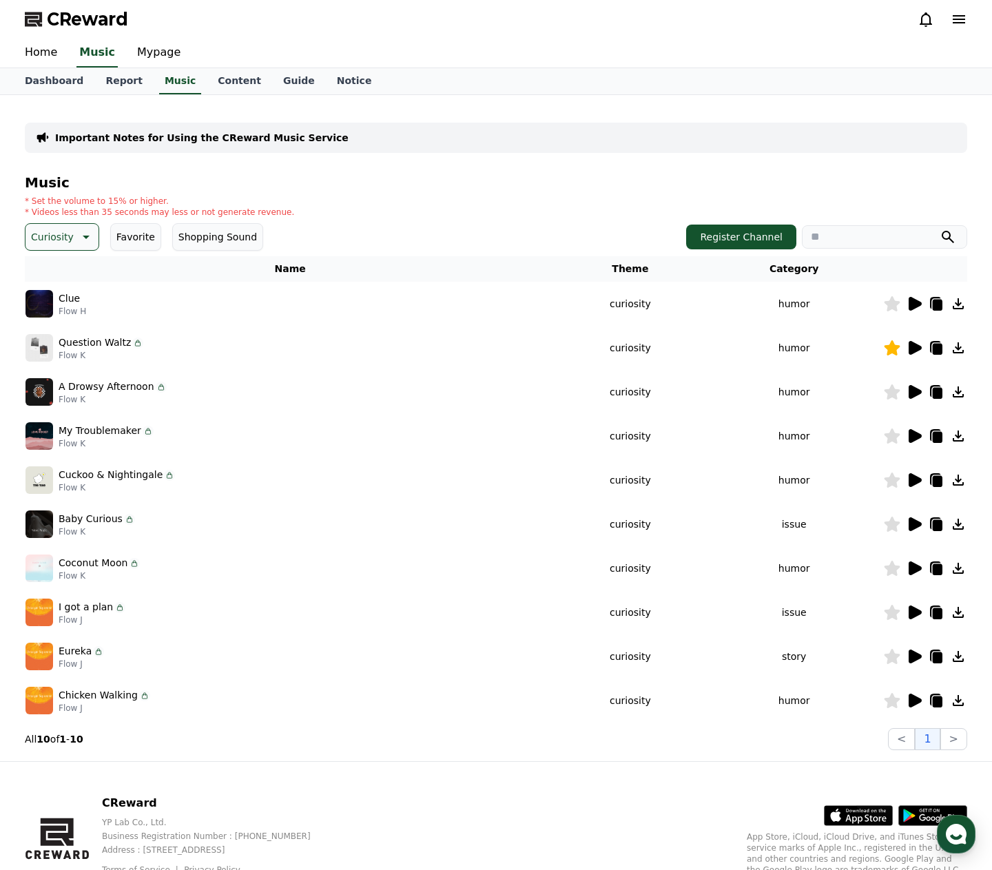
click at [912, 441] on icon at bounding box center [914, 436] width 13 height 14
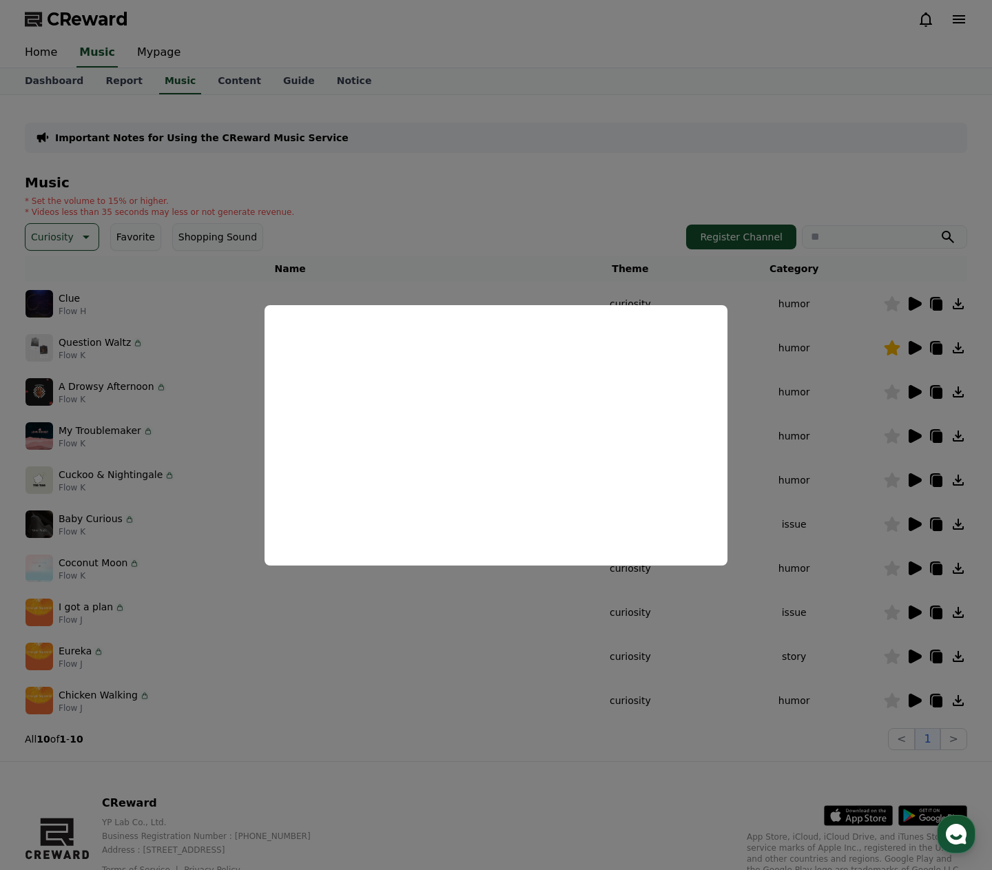
click at [894, 434] on button "close modal" at bounding box center [496, 435] width 992 height 870
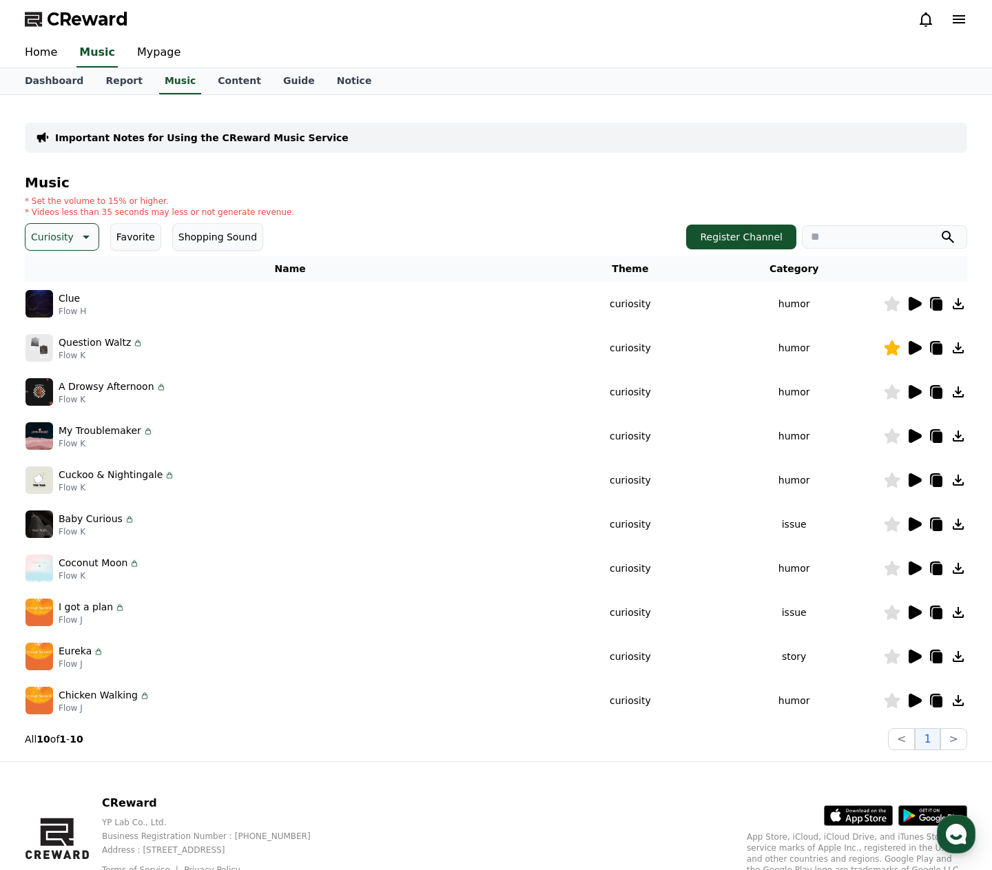
click at [894, 436] on icon at bounding box center [892, 435] width 16 height 15
click at [909, 478] on icon at bounding box center [914, 480] width 13 height 14
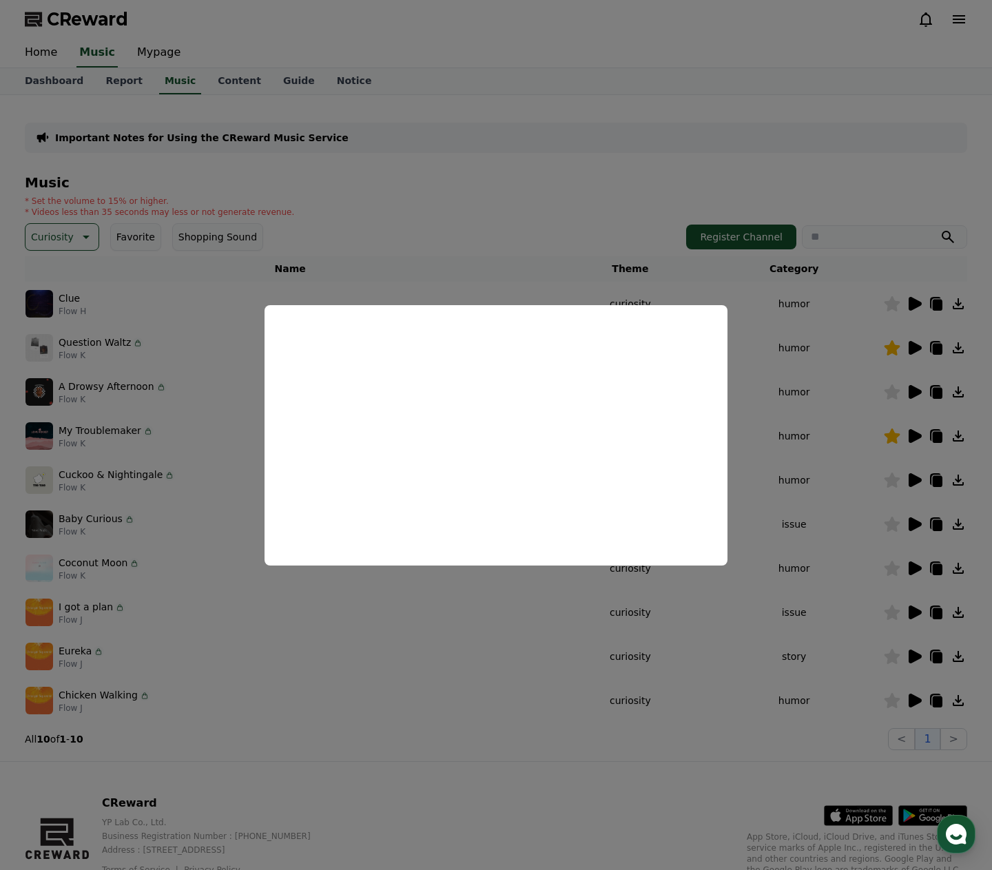
click at [903, 477] on button "close modal" at bounding box center [496, 435] width 992 height 870
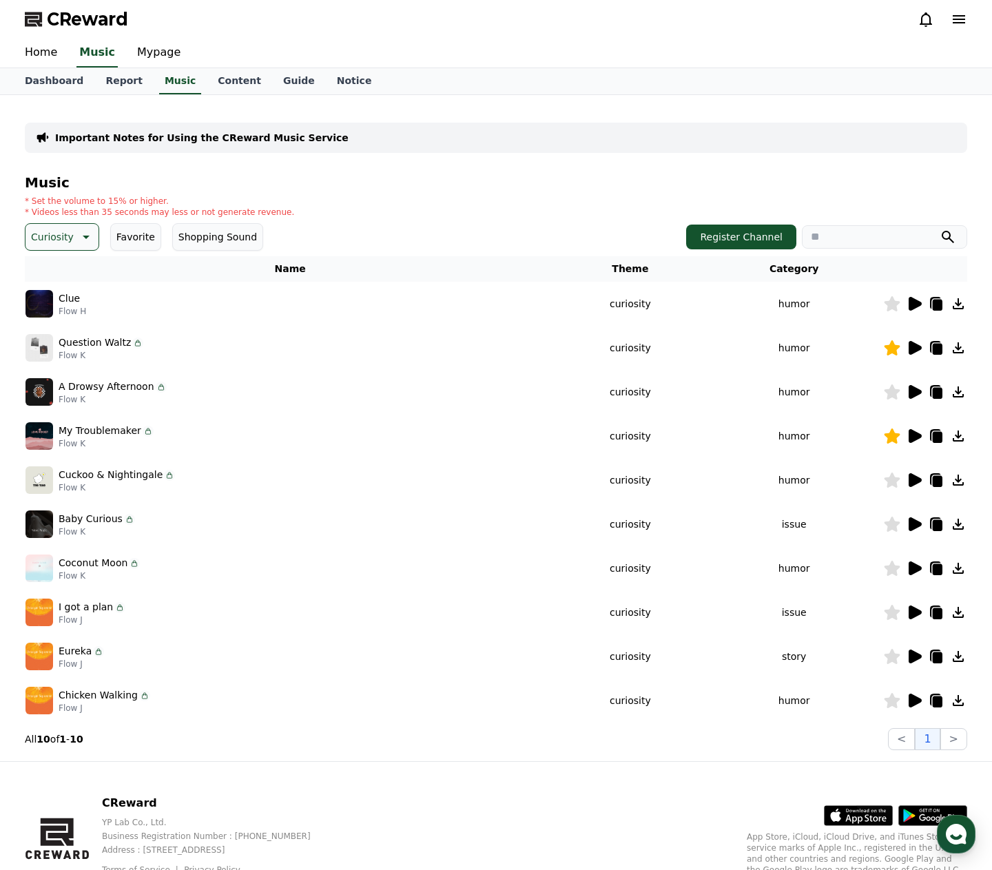
click at [893, 481] on icon at bounding box center [892, 479] width 16 height 15
click at [914, 525] on icon at bounding box center [914, 524] width 13 height 14
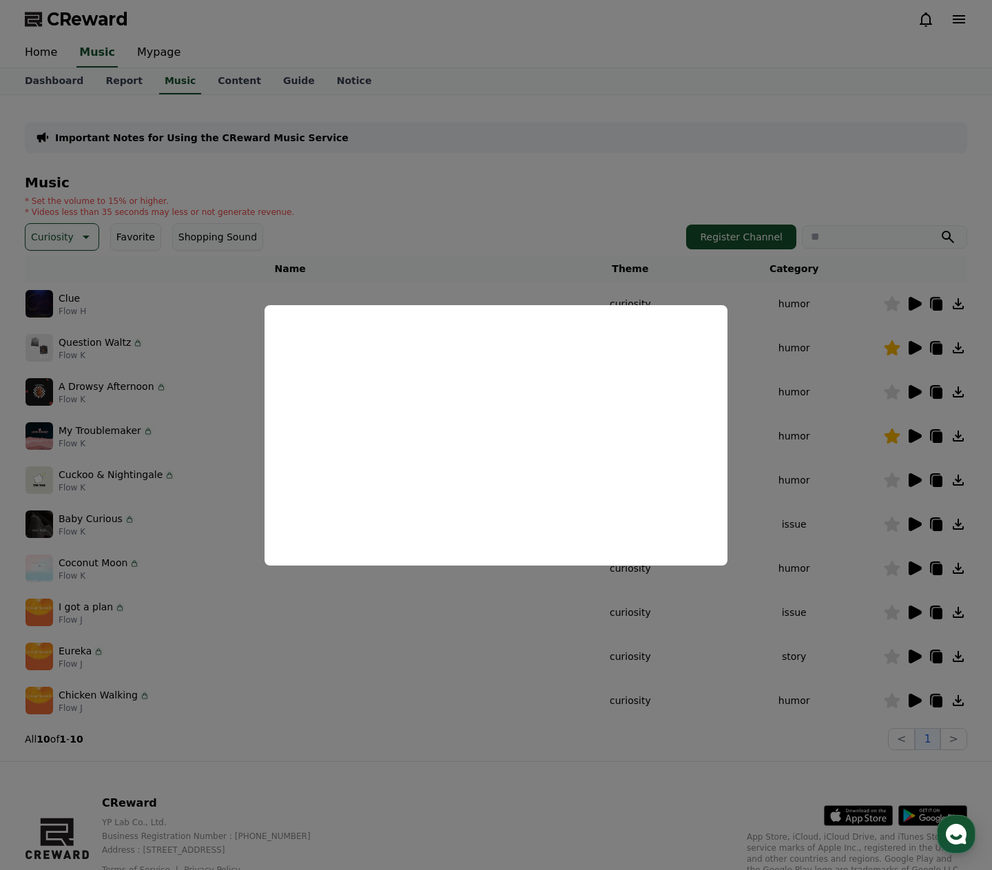
click at [919, 570] on button "close modal" at bounding box center [496, 435] width 992 height 870
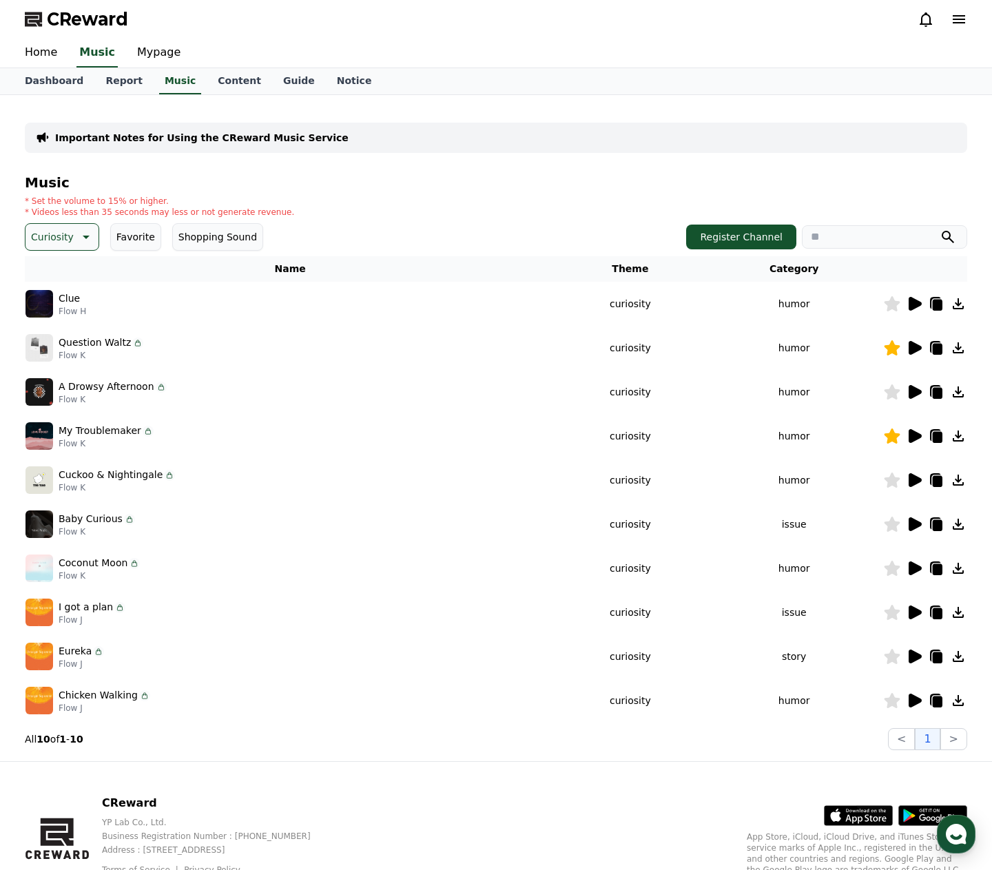
click at [76, 233] on icon at bounding box center [84, 237] width 17 height 17
click at [48, 314] on button "Dark" at bounding box center [44, 311] width 34 height 30
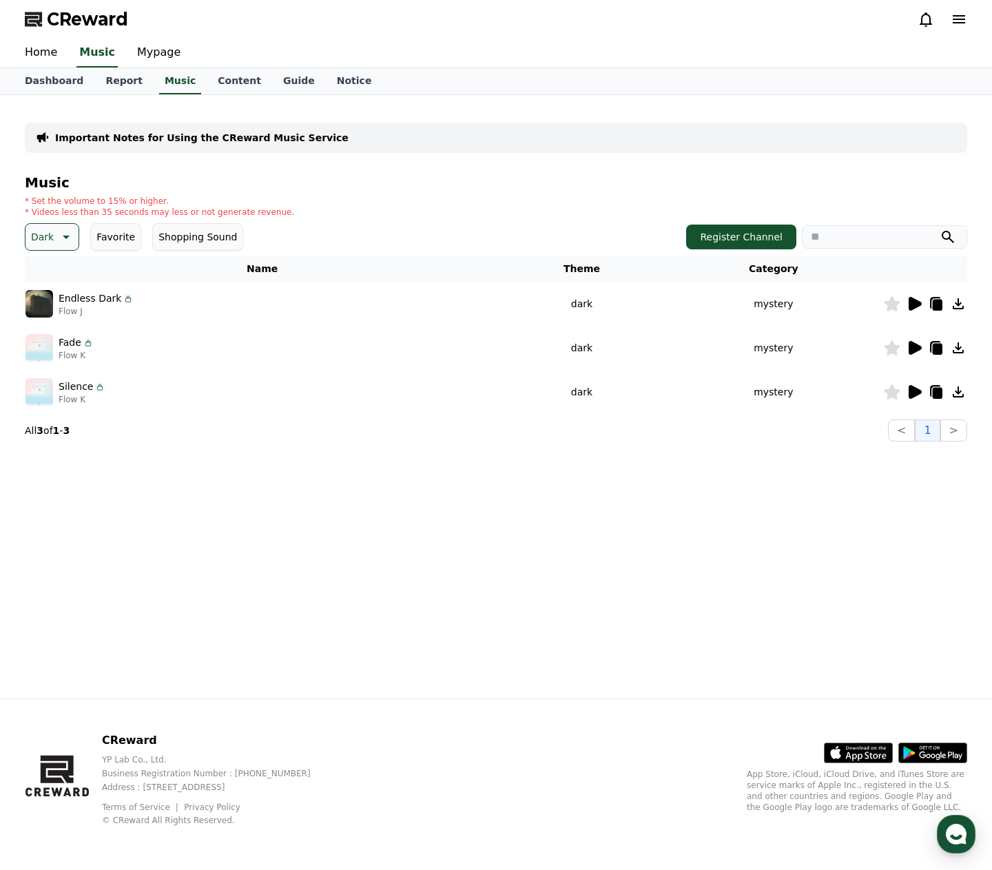
click at [911, 353] on icon at bounding box center [914, 348] width 13 height 14
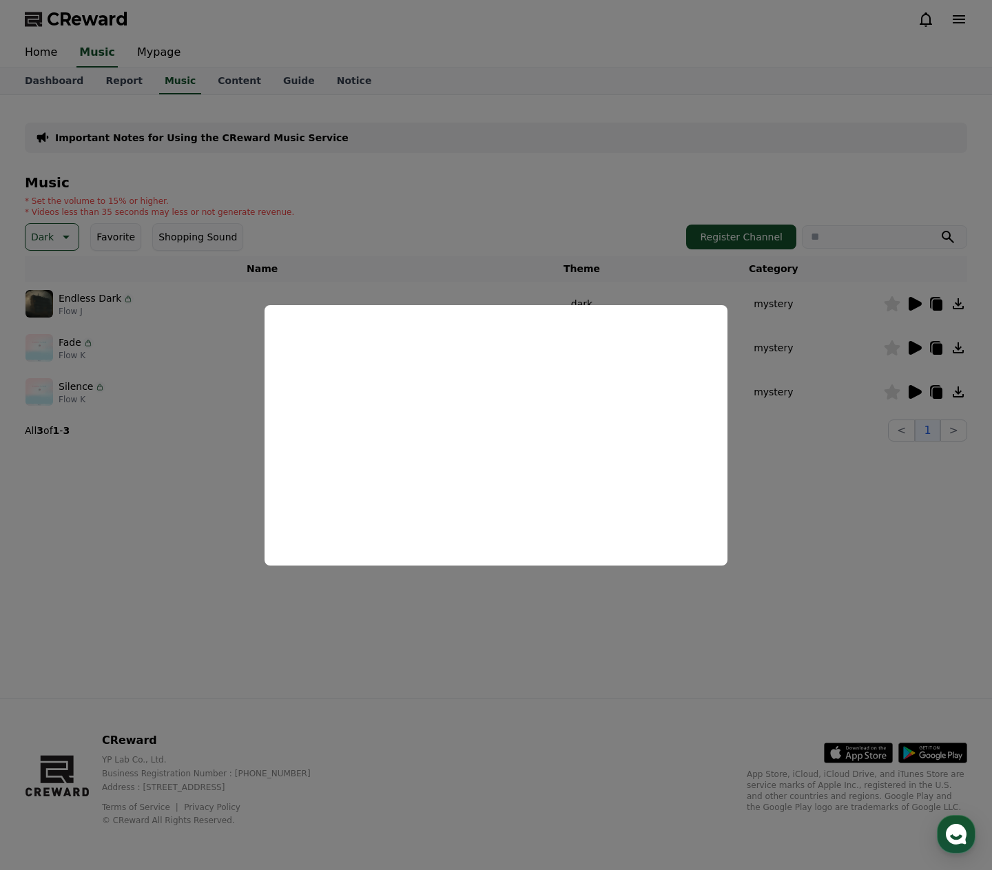
click at [472, 591] on button "close modal" at bounding box center [496, 435] width 992 height 870
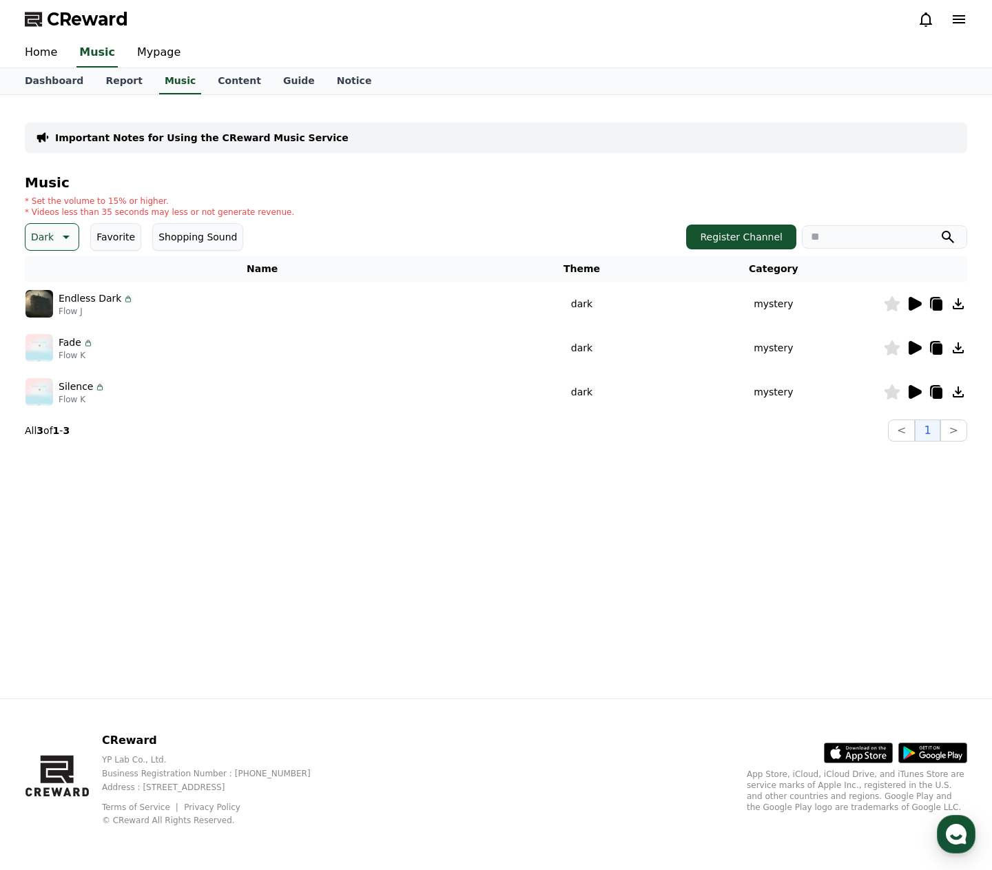
click at [914, 389] on icon at bounding box center [914, 392] width 13 height 14
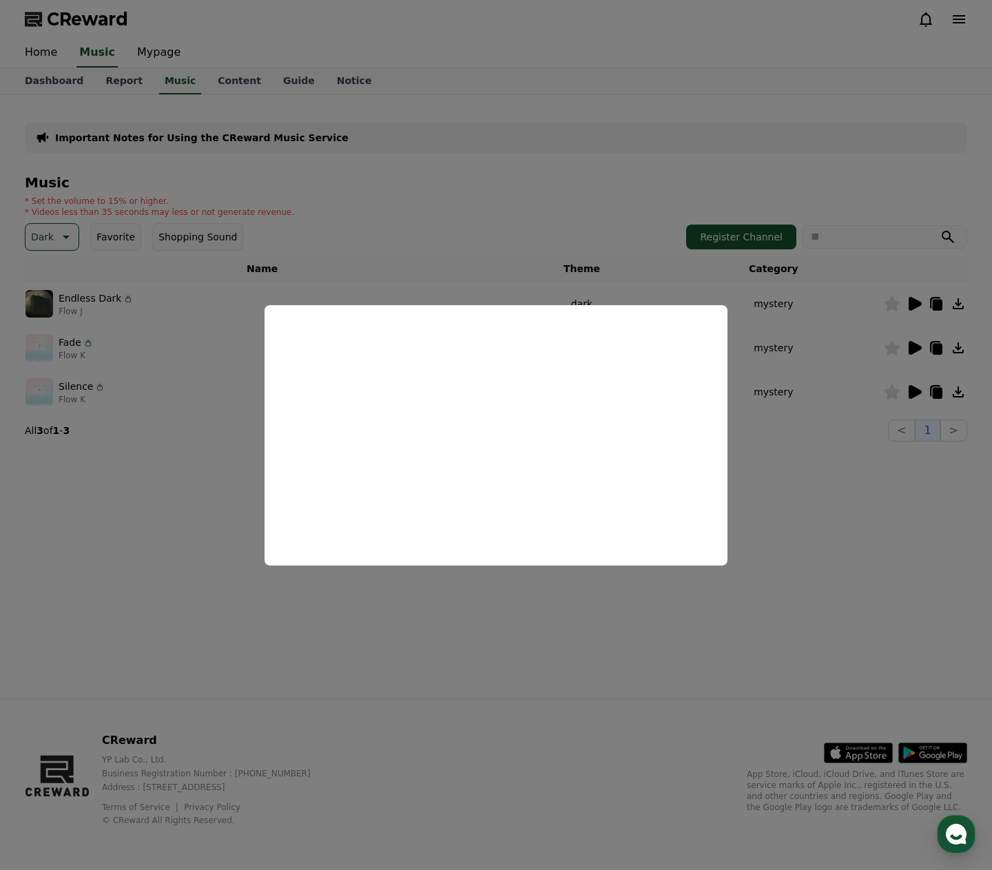
click at [870, 448] on button "close modal" at bounding box center [496, 435] width 992 height 870
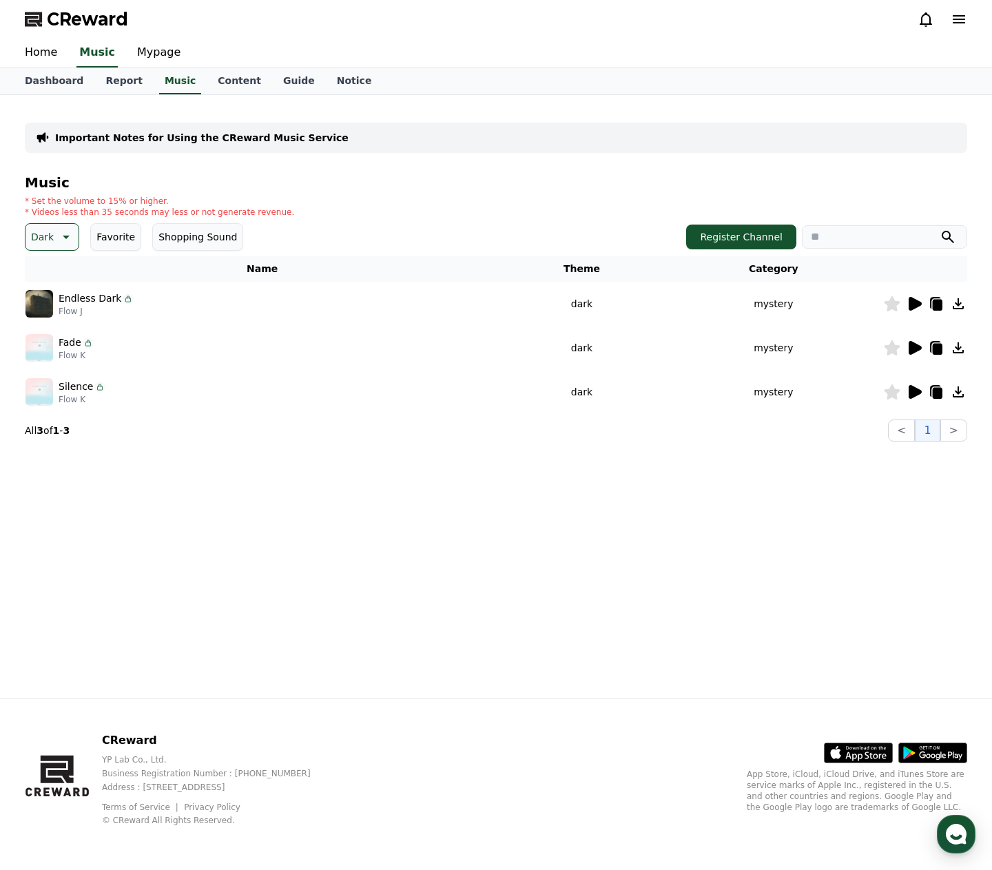
click at [913, 352] on icon at bounding box center [914, 348] width 13 height 14
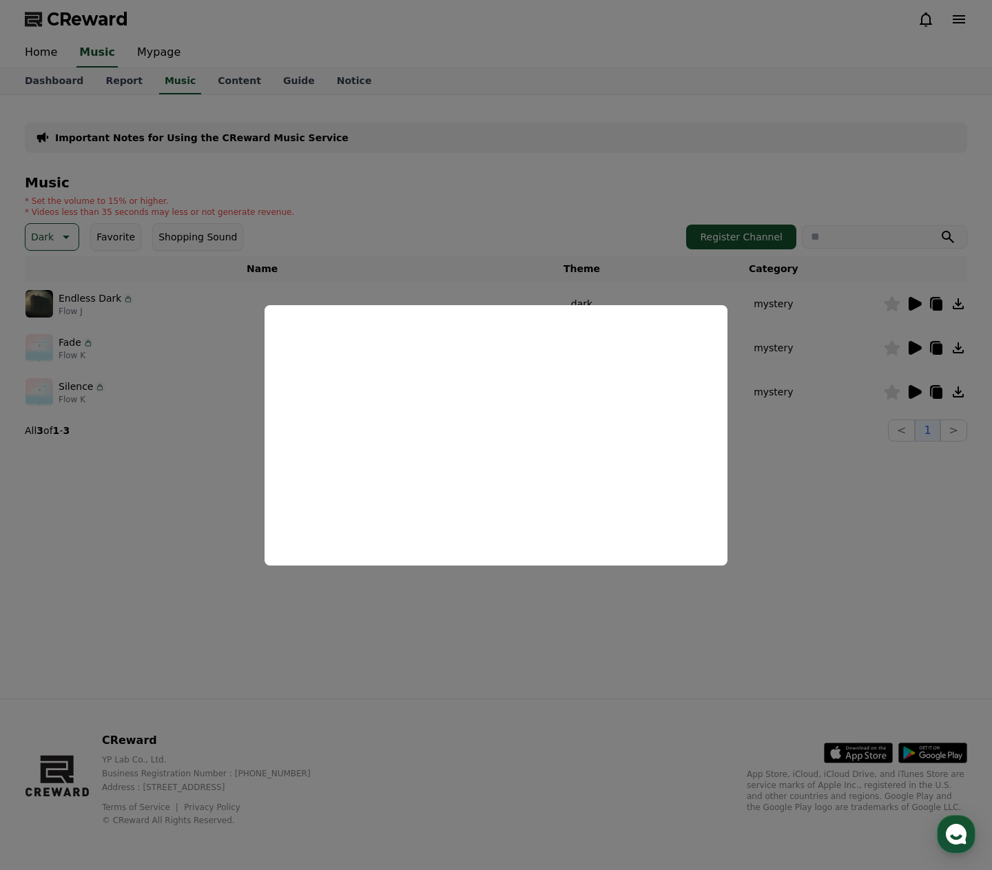
click at [163, 504] on button "close modal" at bounding box center [496, 435] width 992 height 870
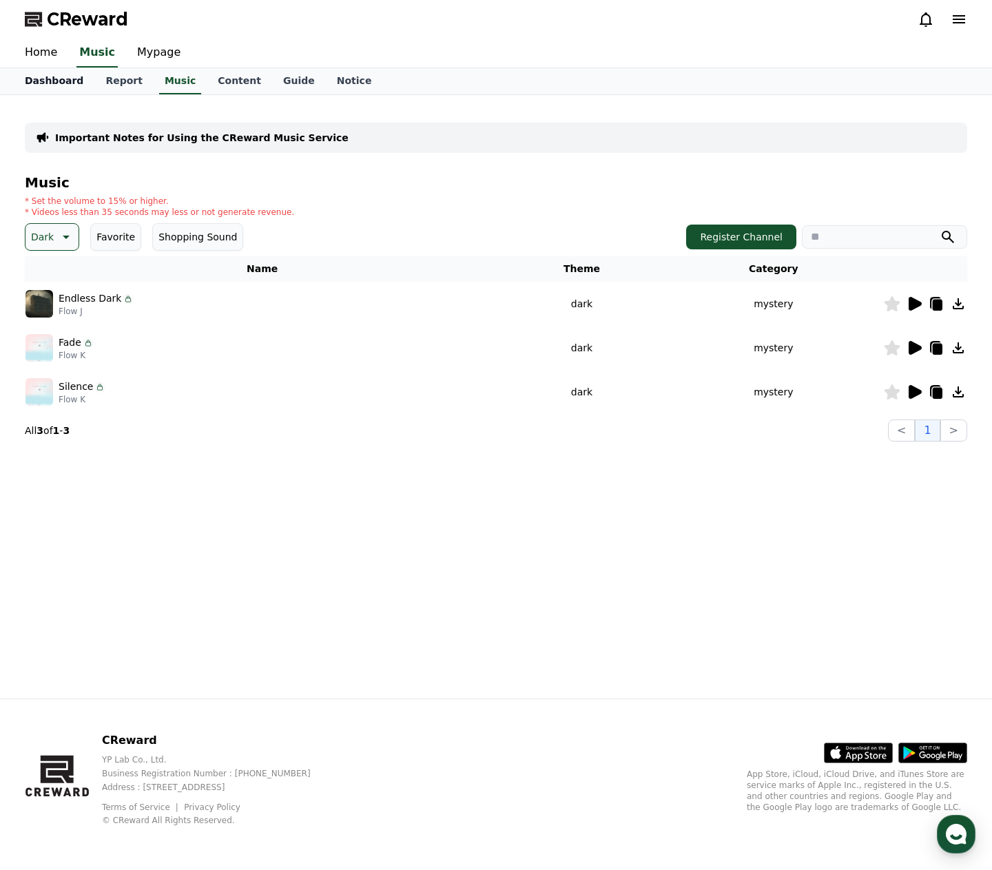
click at [48, 83] on link "Dashboard" at bounding box center [54, 81] width 81 height 26
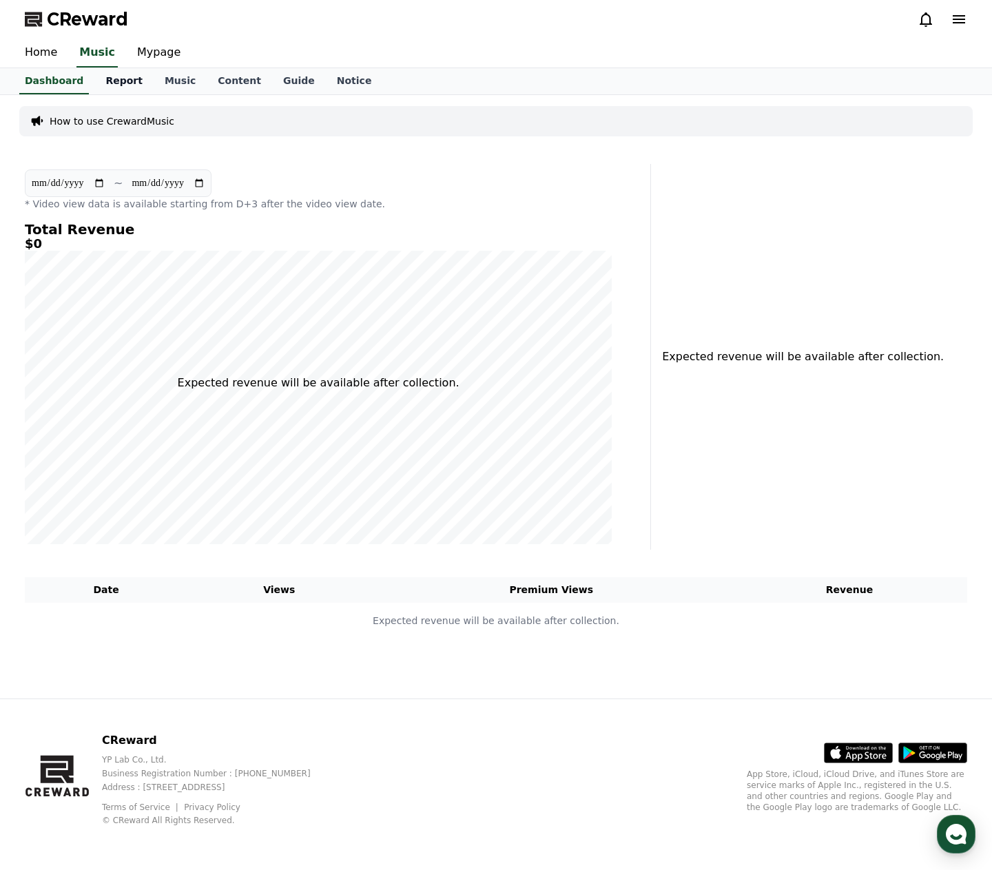
click at [113, 78] on link "Report" at bounding box center [123, 81] width 59 height 26
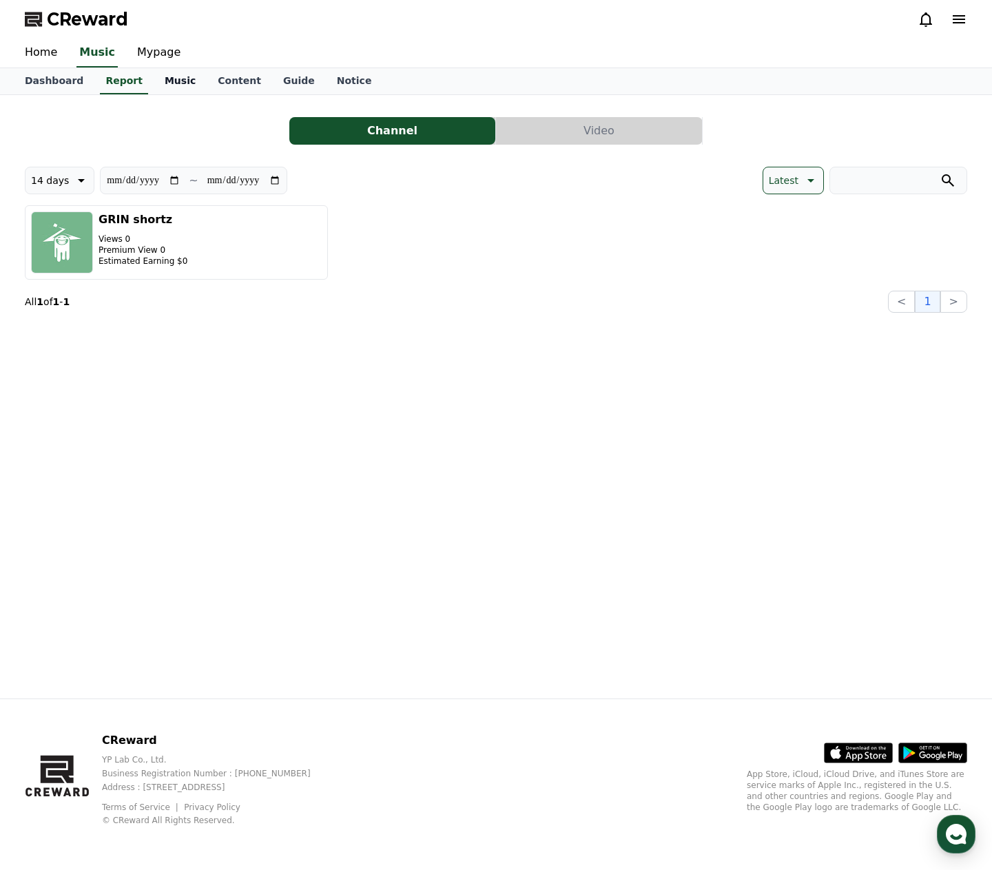
click at [162, 83] on link "Music" at bounding box center [180, 81] width 53 height 26
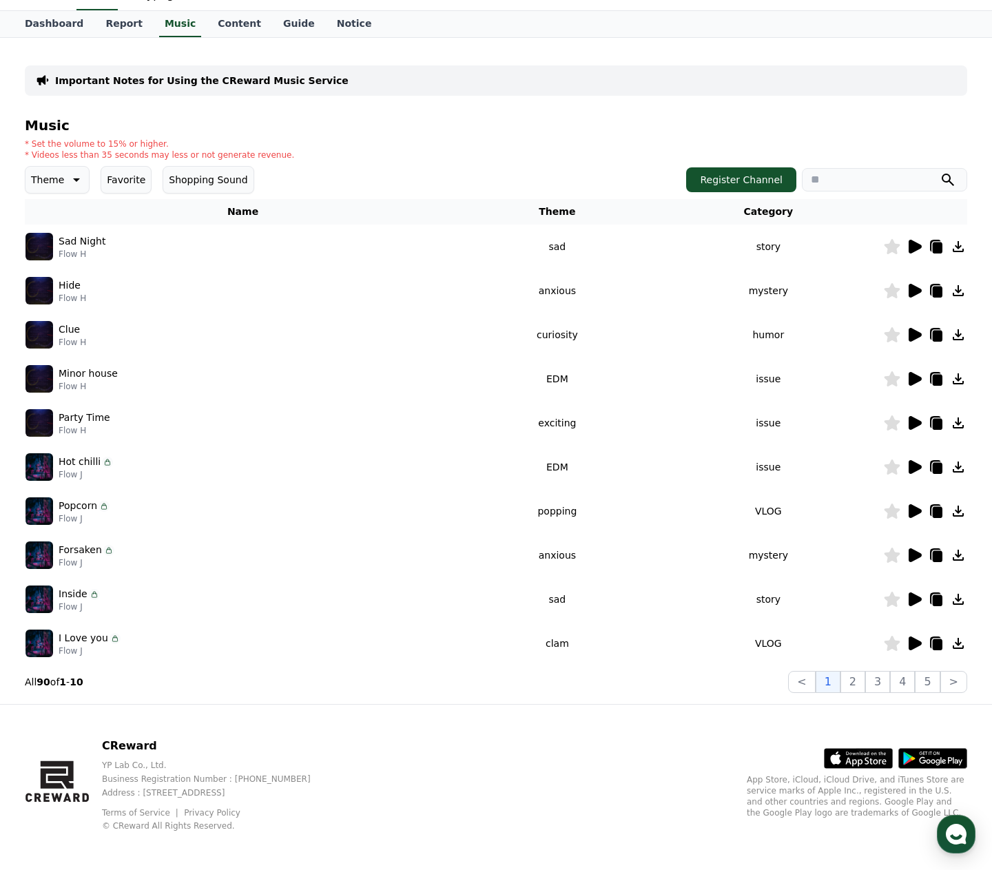
scroll to position [63, 0]
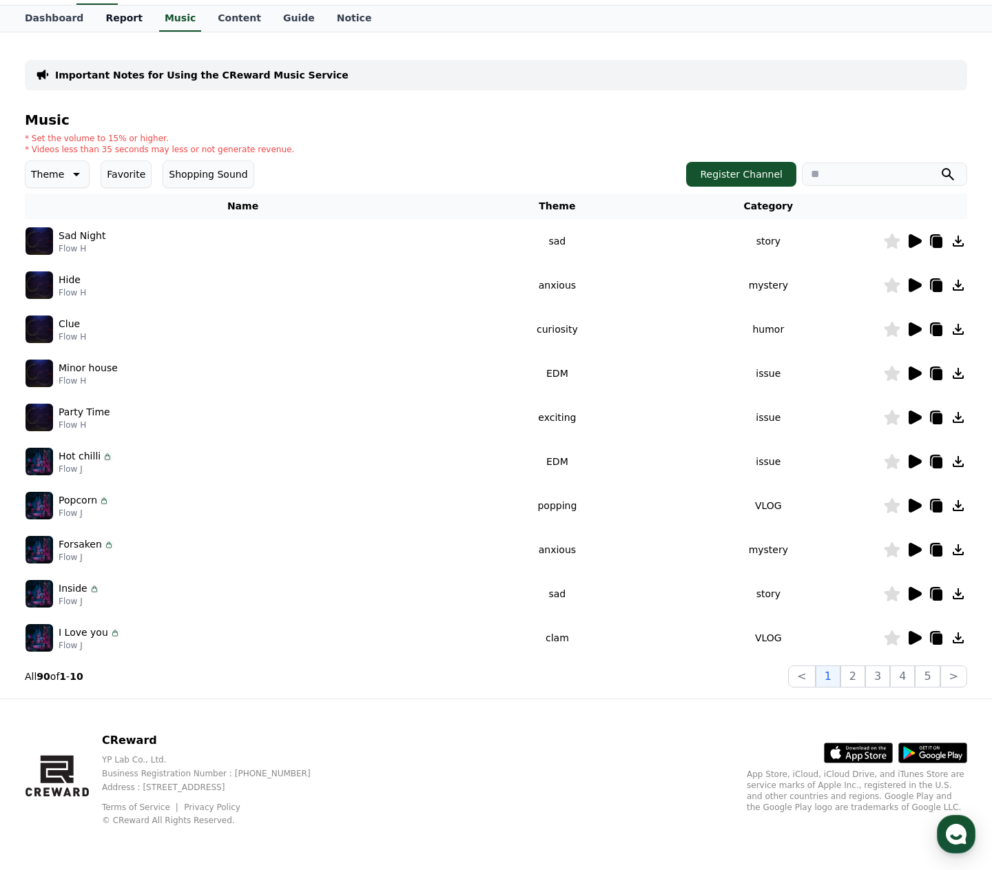
click at [114, 22] on link "Report" at bounding box center [123, 19] width 59 height 26
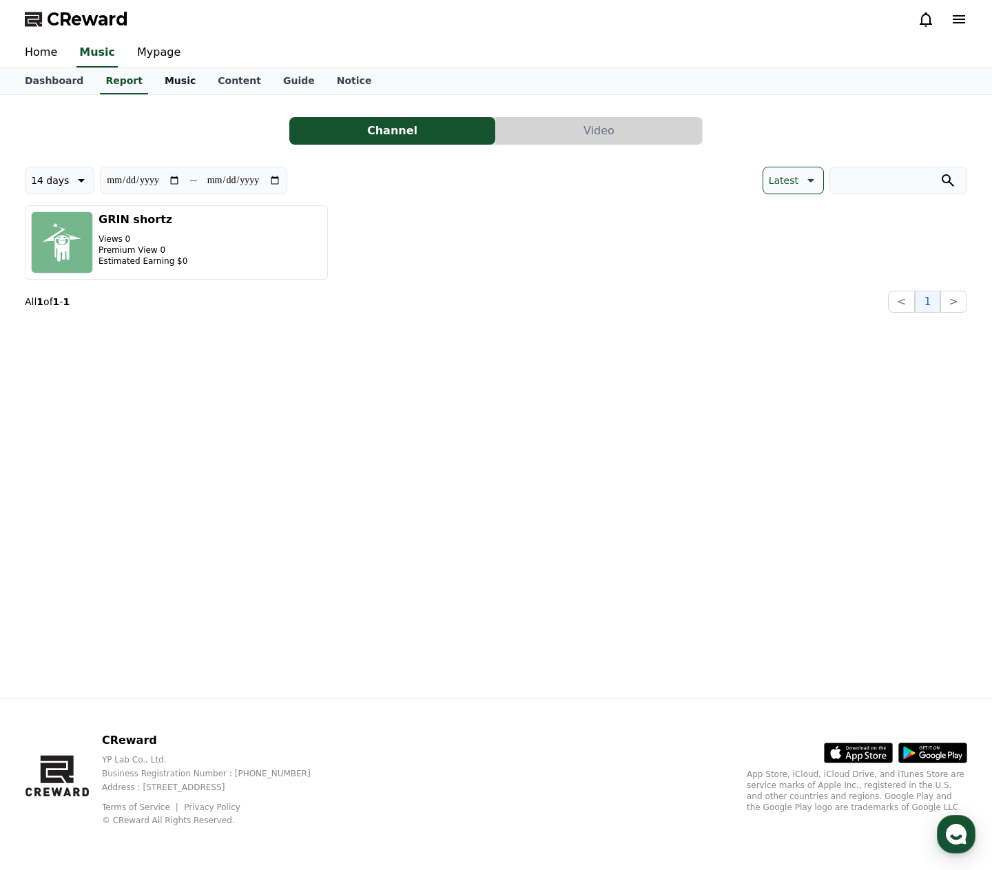
click at [166, 85] on link "Music" at bounding box center [180, 81] width 53 height 26
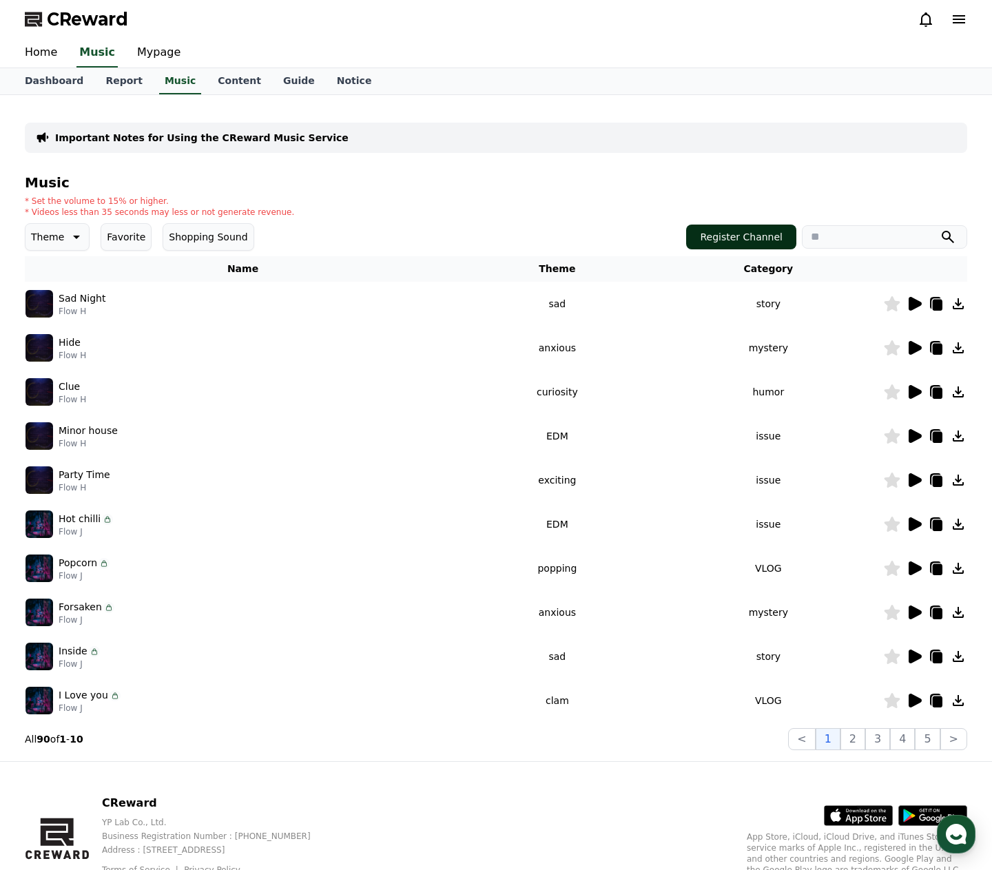
click at [759, 238] on button "Register Channel" at bounding box center [741, 236] width 110 height 25
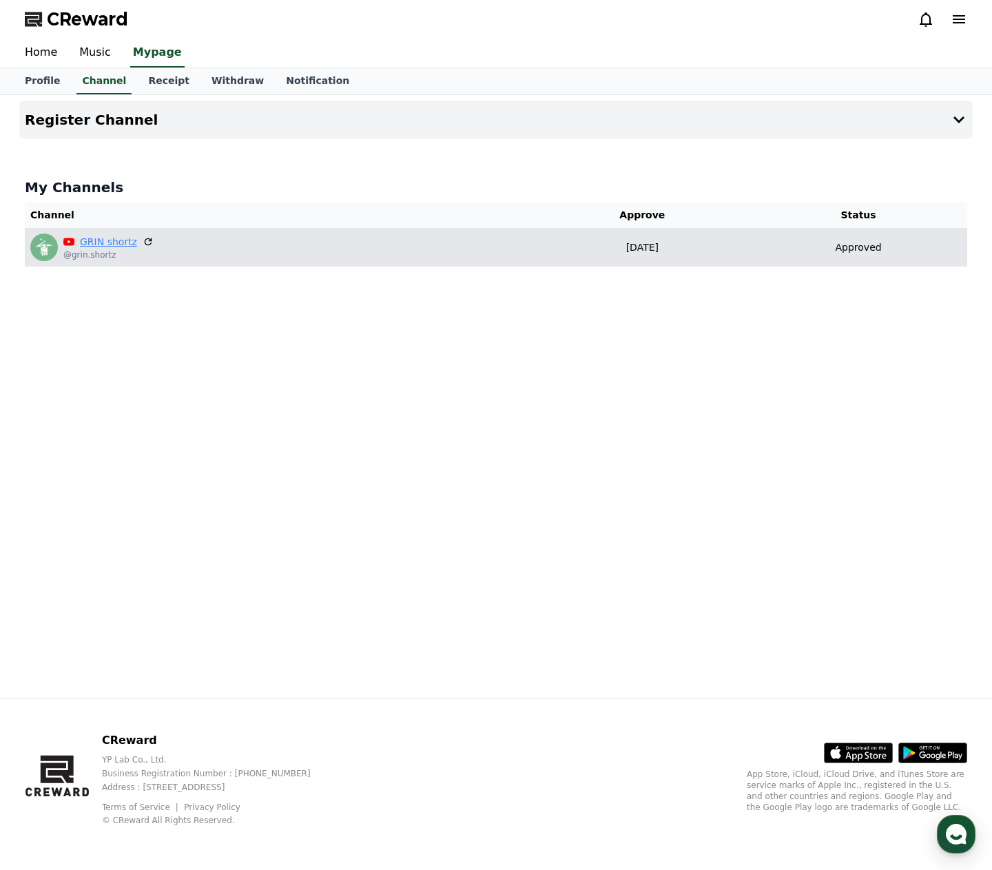
click at [96, 242] on link "GRIN shortz" at bounding box center [108, 242] width 57 height 14
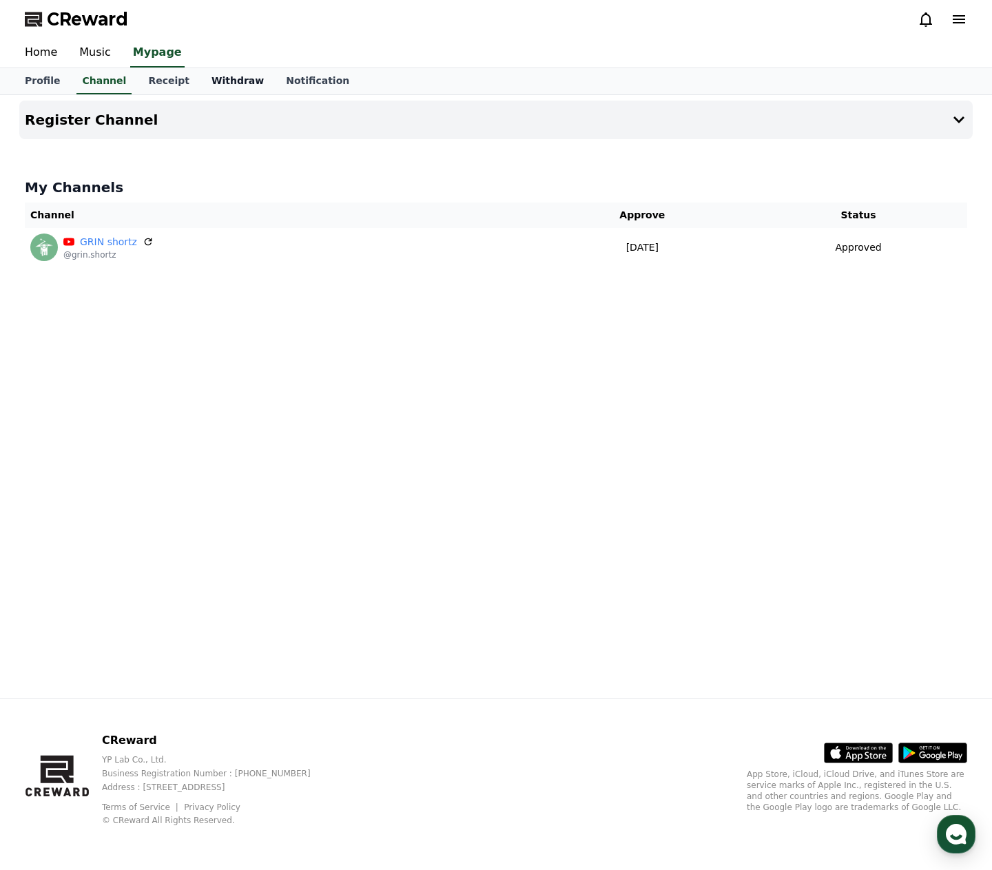
click at [222, 76] on link "Withdraw" at bounding box center [237, 81] width 74 height 26
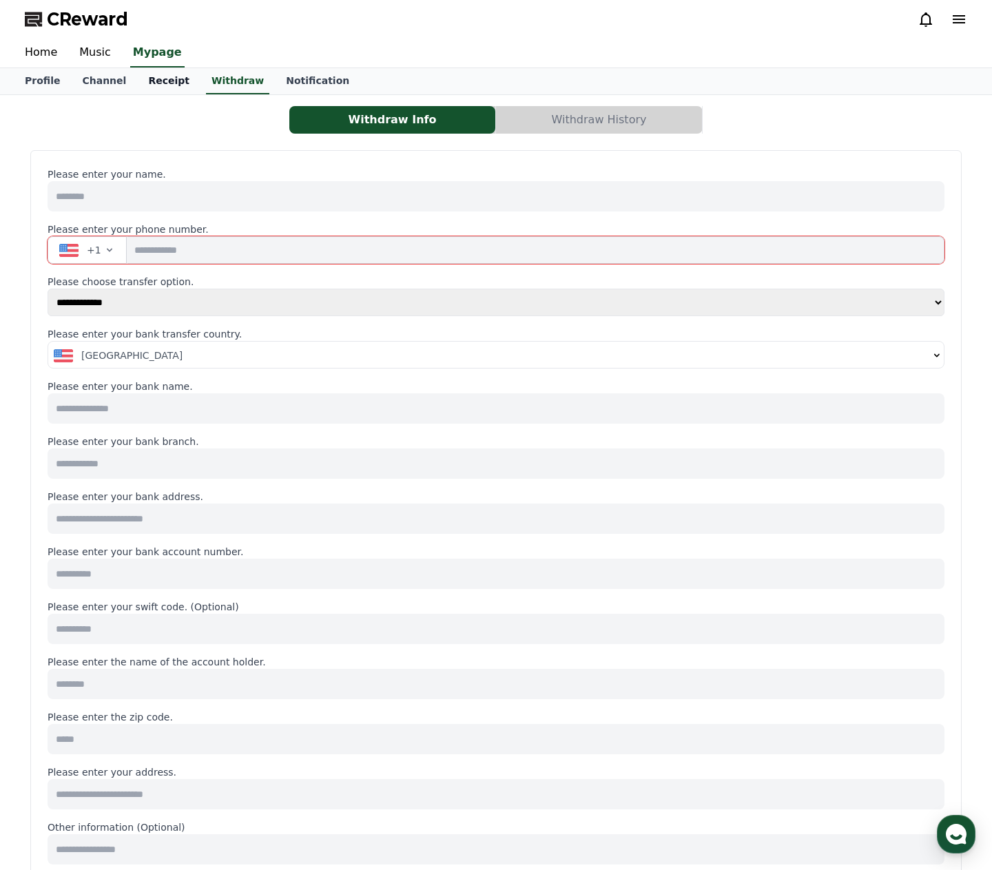
click at [151, 81] on link "Receipt" at bounding box center [168, 81] width 63 height 26
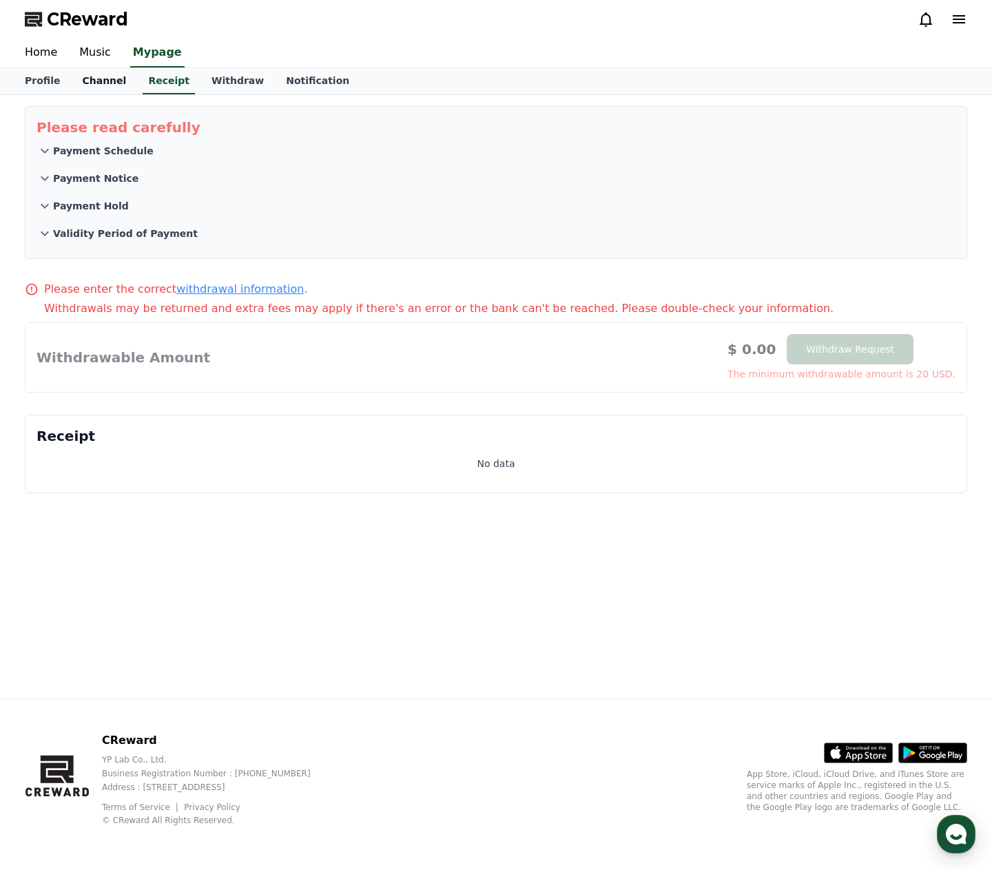
click at [91, 83] on link "Channel" at bounding box center [104, 81] width 66 height 26
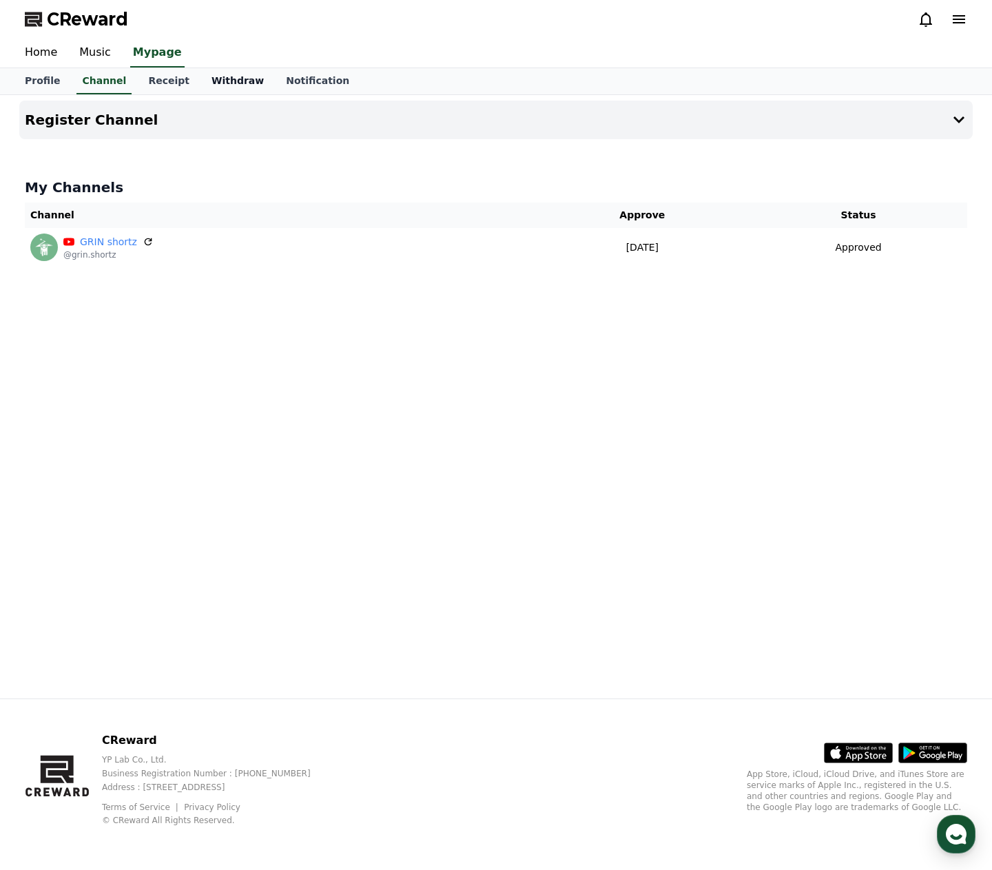
click at [228, 82] on link "Withdraw" at bounding box center [237, 81] width 74 height 26
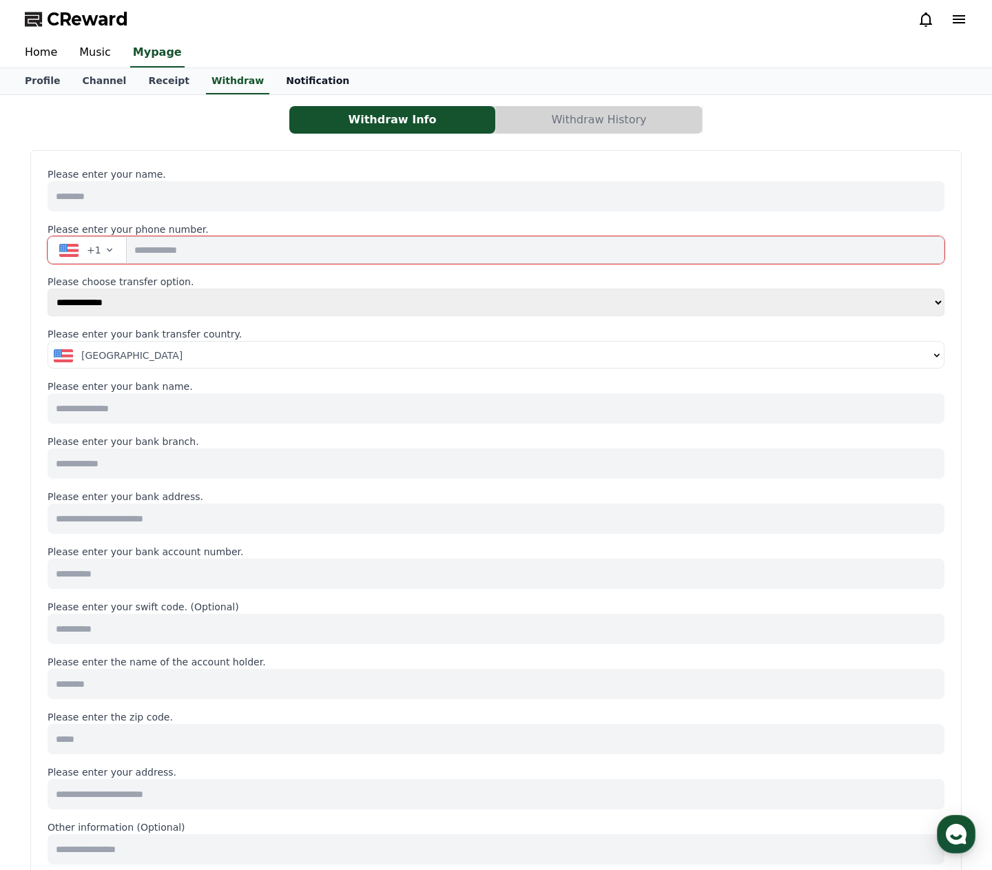
click at [277, 88] on link "Notification" at bounding box center [317, 81] width 85 height 26
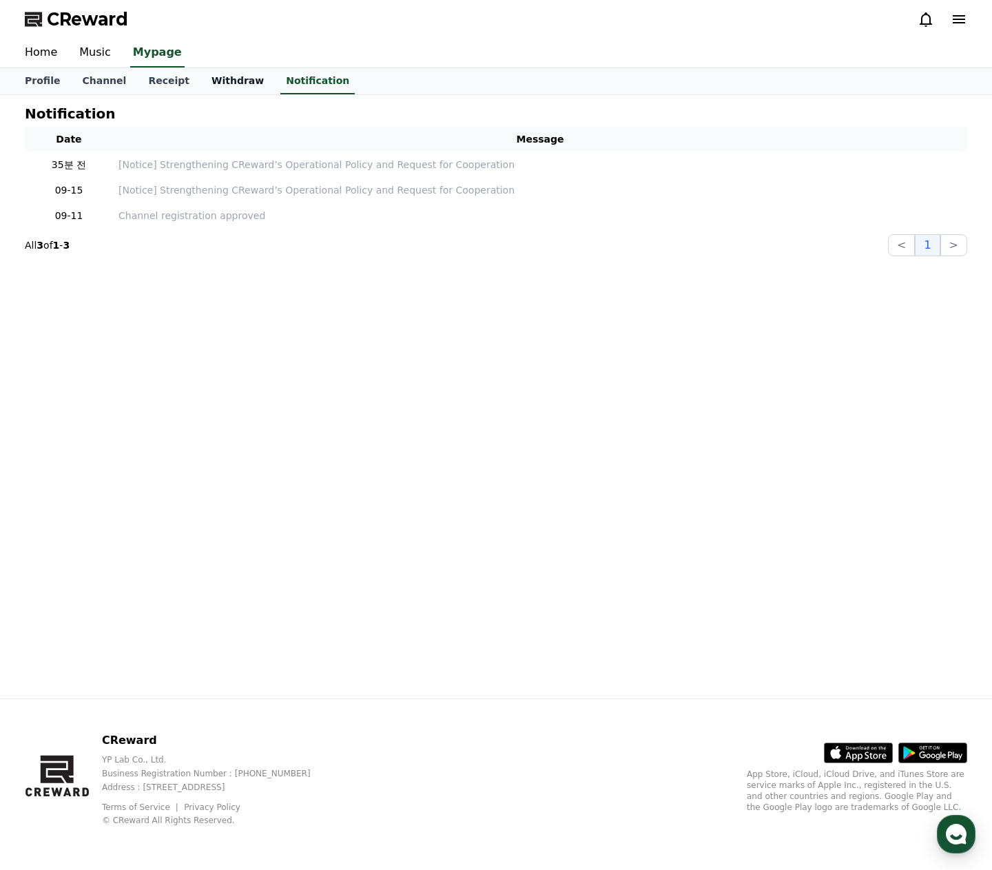
click at [217, 90] on link "Withdraw" at bounding box center [237, 81] width 74 height 26
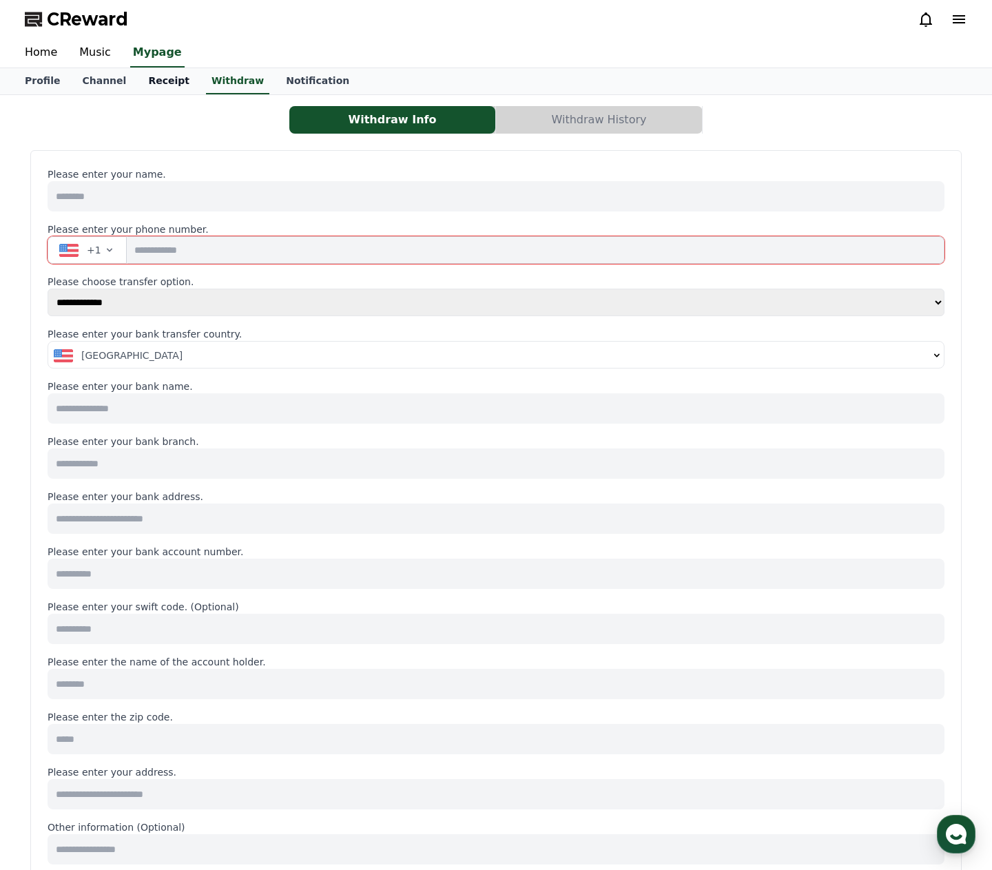
click at [152, 90] on link "Receipt" at bounding box center [168, 81] width 63 height 26
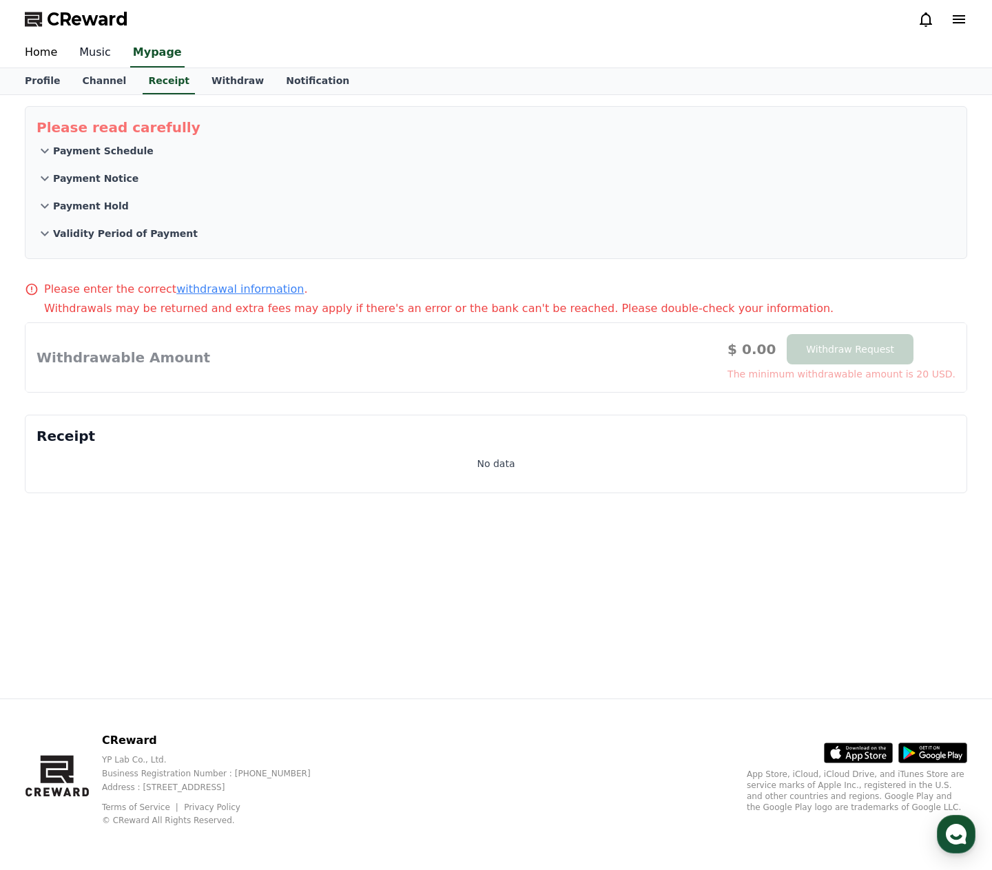
click at [83, 59] on link "Music" at bounding box center [95, 53] width 54 height 29
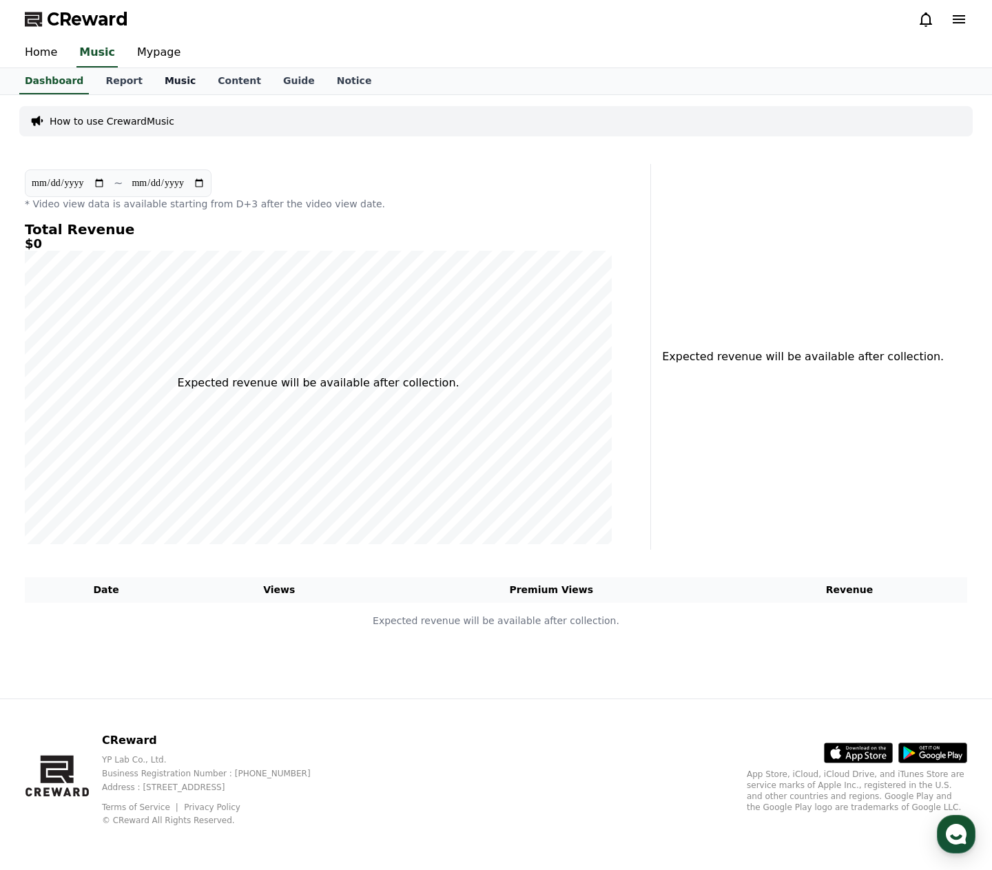
click at [158, 87] on link "Music" at bounding box center [180, 81] width 53 height 26
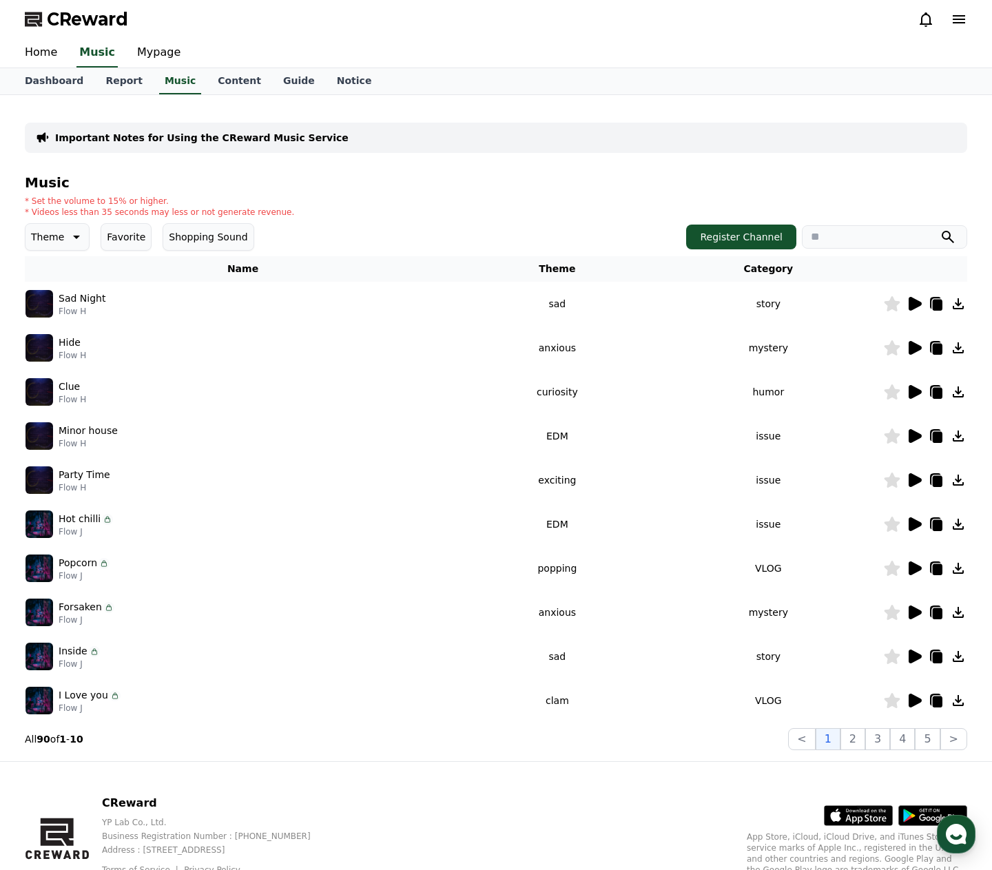
click at [67, 240] on icon at bounding box center [75, 237] width 17 height 17
click at [46, 373] on button "Dark" at bounding box center [44, 381] width 34 height 30
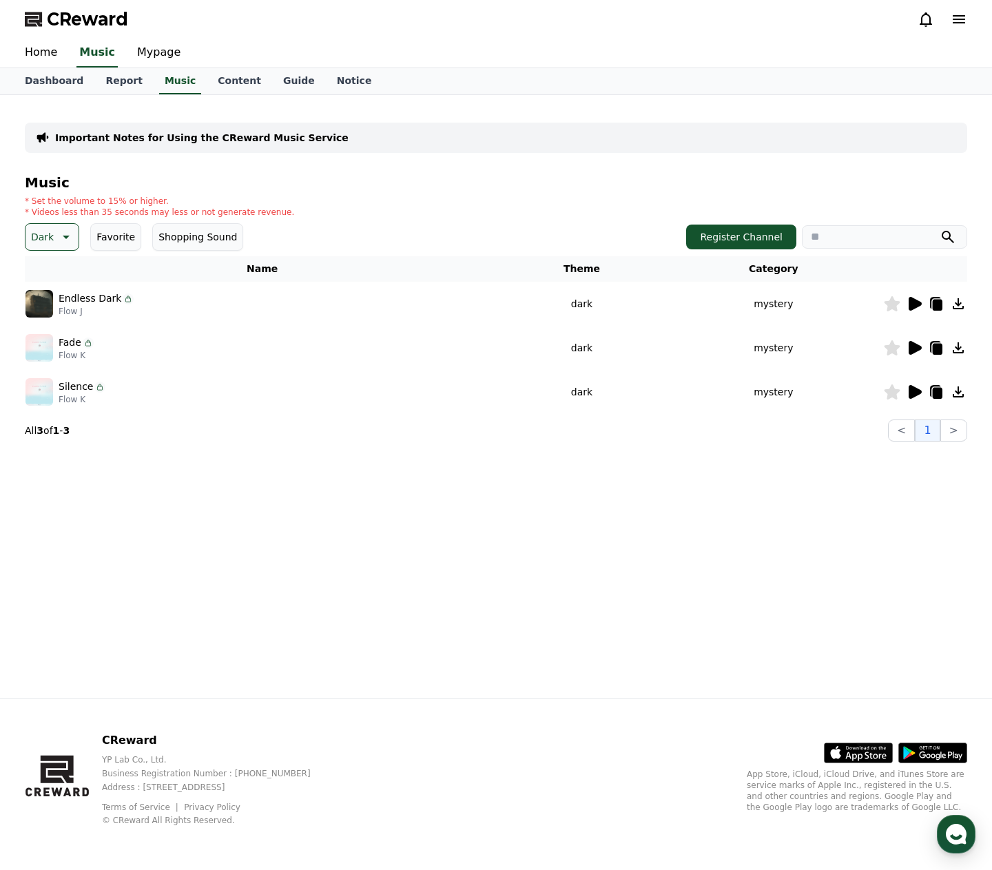
click at [919, 299] on icon at bounding box center [913, 303] width 17 height 17
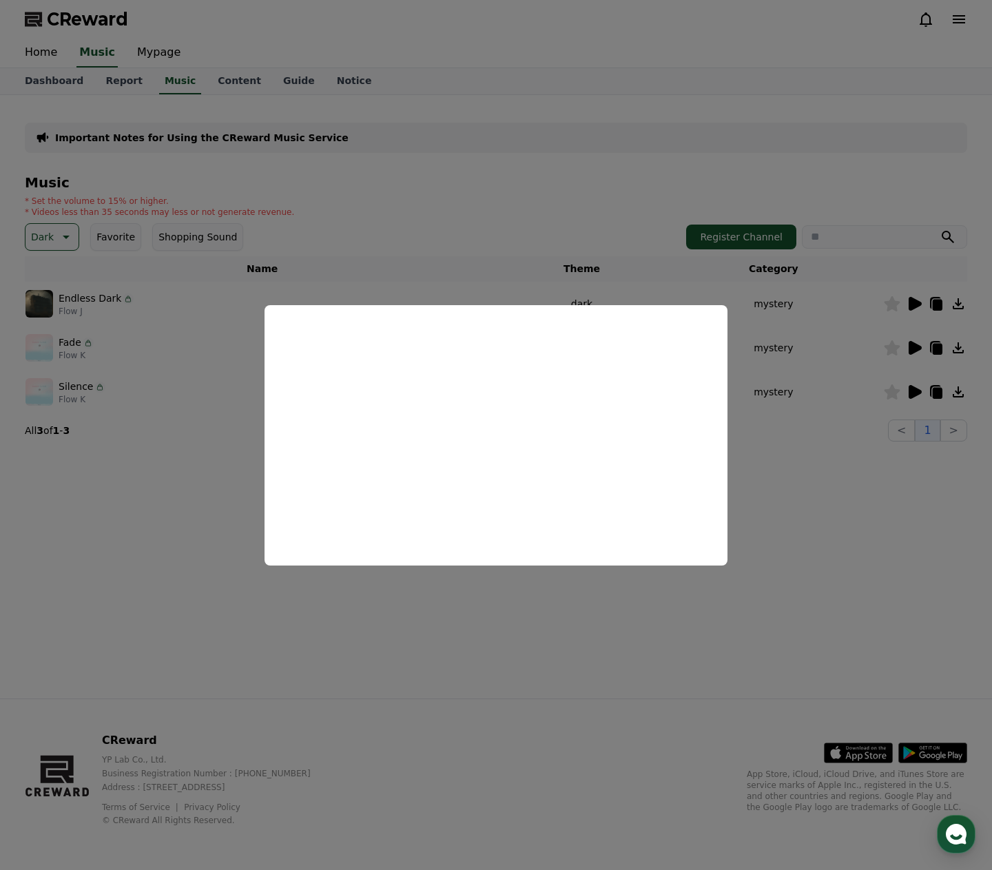
click at [916, 350] on button "close modal" at bounding box center [496, 435] width 992 height 870
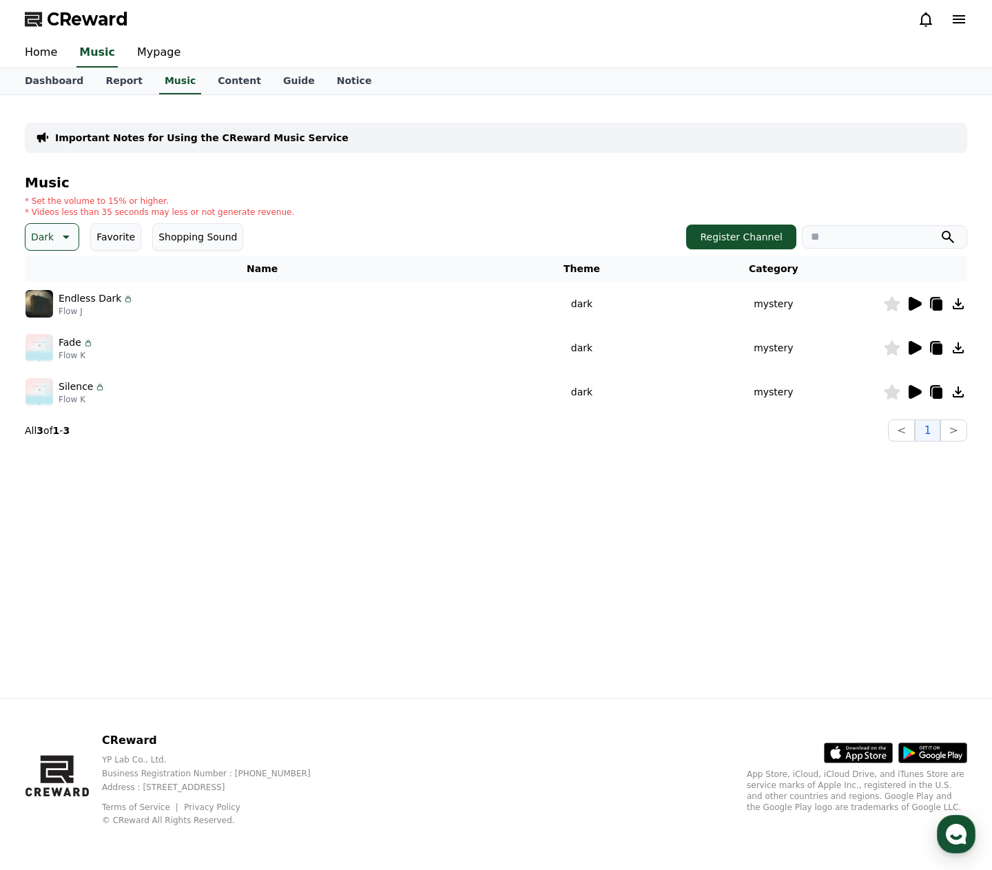
click at [63, 230] on icon at bounding box center [64, 237] width 17 height 17
click at [54, 375] on button "Majestic" at bounding box center [52, 374] width 51 height 30
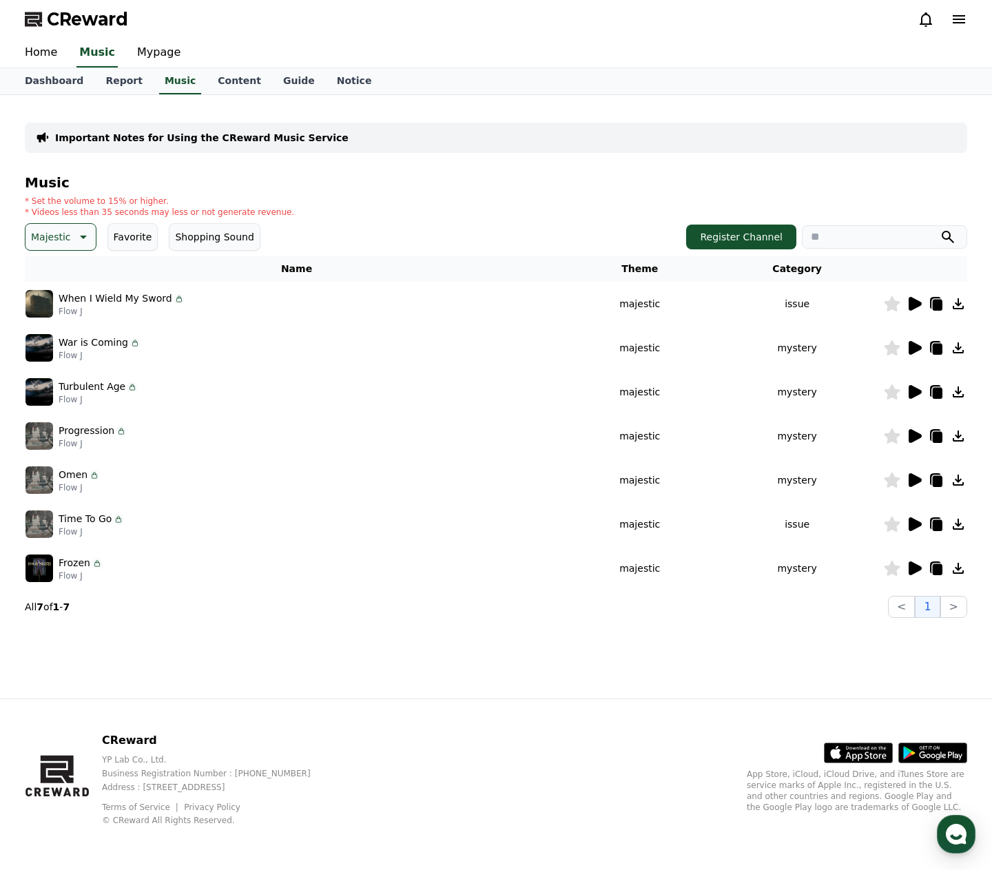
click at [913, 302] on icon at bounding box center [914, 304] width 13 height 14
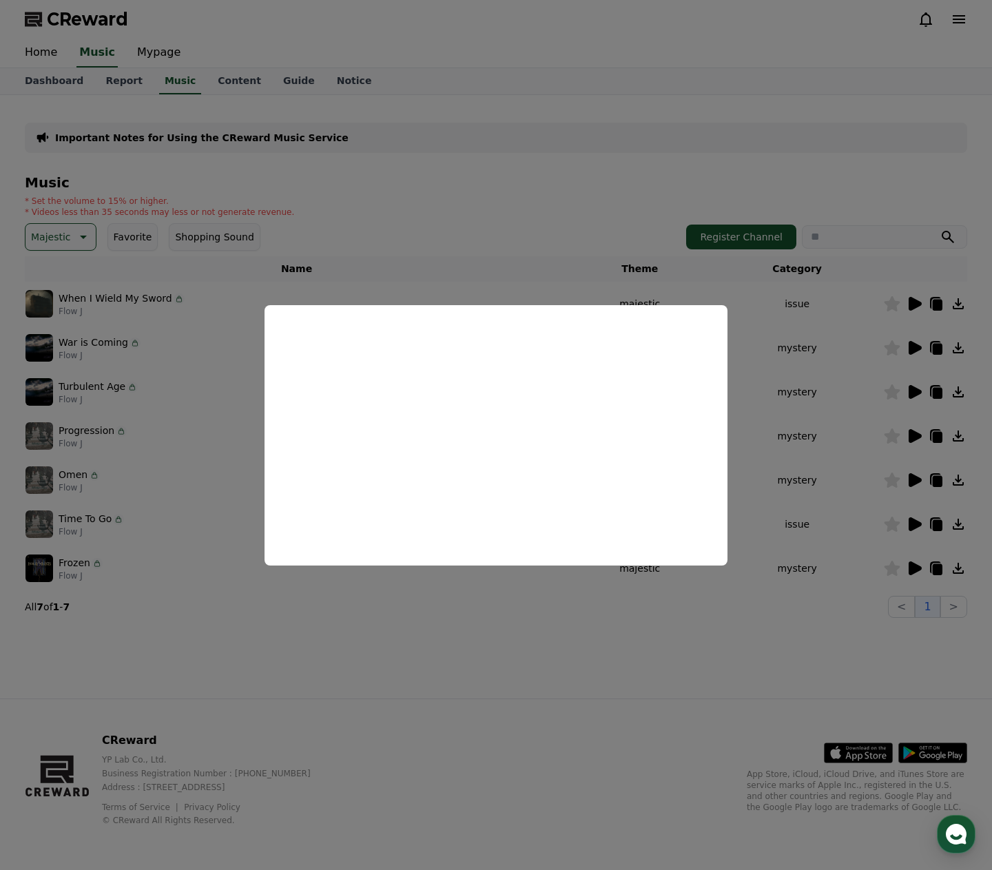
click at [915, 348] on button "close modal" at bounding box center [496, 435] width 992 height 870
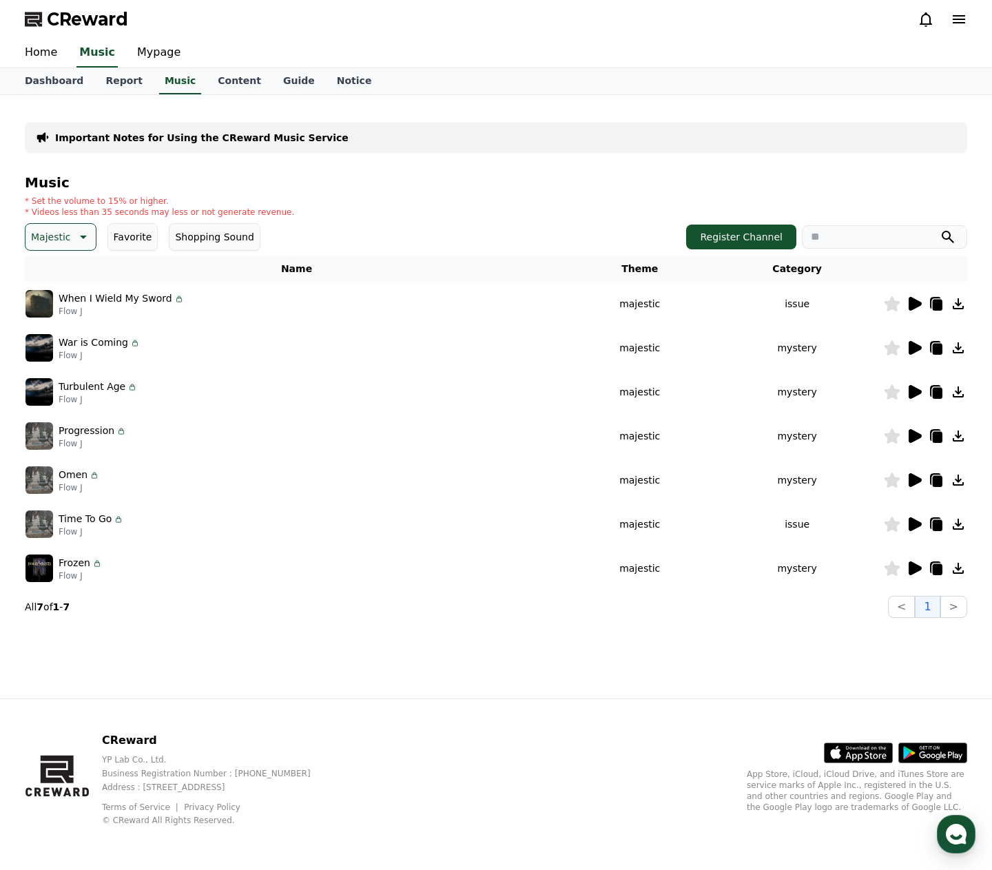
click at [915, 348] on icon at bounding box center [914, 348] width 13 height 14
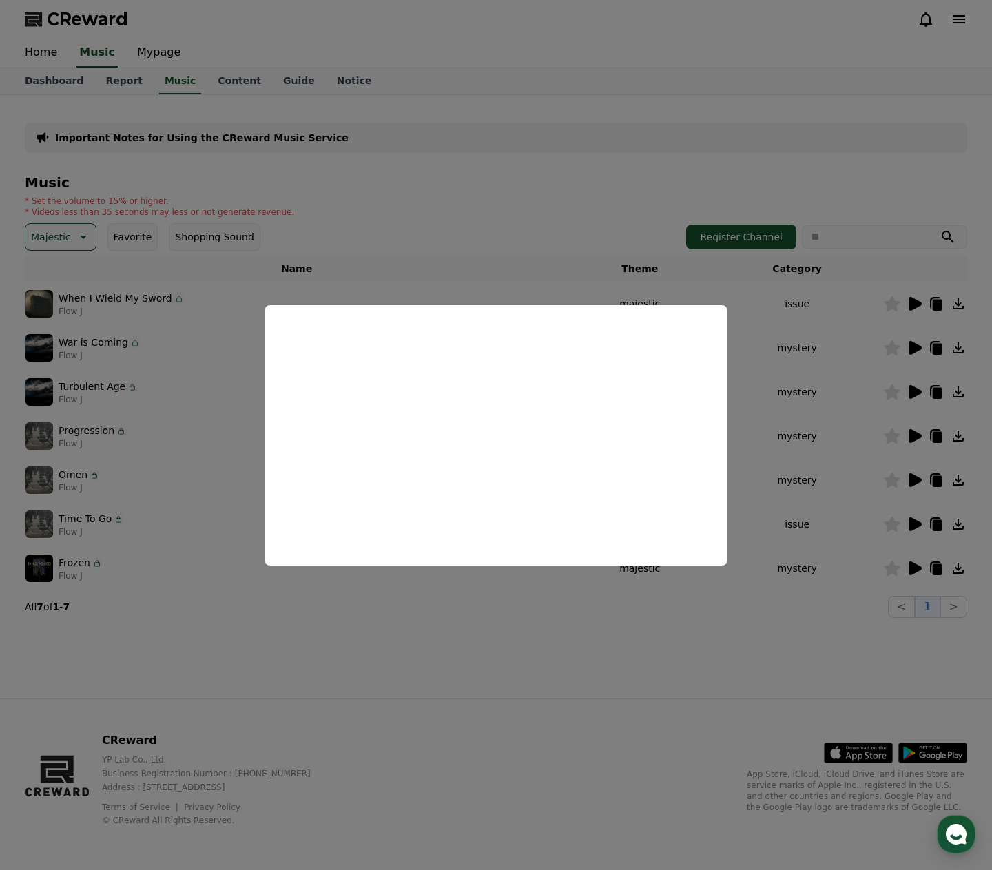
click at [71, 238] on button "close modal" at bounding box center [496, 435] width 992 height 870
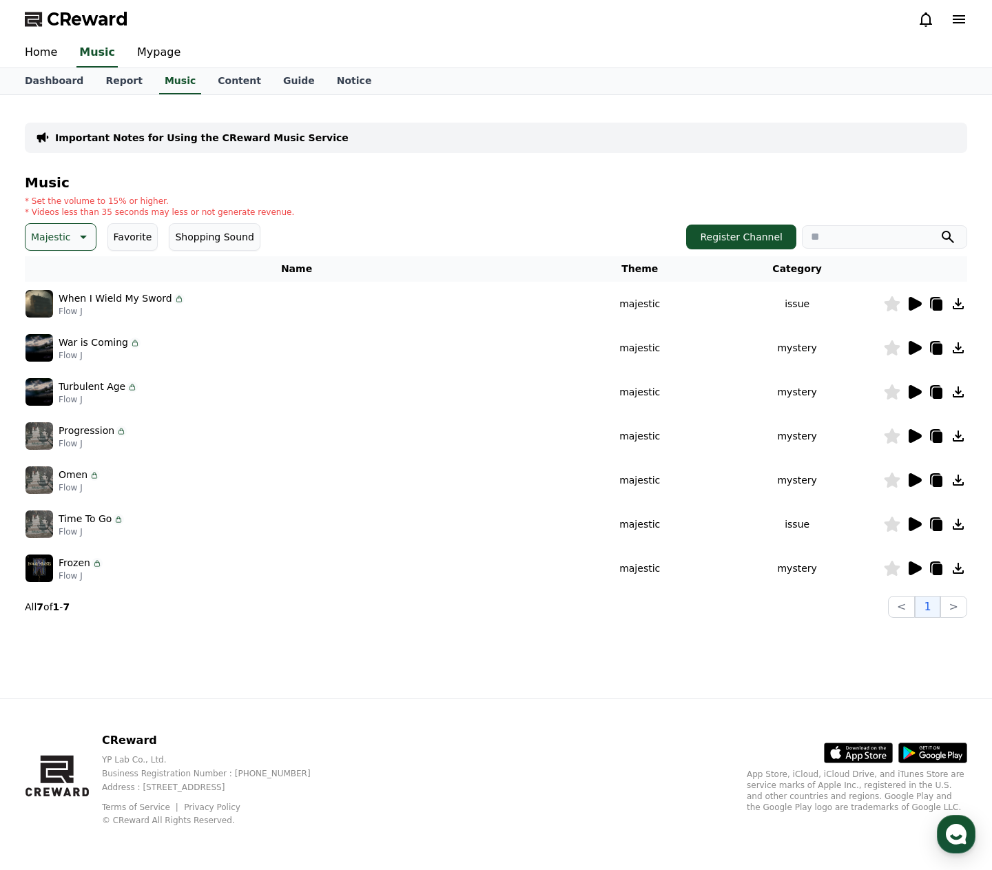
click at [80, 238] on icon at bounding box center [83, 236] width 7 height 3
click at [45, 377] on button "Edm" at bounding box center [43, 375] width 32 height 30
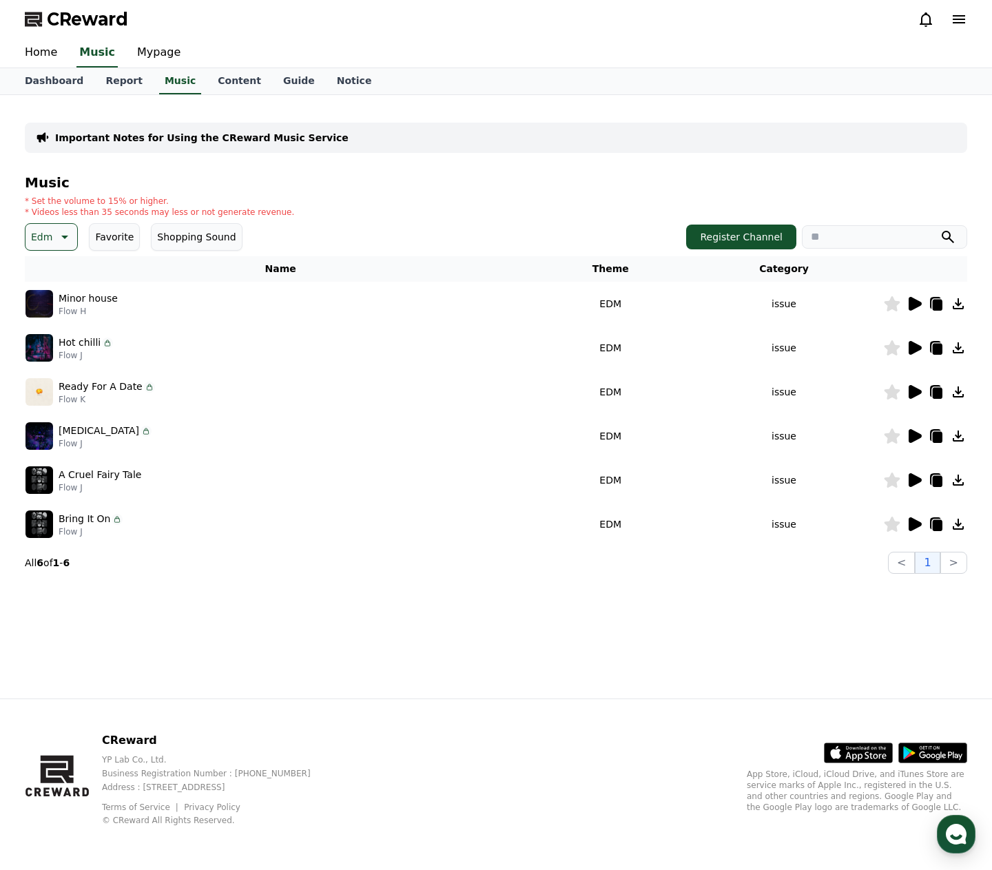
click at [913, 302] on icon at bounding box center [914, 304] width 13 height 14
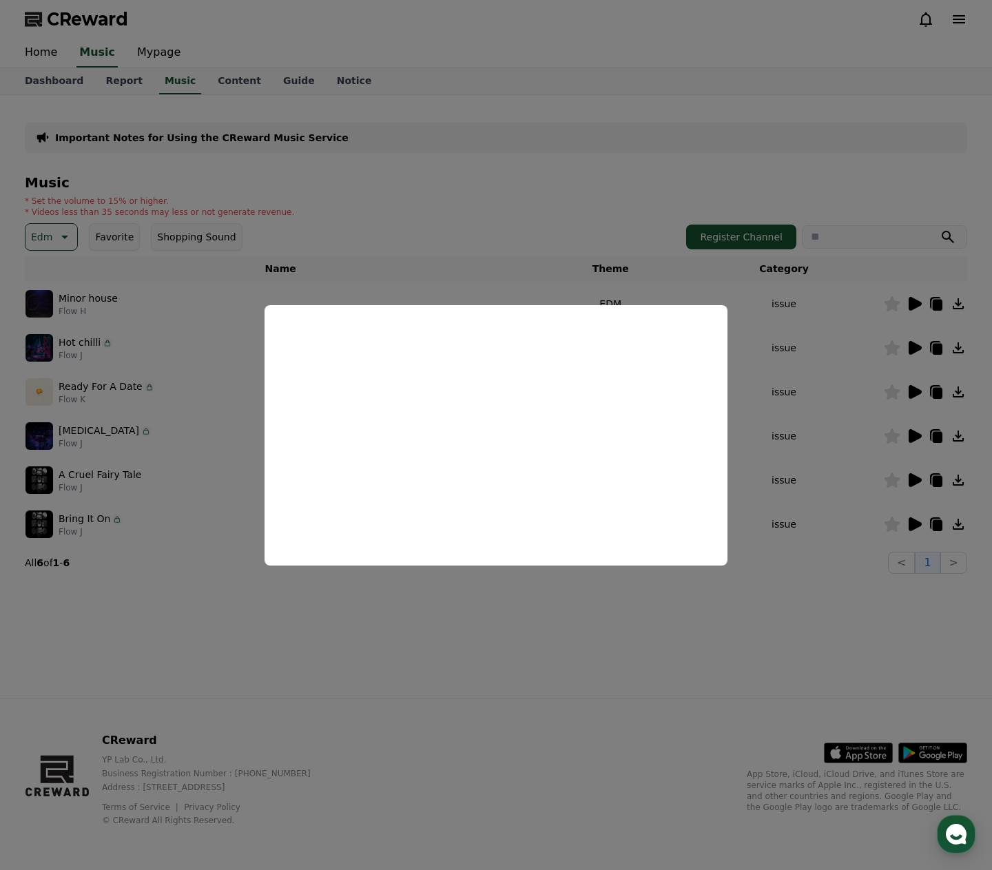
click at [913, 353] on button "close modal" at bounding box center [496, 435] width 992 height 870
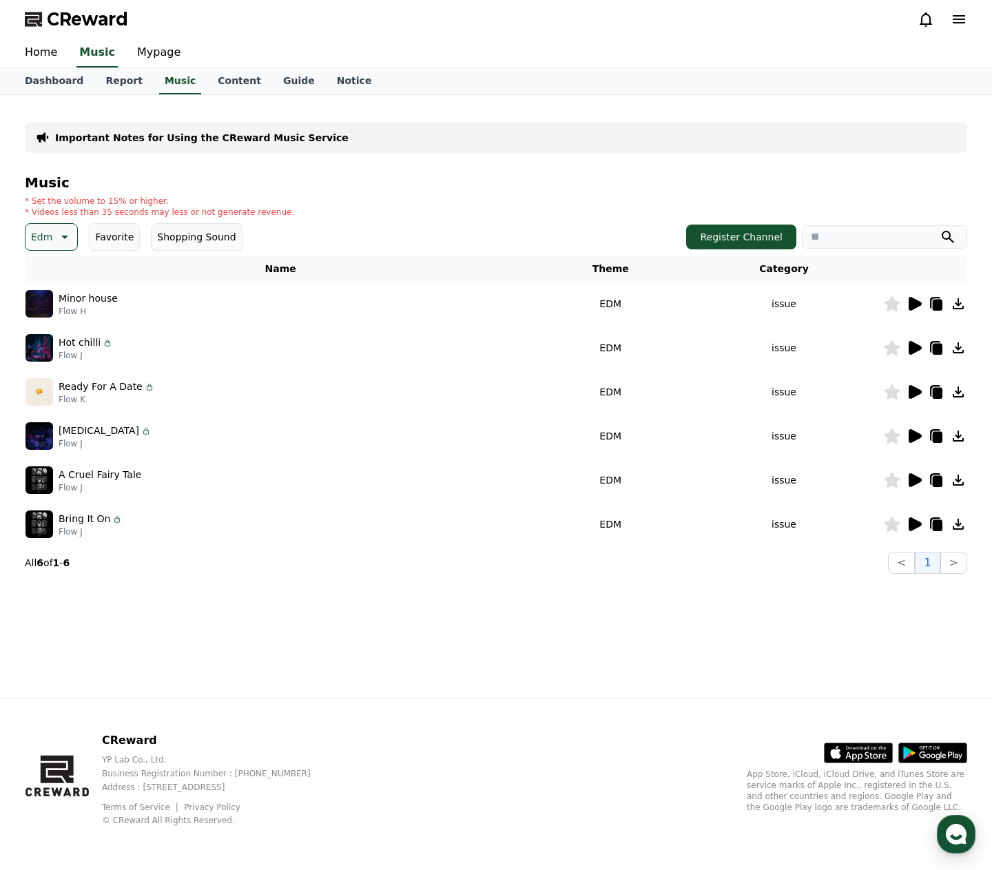
click at [67, 236] on icon at bounding box center [63, 237] width 17 height 17
click at [48, 314] on button "Cute" at bounding box center [44, 310] width 34 height 30
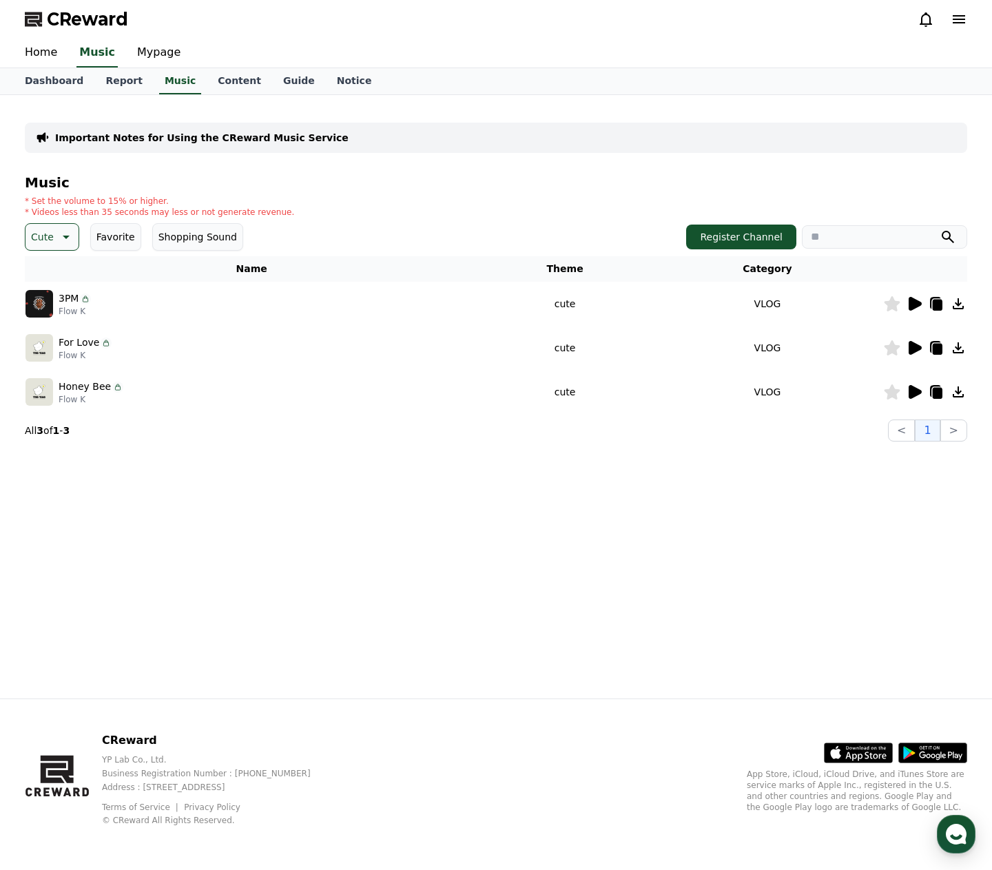
click at [914, 347] on icon at bounding box center [914, 348] width 13 height 14
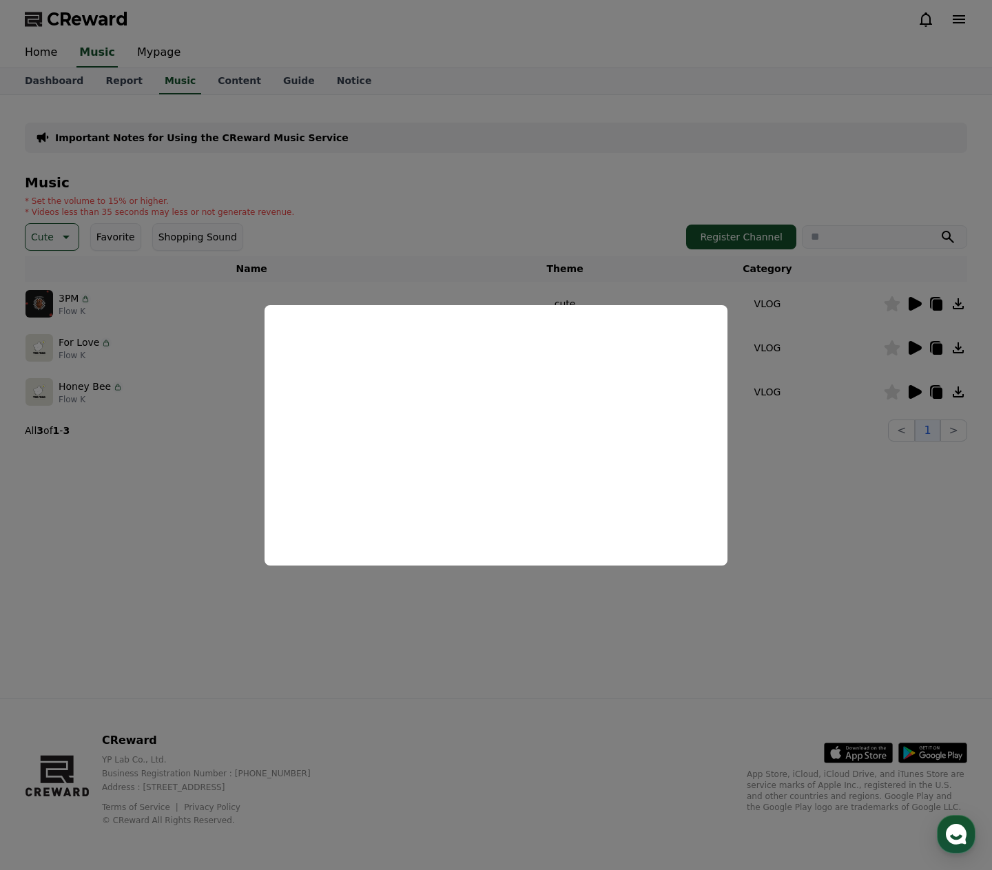
click at [156, 551] on button "close modal" at bounding box center [496, 435] width 992 height 870
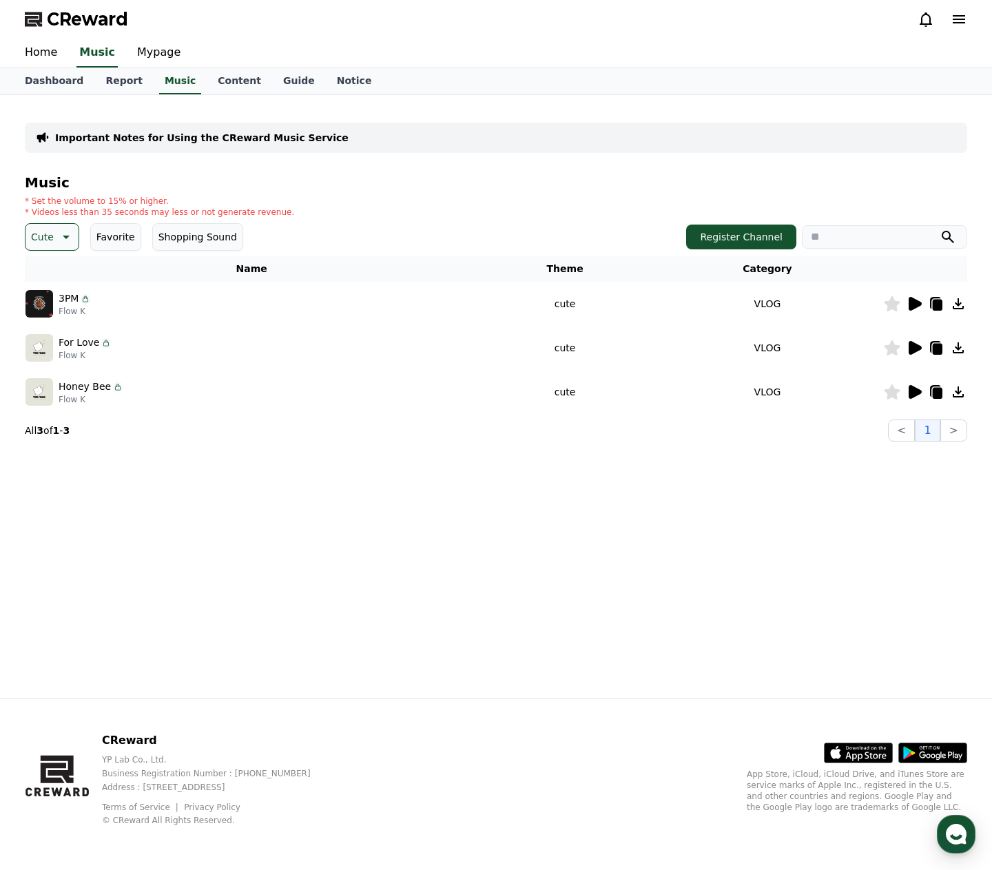
click at [63, 239] on icon at bounding box center [64, 237] width 17 height 17
